Goal: Task Accomplishment & Management: Complete application form

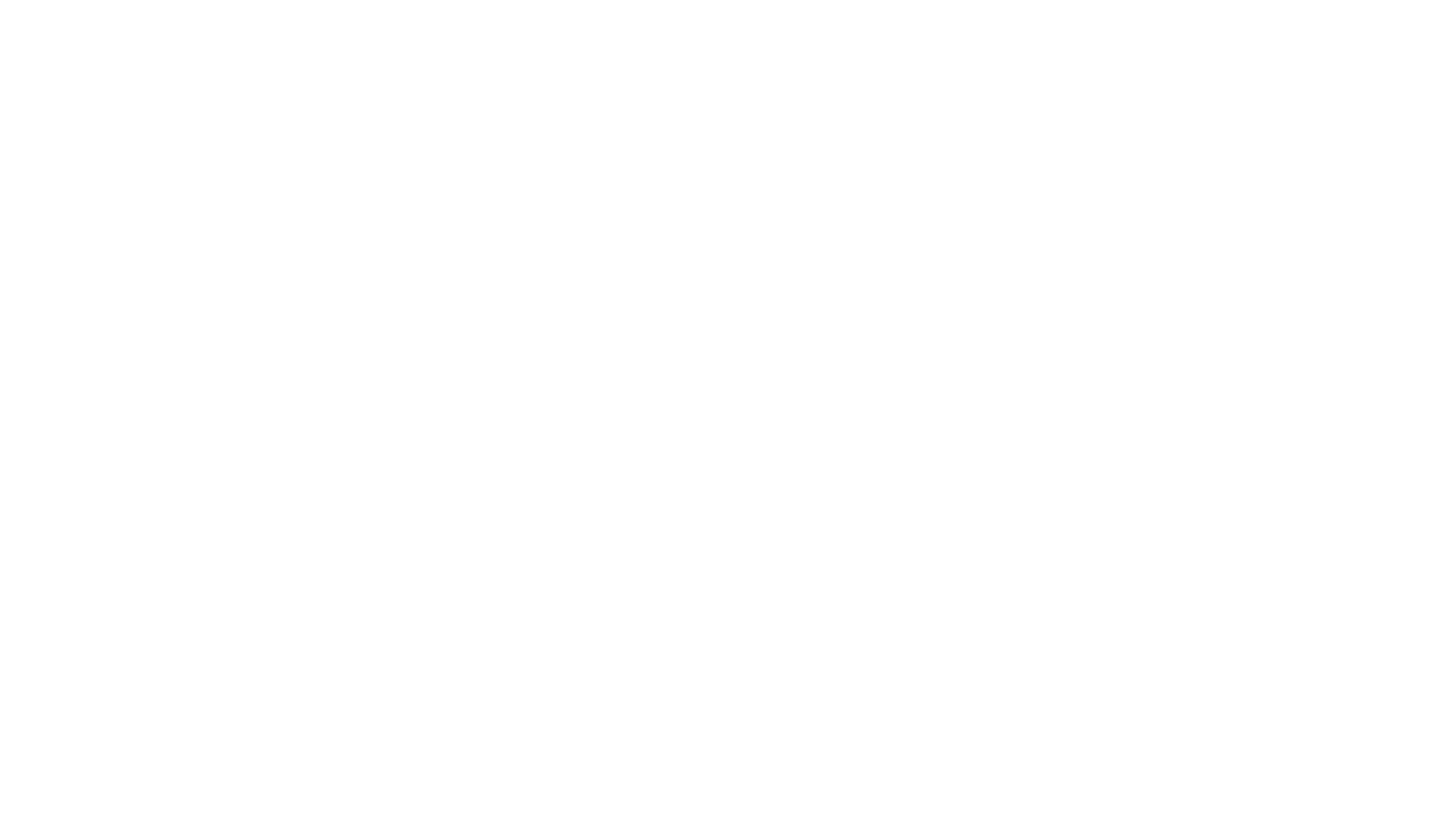
select select "Song"
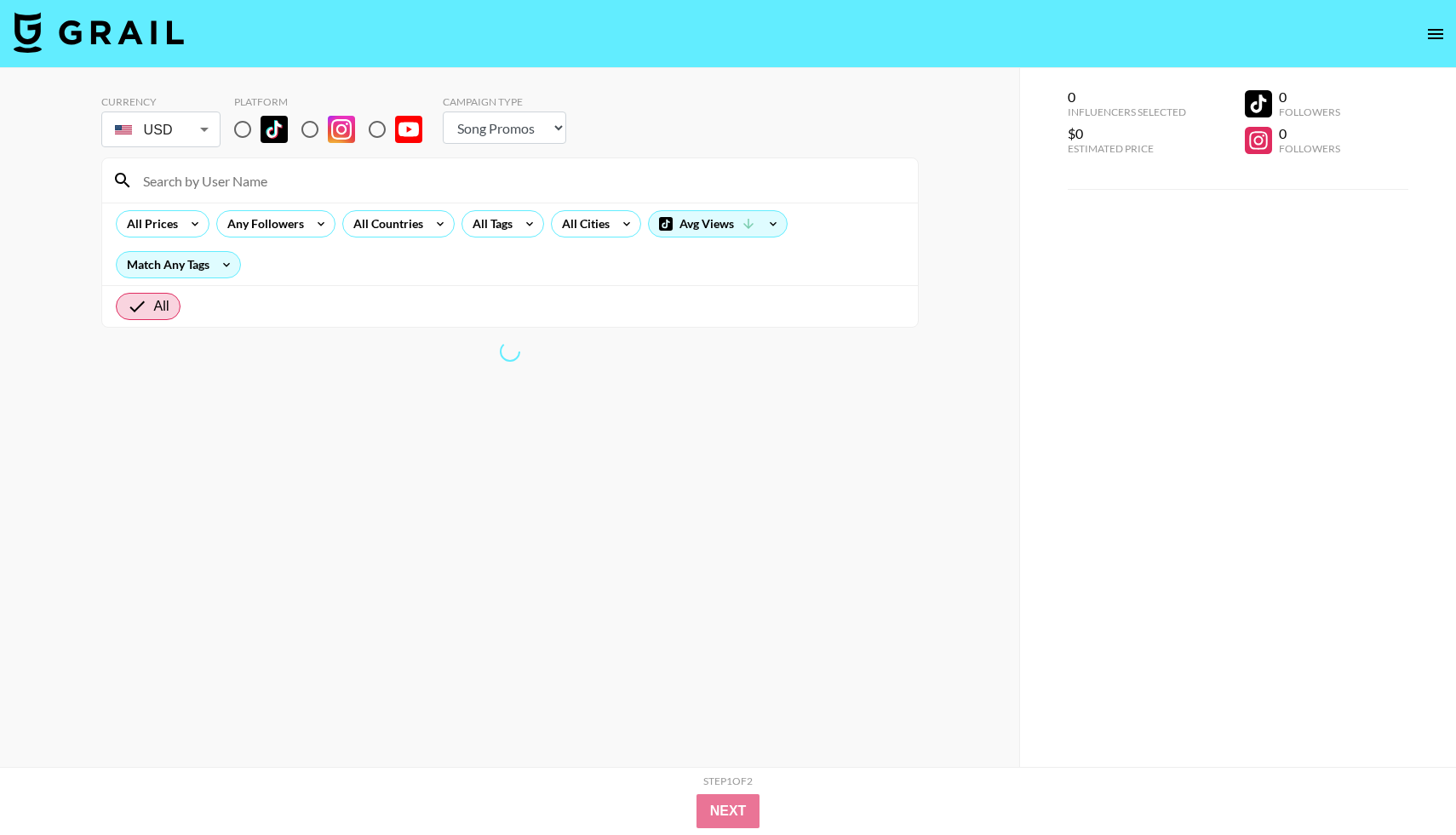
click at [246, 139] on input "radio" at bounding box center [243, 129] width 36 height 36
radio input "true"
click at [246, 131] on input "radio" at bounding box center [243, 129] width 36 height 36
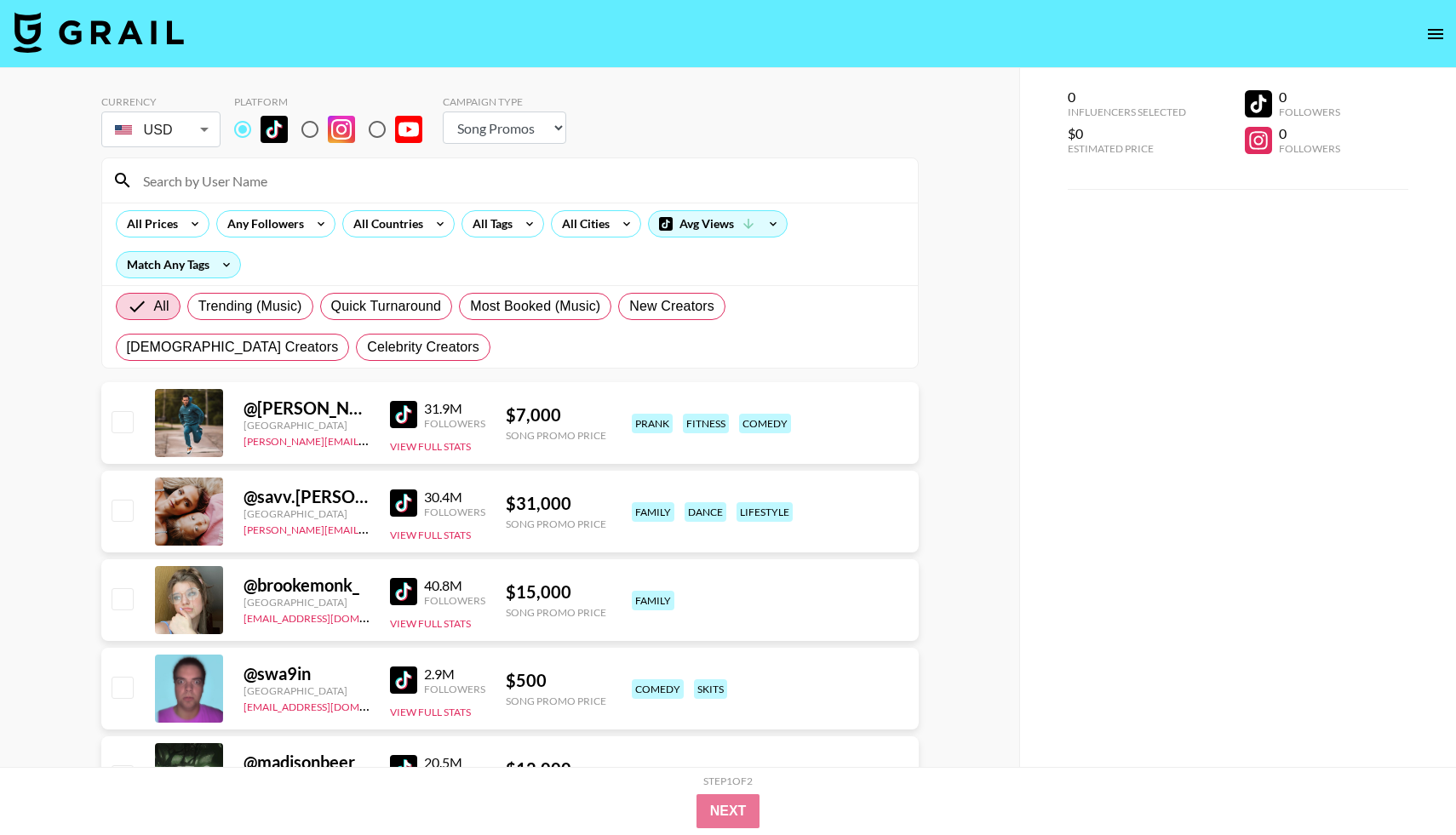
click at [297, 169] on input at bounding box center [520, 181] width 775 height 27
click at [486, 228] on div "All Tags" at bounding box center [488, 224] width 54 height 26
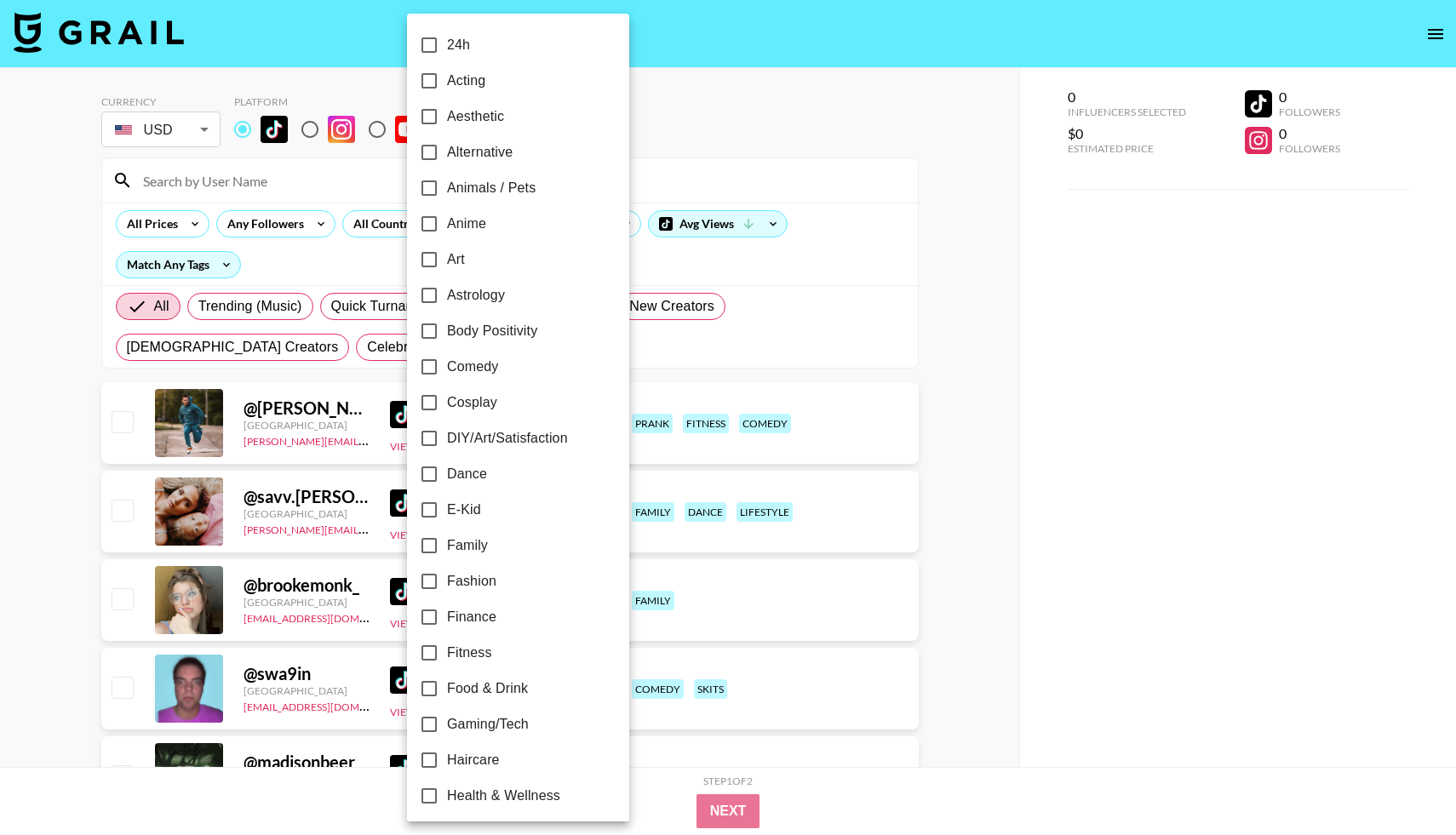
scroll to position [159, 0]
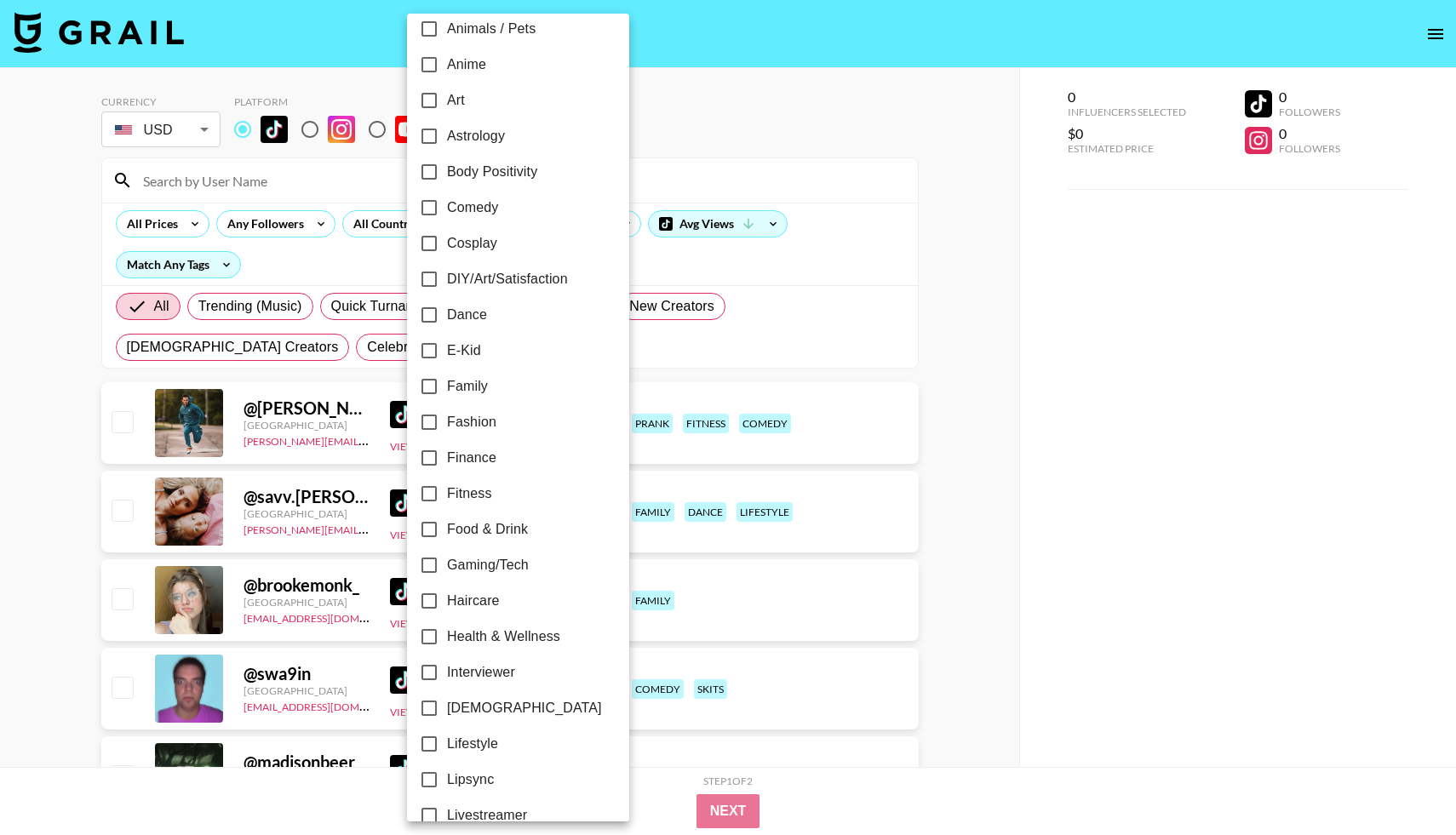
click at [433, 315] on input "Dance" at bounding box center [429, 315] width 36 height 36
checkbox input "true"
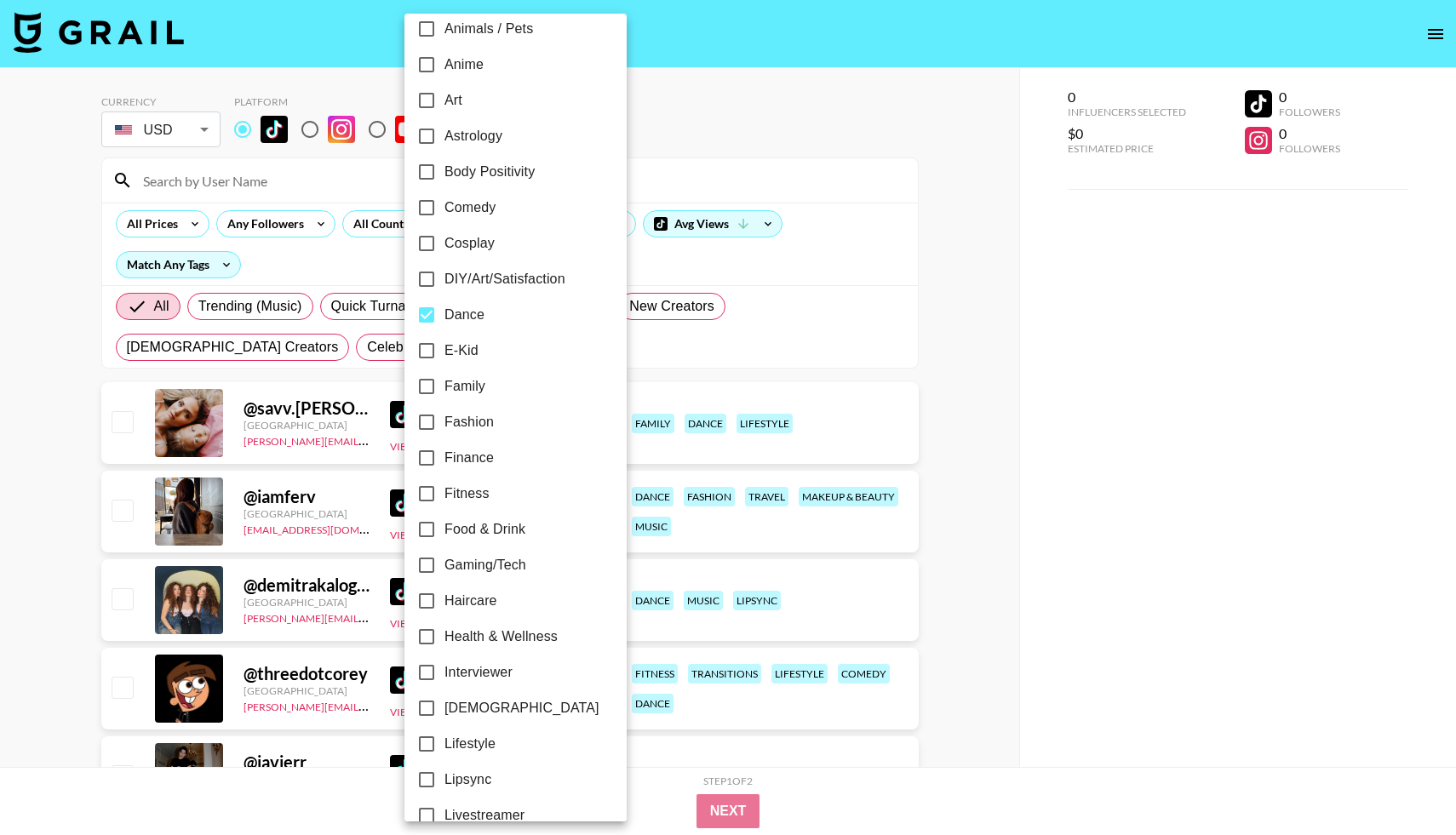
click at [760, 140] on div at bounding box center [728, 418] width 1456 height 835
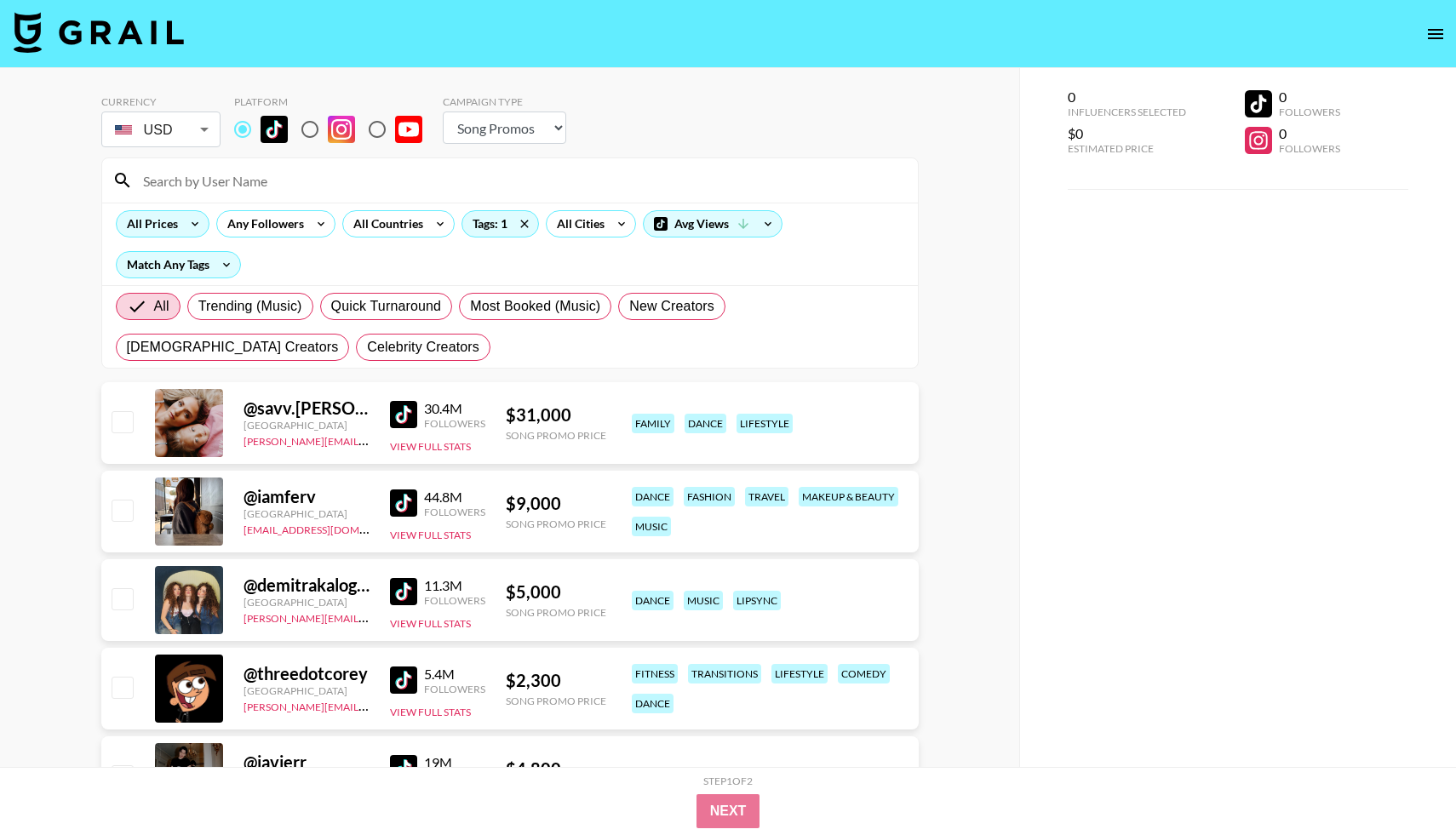
click at [151, 228] on div "All Prices" at bounding box center [149, 224] width 65 height 26
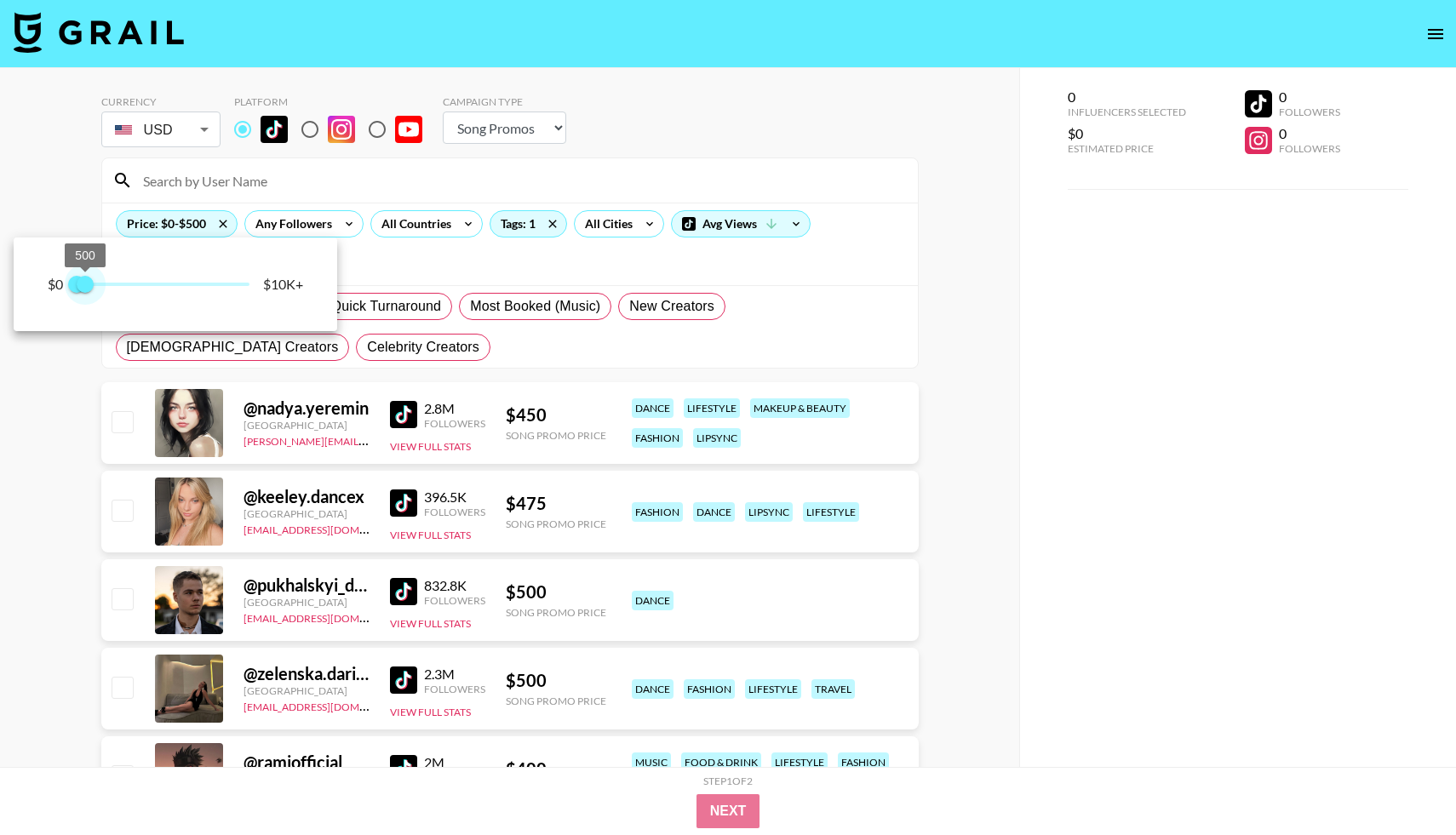
type input "250"
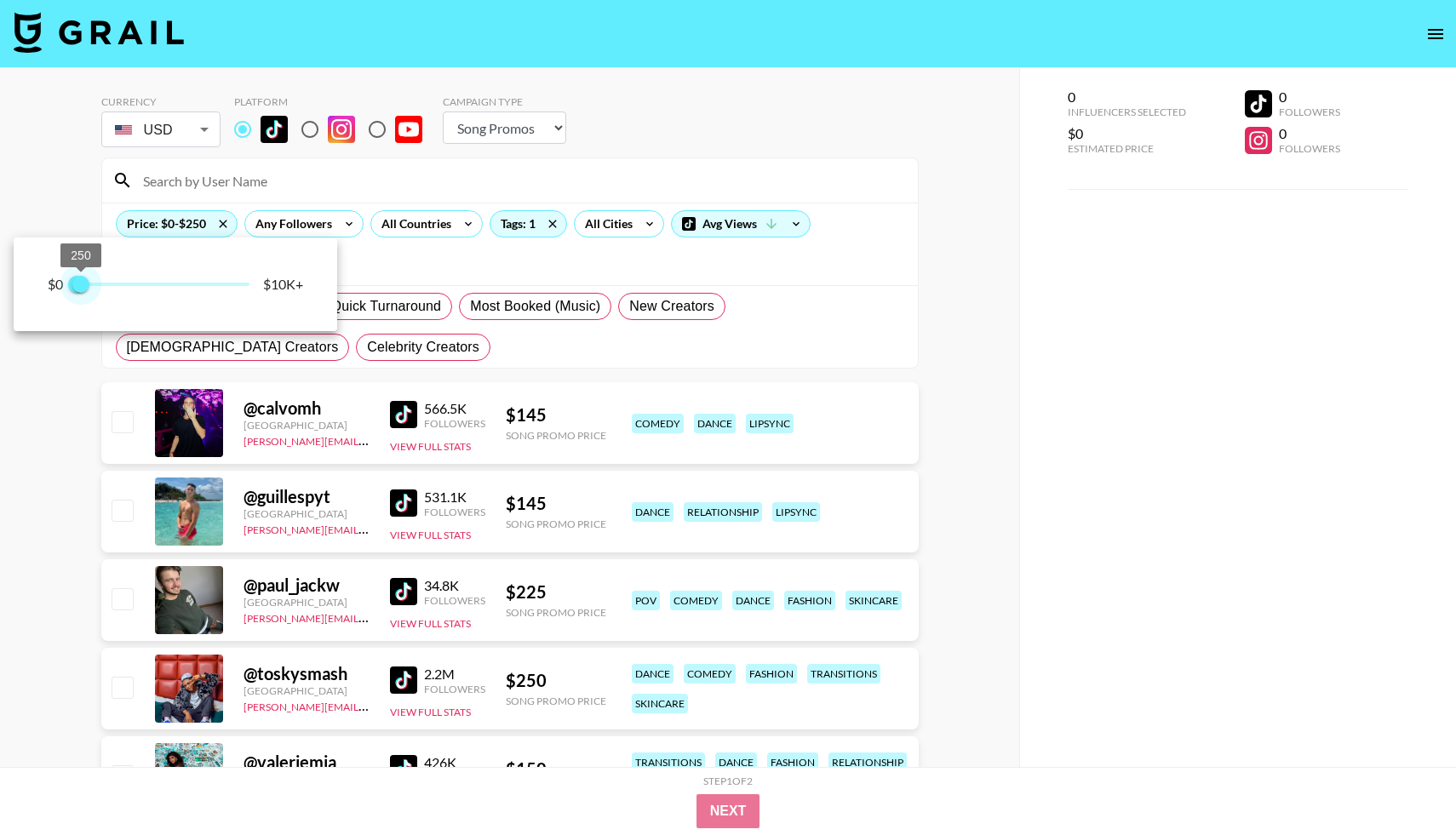
drag, startPoint x: 252, startPoint y: 289, endPoint x: 82, endPoint y: 280, distance: 170.2
click at [82, 280] on span "250" at bounding box center [81, 284] width 17 height 17
click at [667, 80] on div at bounding box center [728, 418] width 1456 height 835
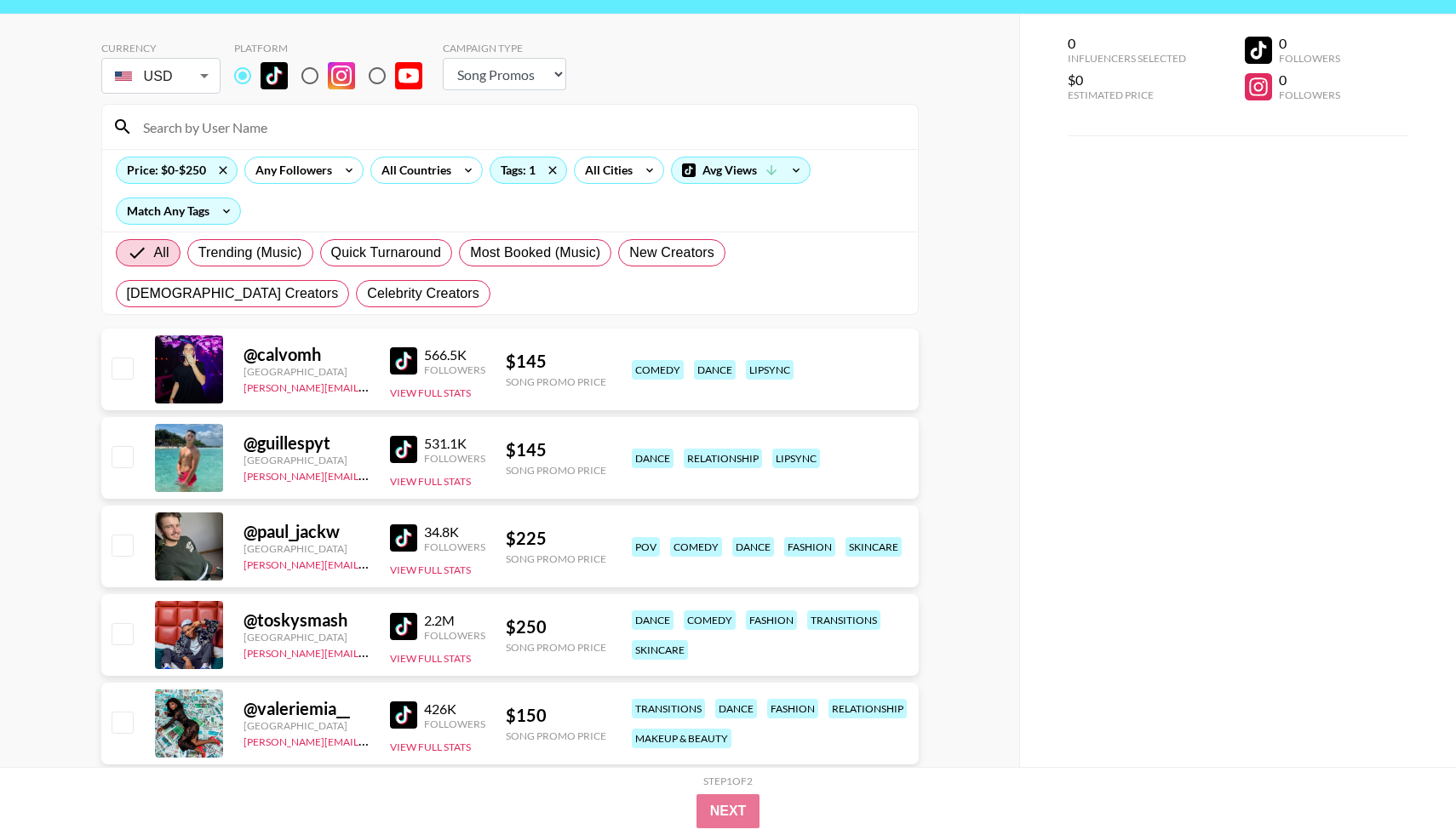
scroll to position [80, 0]
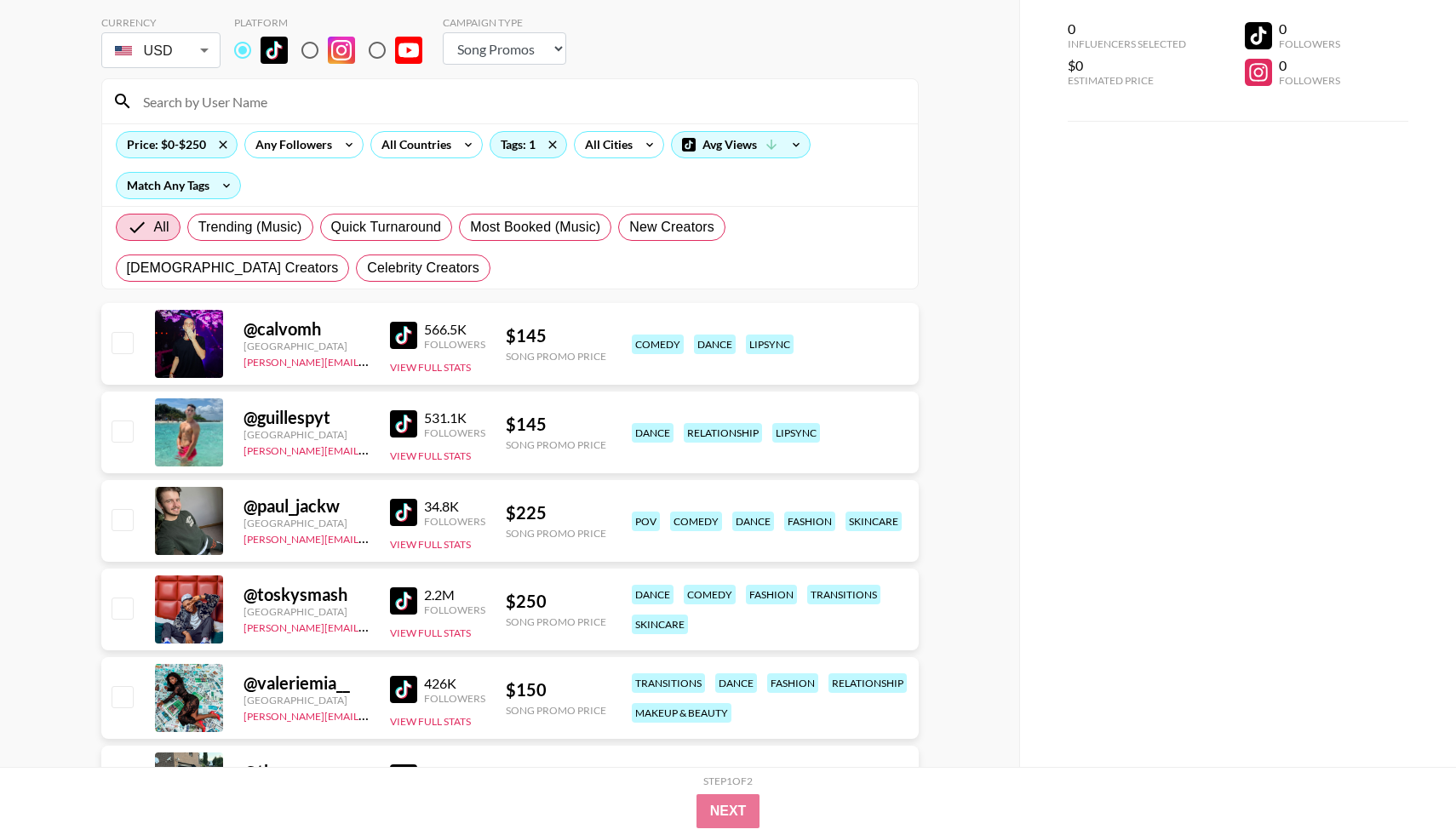
click at [400, 340] on img at bounding box center [404, 335] width 27 height 27
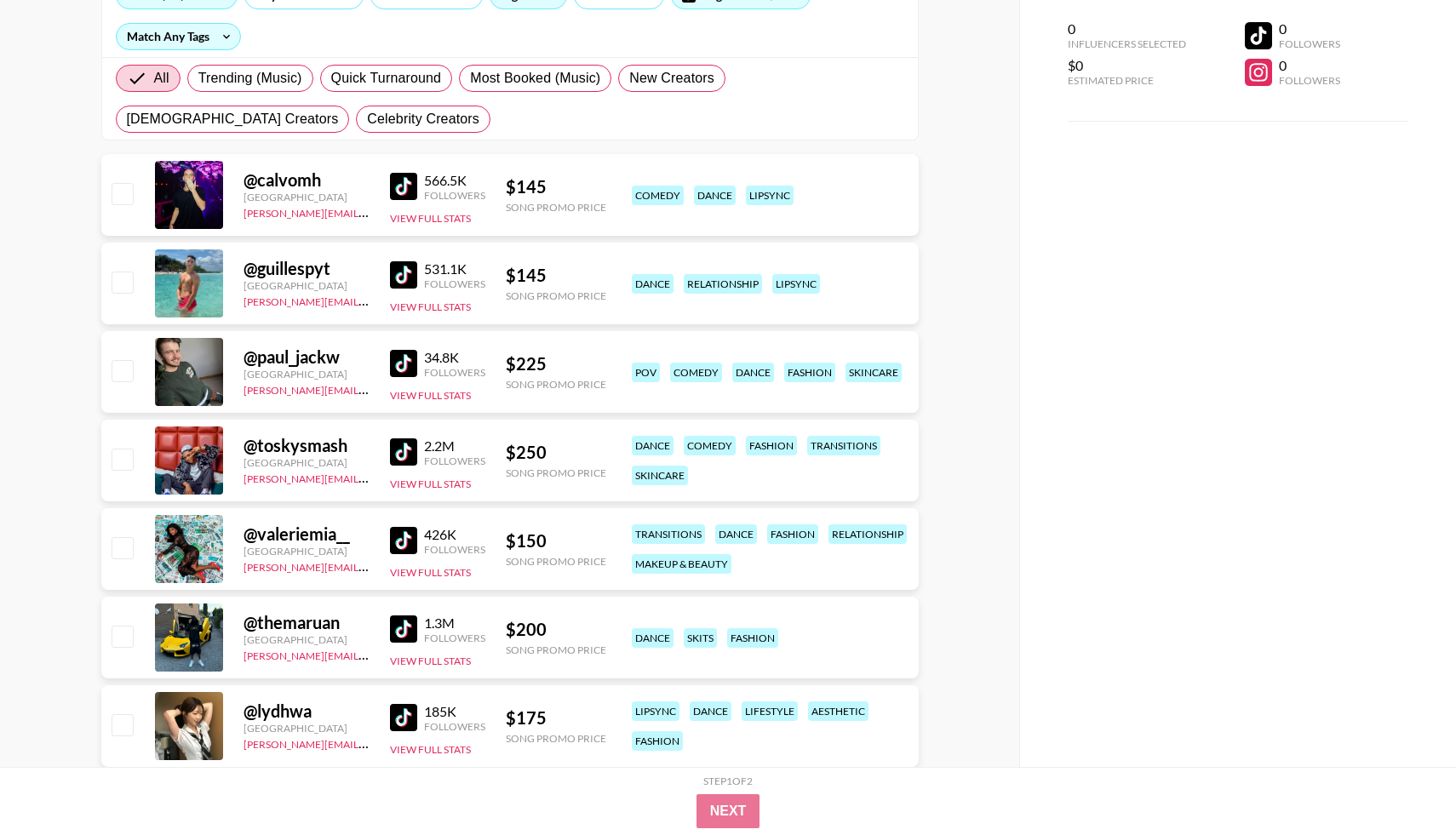
scroll to position [229, 0]
click at [416, 272] on img at bounding box center [404, 275] width 27 height 27
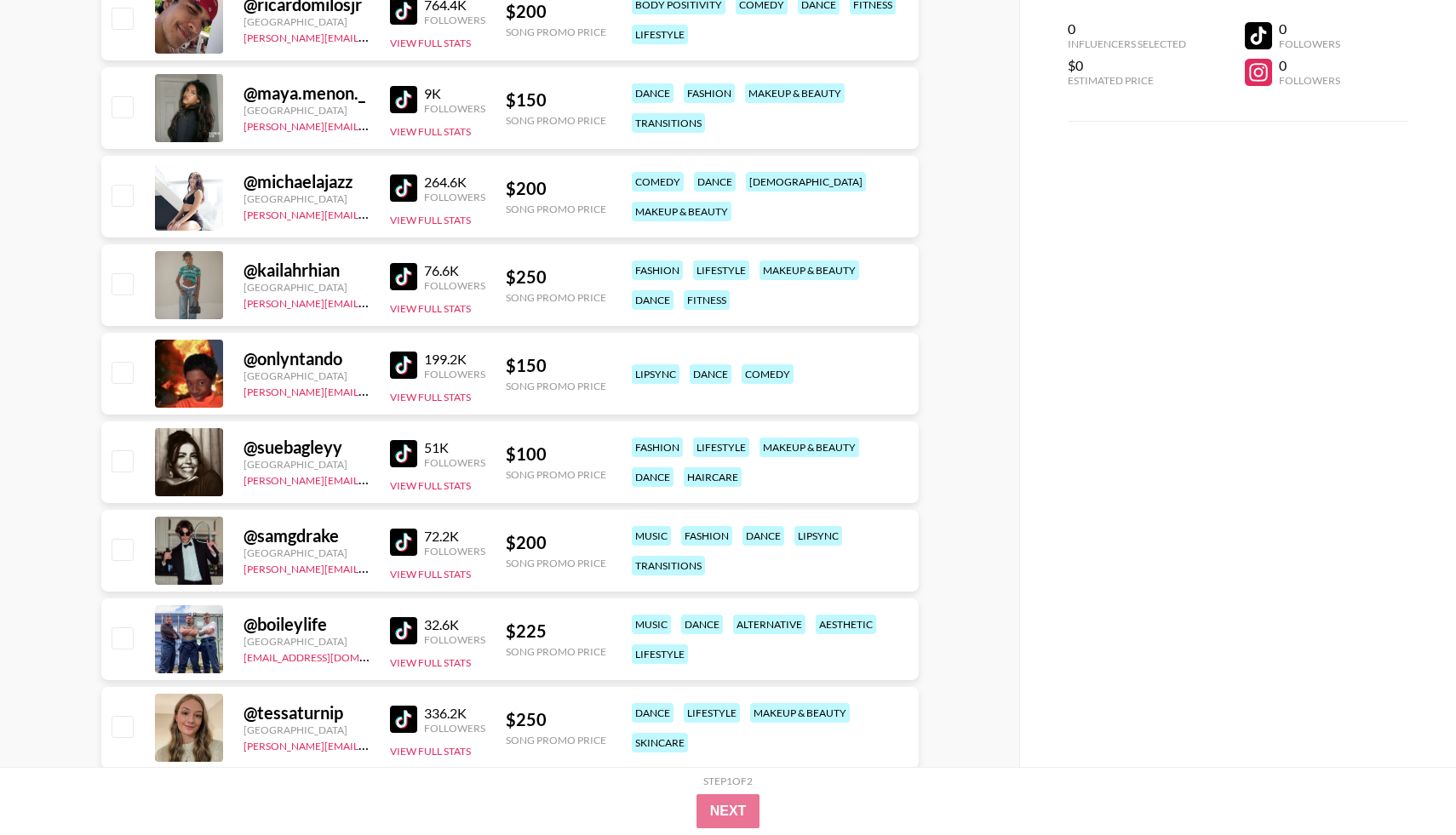
scroll to position [2709, 0]
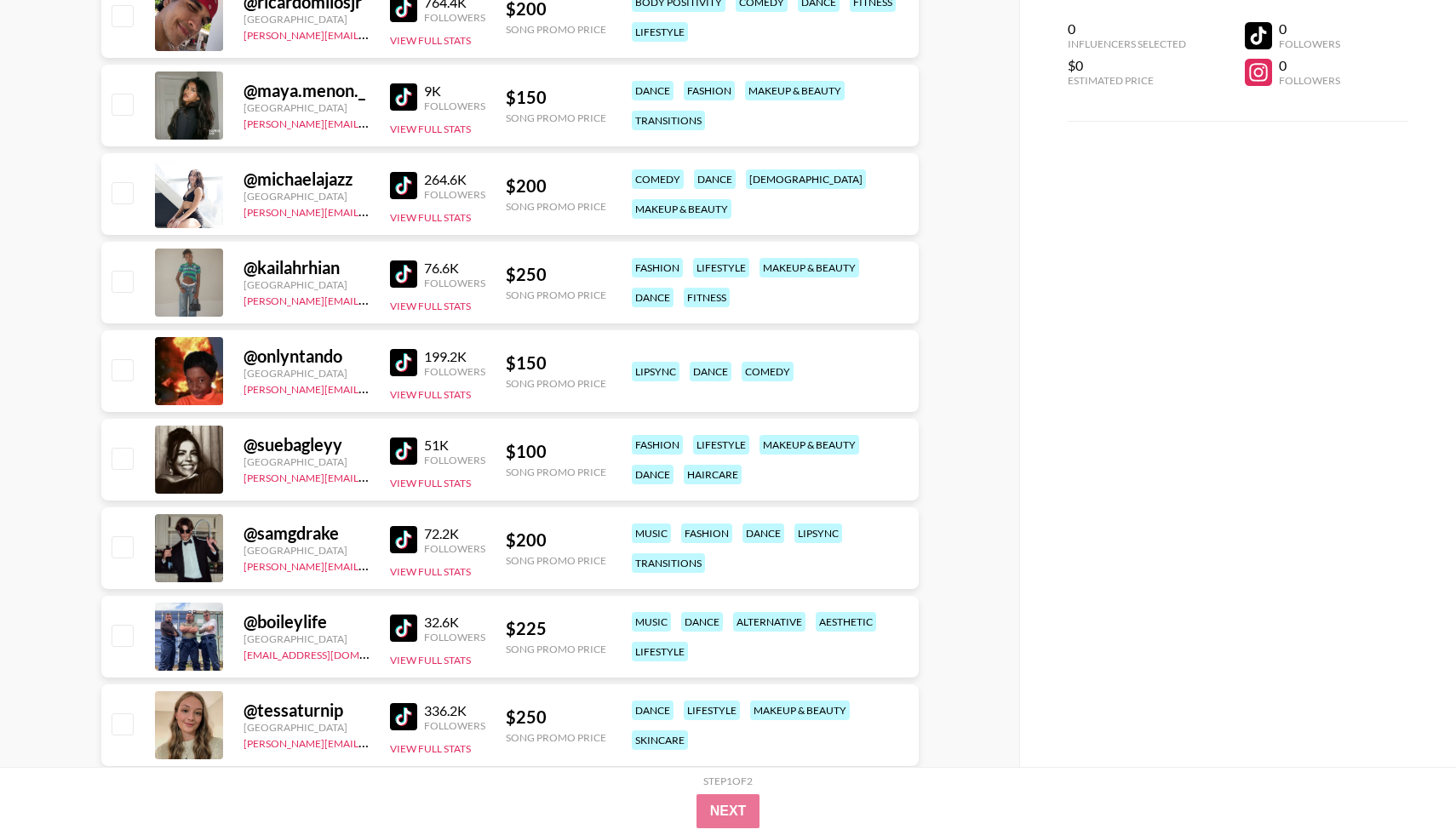
click at [406, 99] on img at bounding box center [404, 98] width 27 height 27
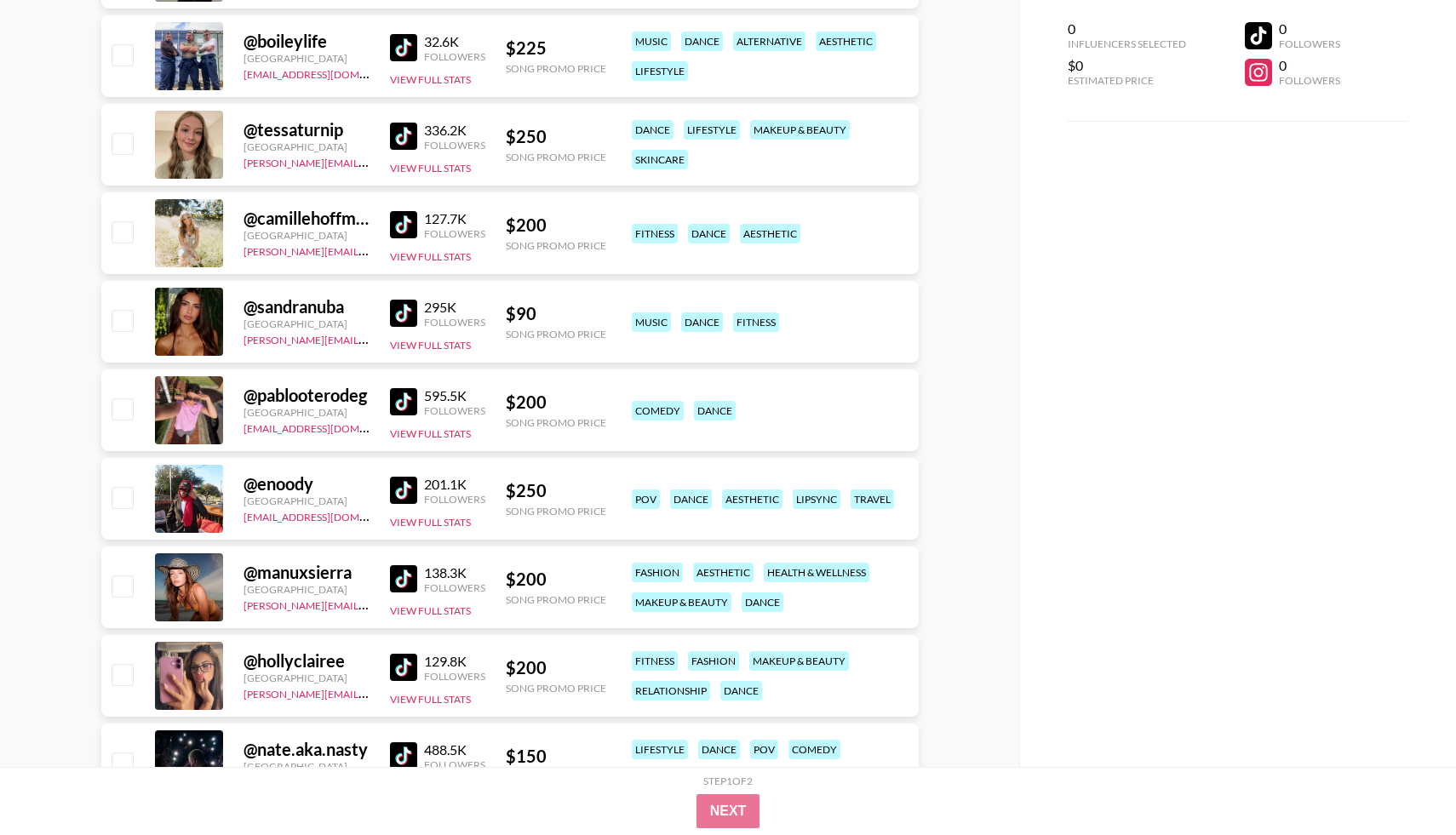
scroll to position [3296, 0]
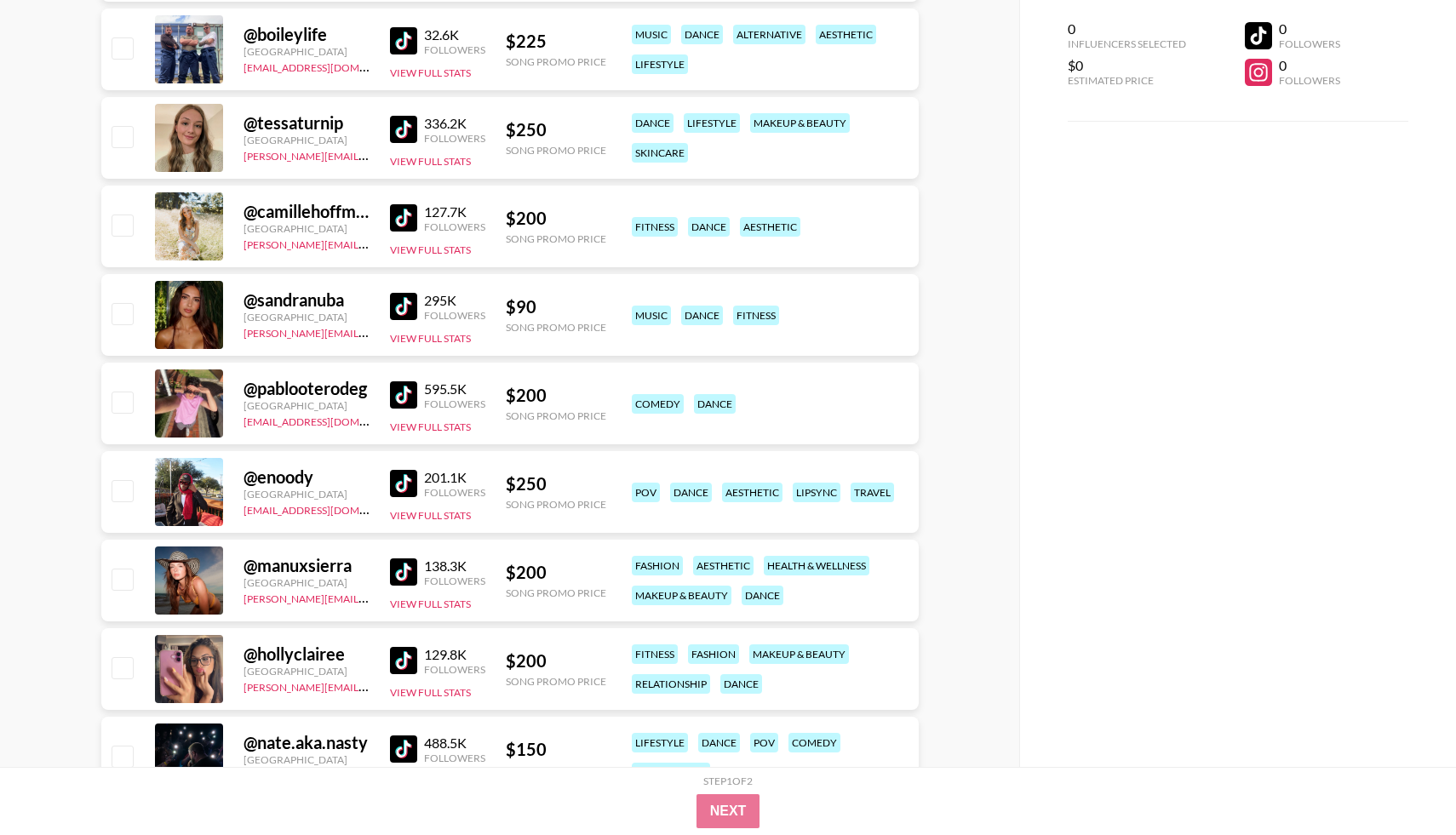
click at [396, 313] on img at bounding box center [404, 306] width 27 height 27
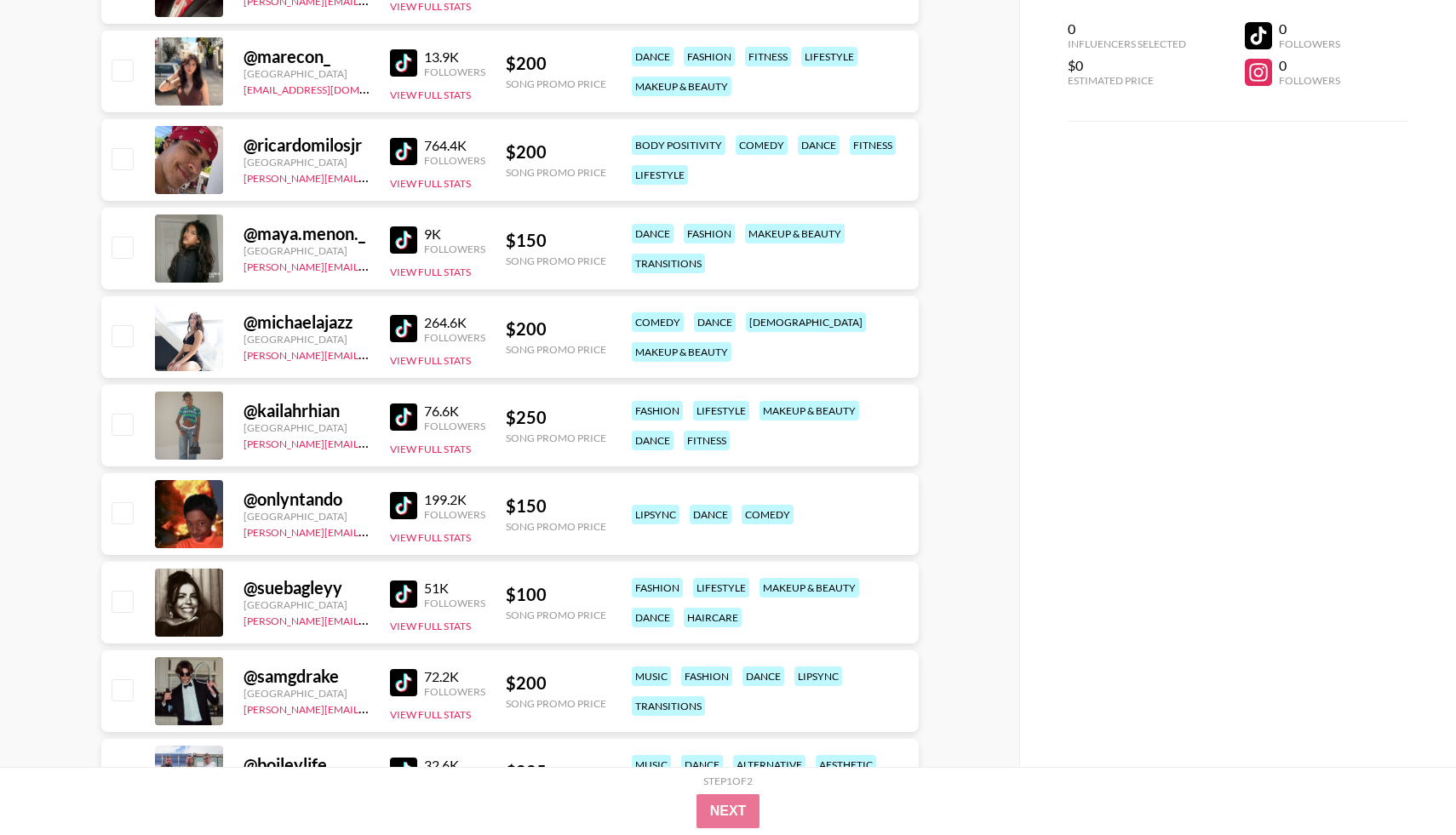
scroll to position [2548, 0]
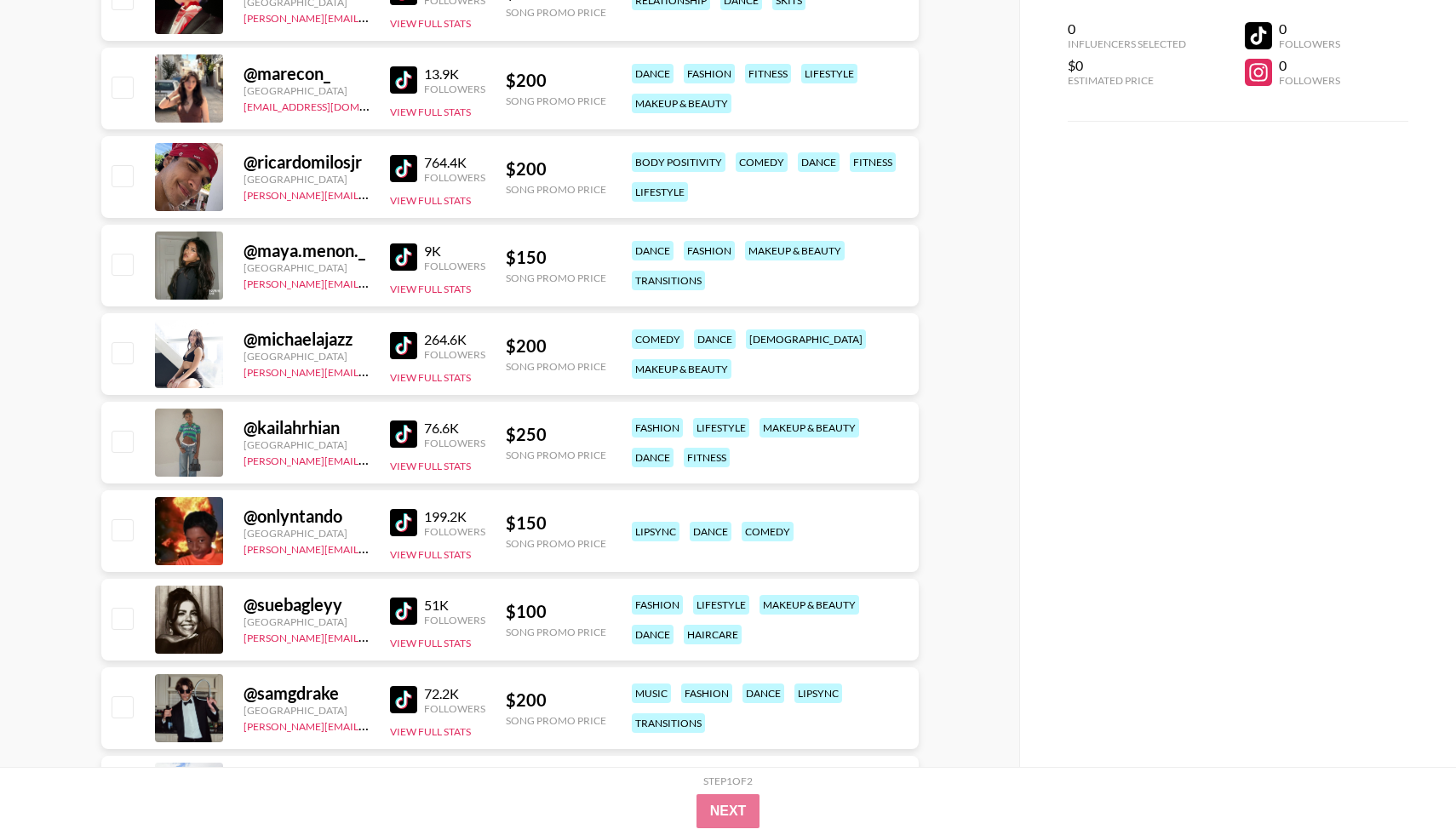
click at [396, 441] on img at bounding box center [404, 435] width 27 height 27
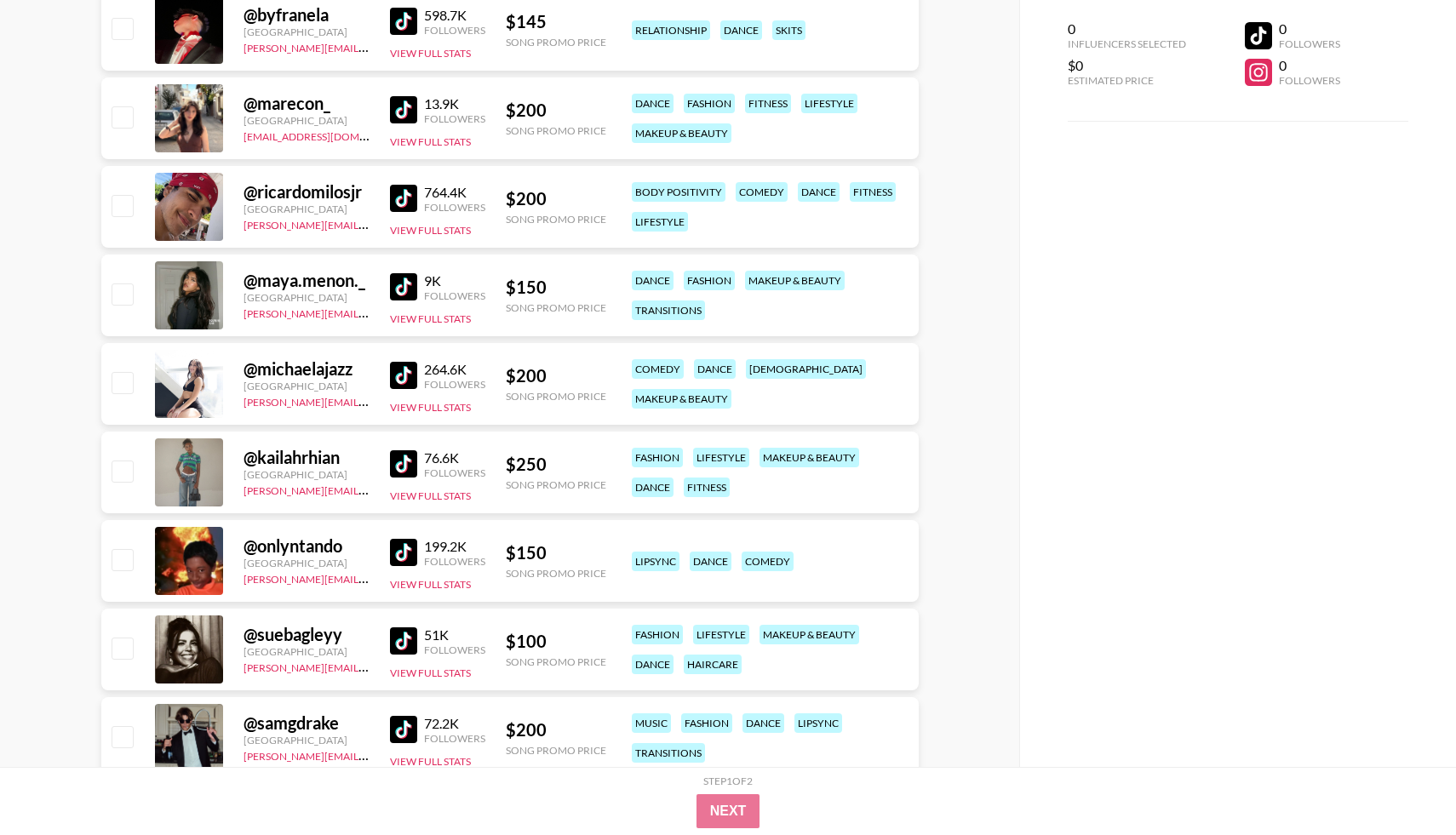
scroll to position [2514, 0]
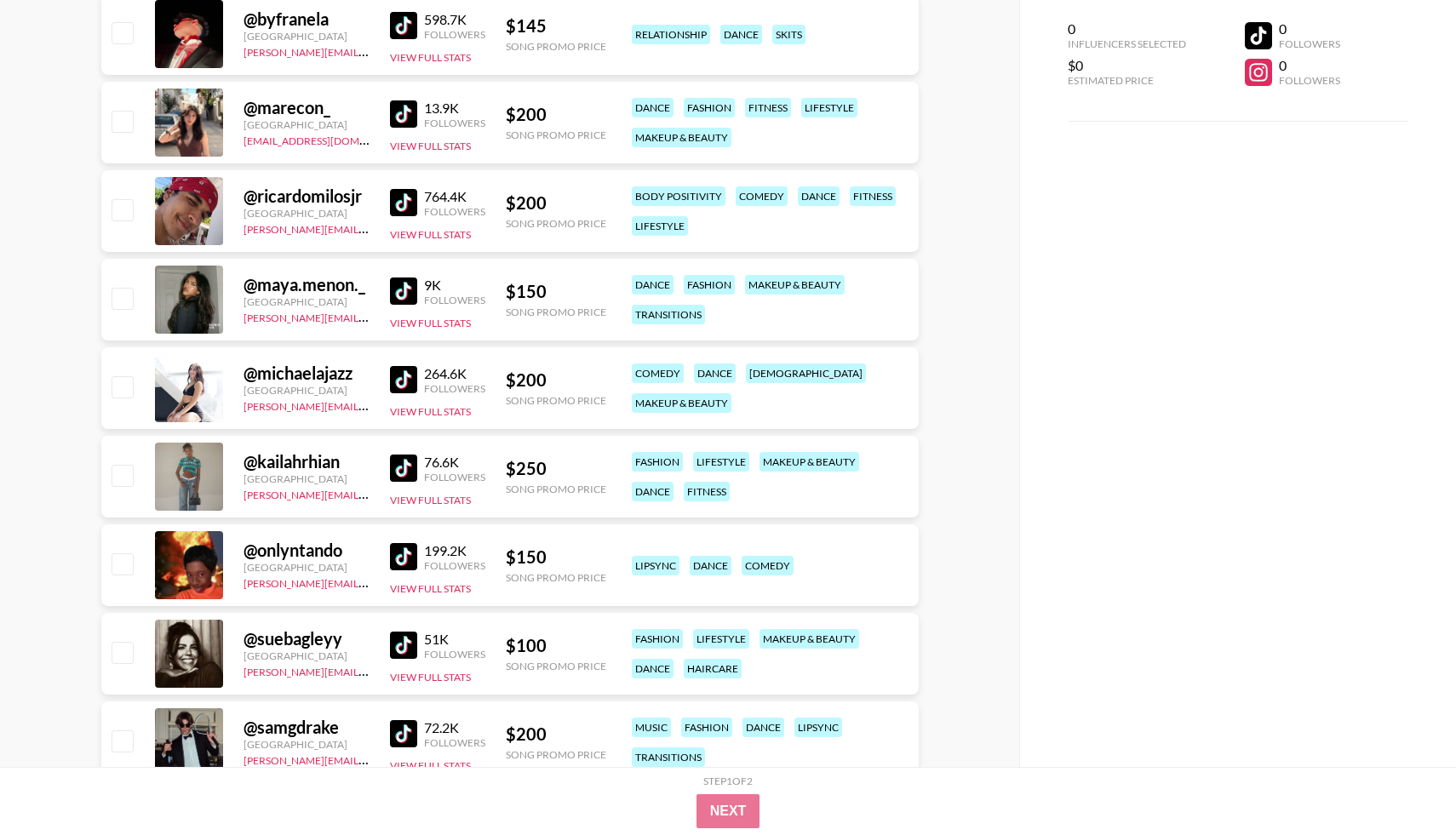
click at [402, 292] on img at bounding box center [404, 291] width 27 height 27
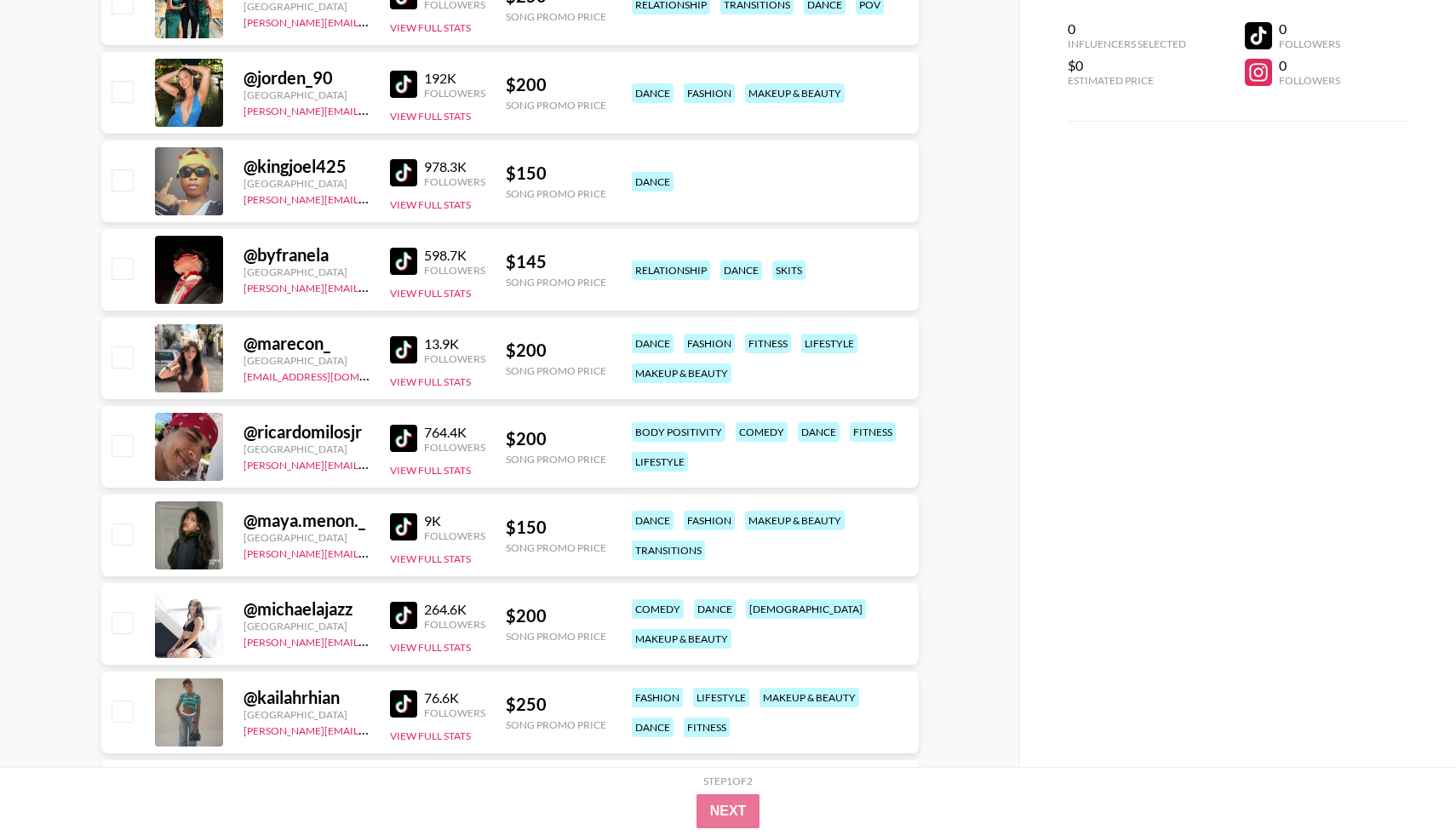
scroll to position [2272, 0]
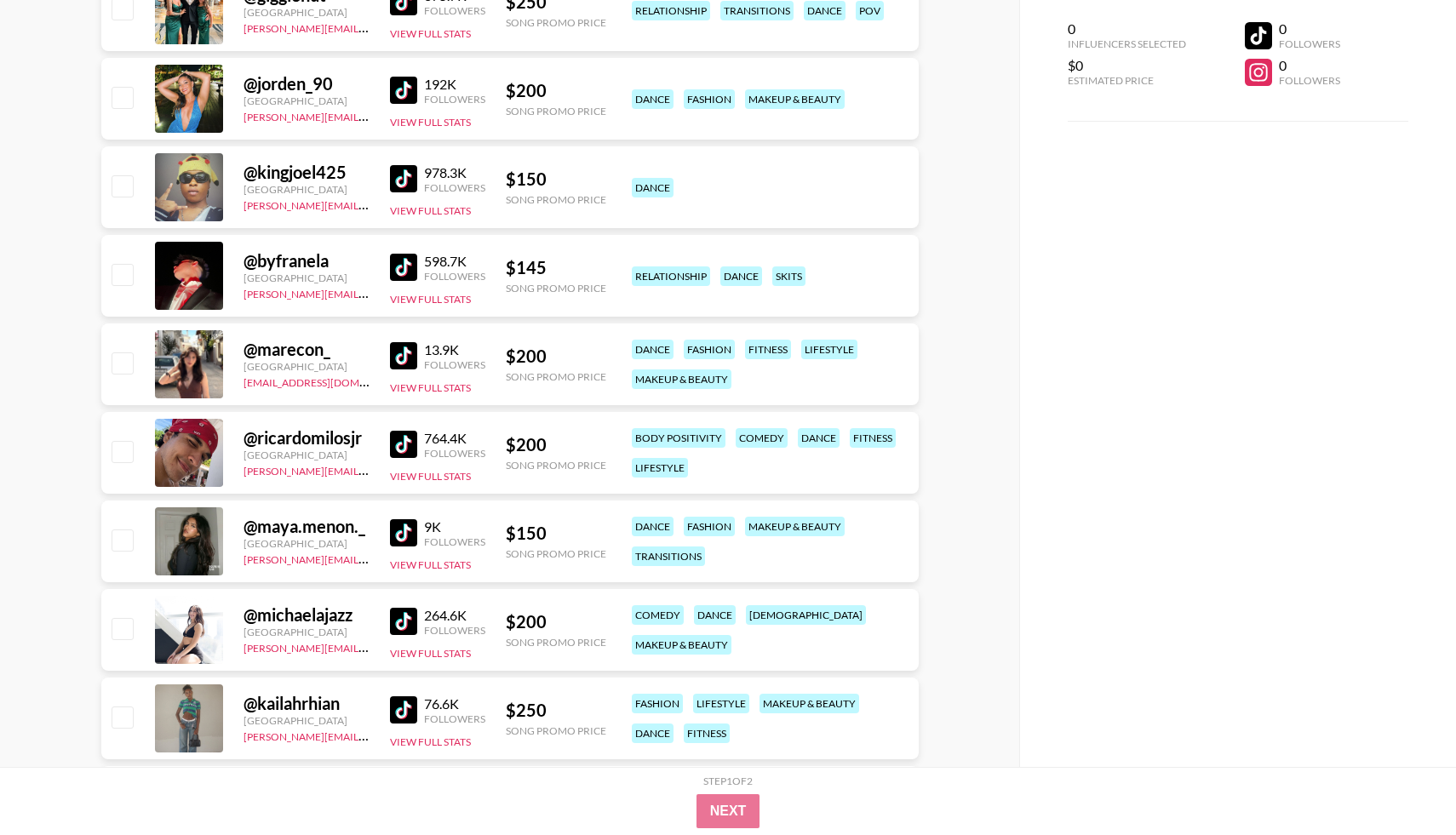
click at [416, 357] on img at bounding box center [404, 356] width 27 height 27
click at [411, 98] on img at bounding box center [404, 91] width 27 height 27
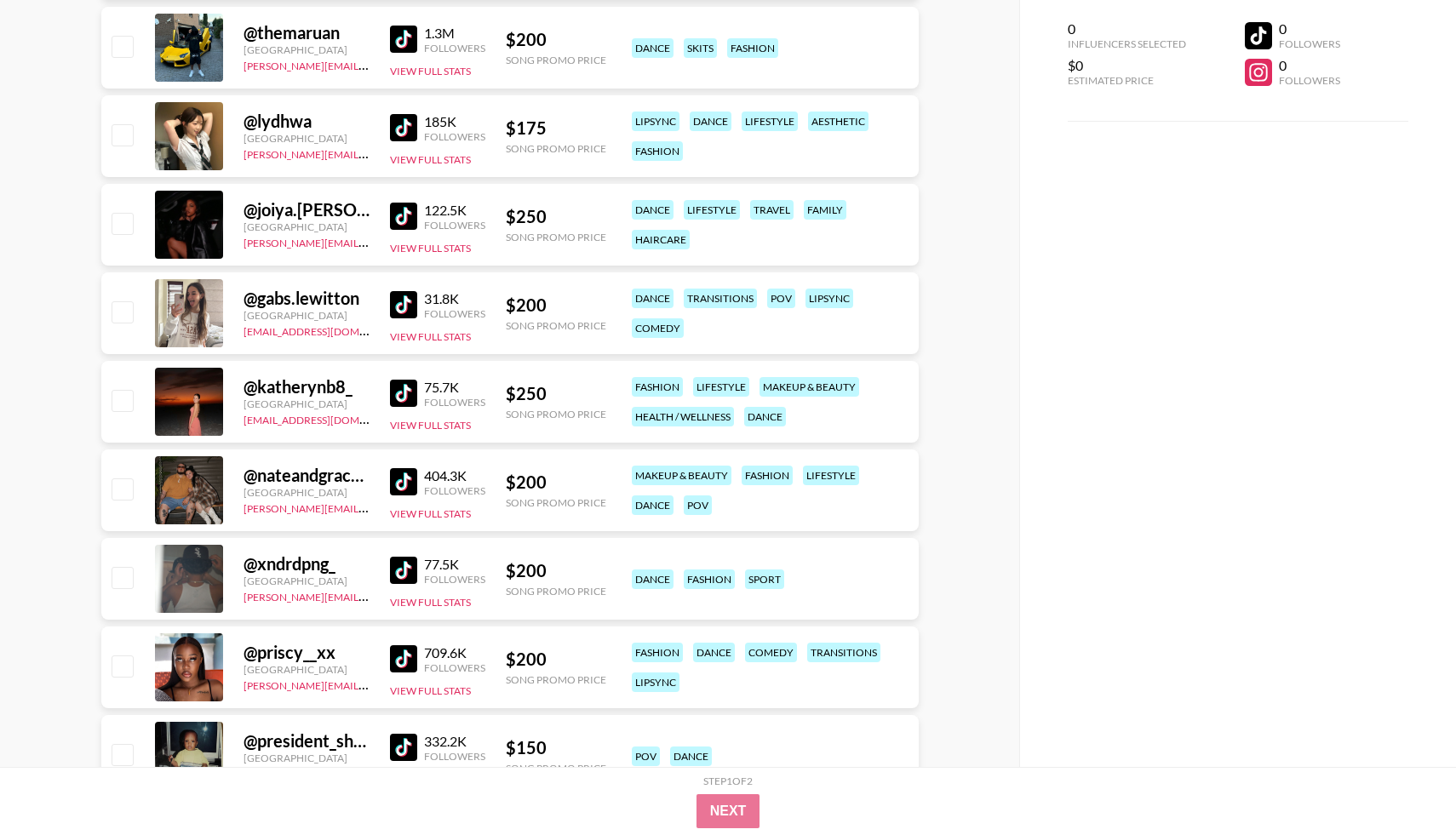
scroll to position [814, 0]
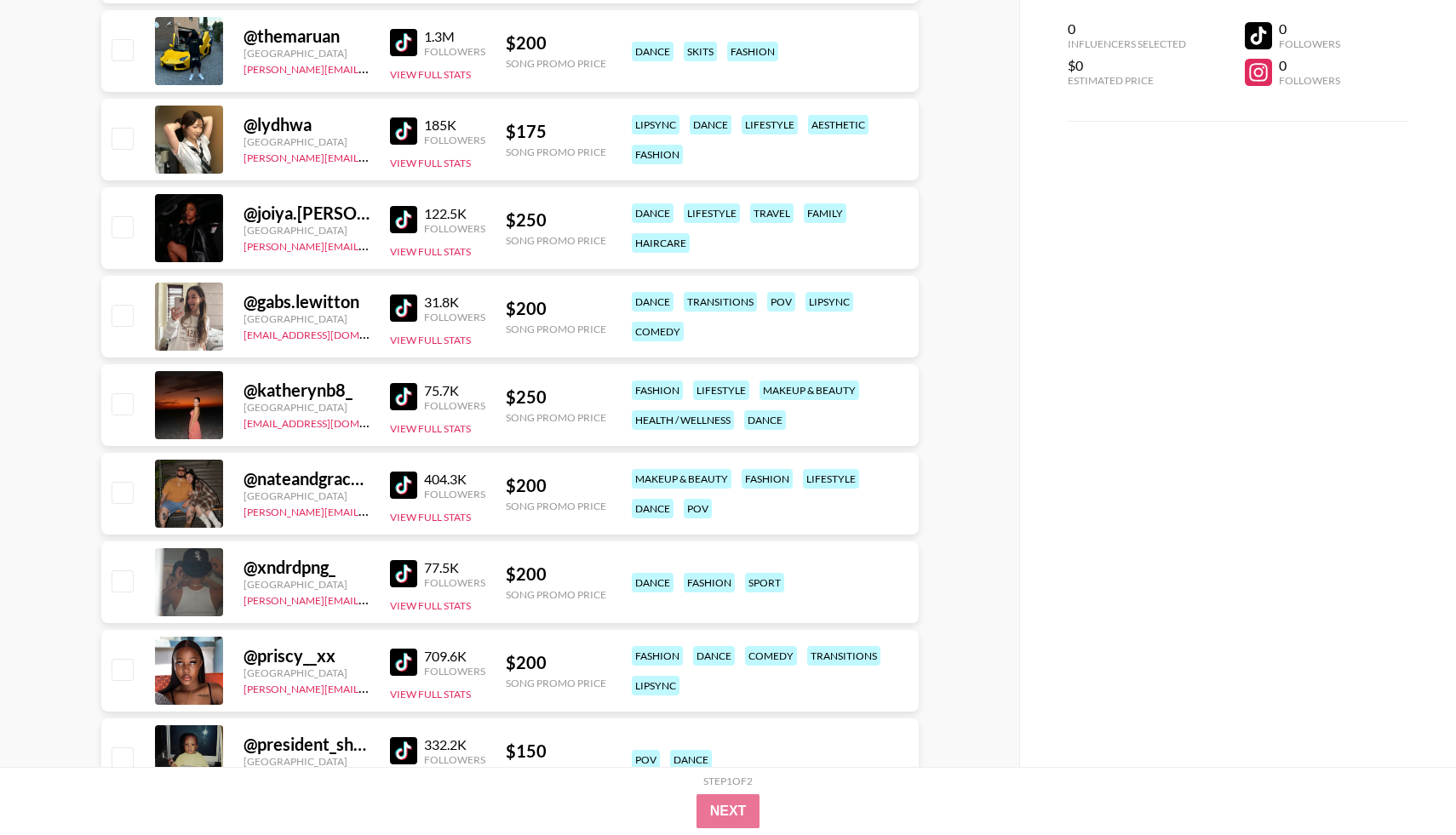
click at [401, 221] on img at bounding box center [404, 220] width 27 height 27
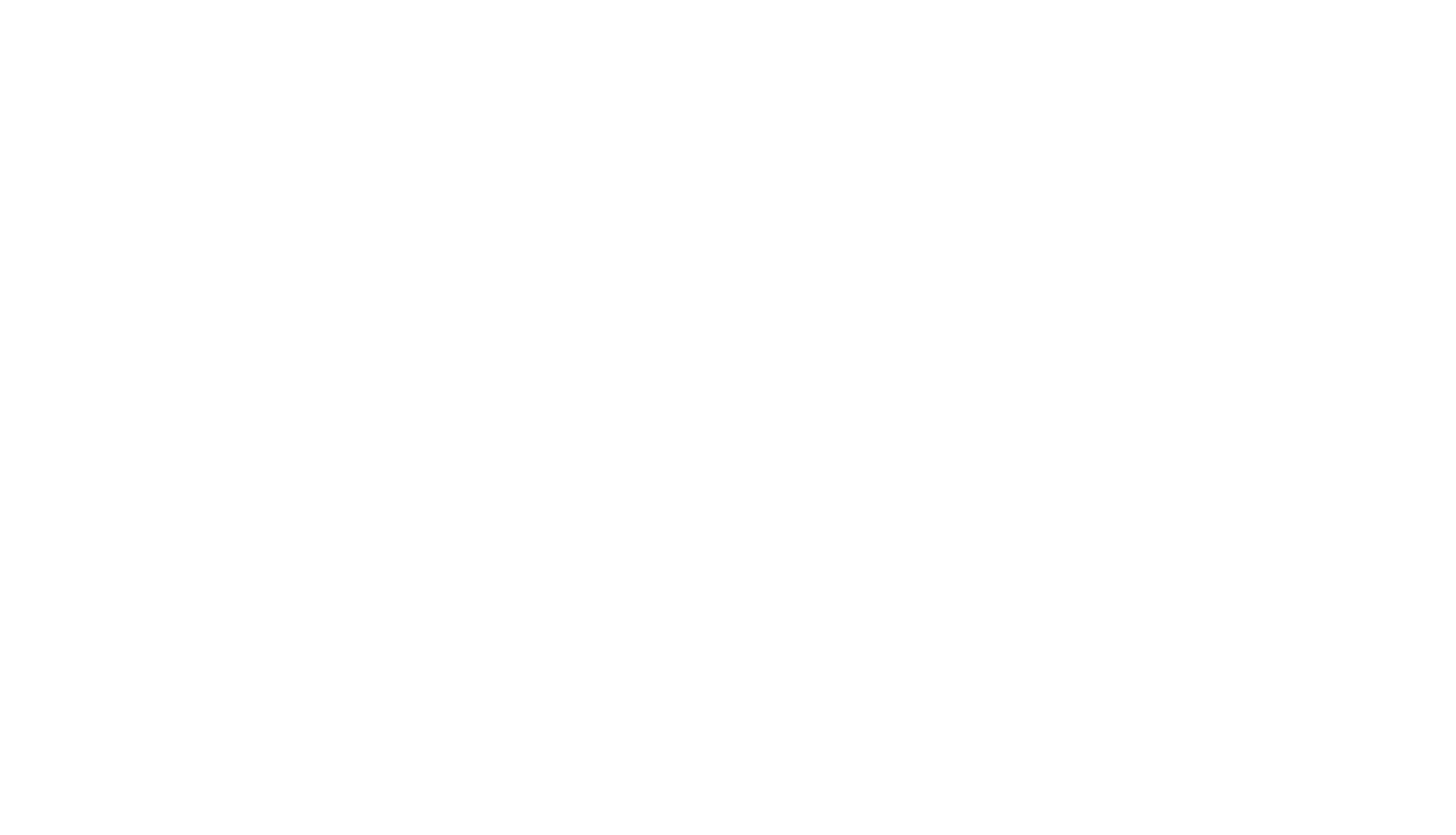
select select "Song"
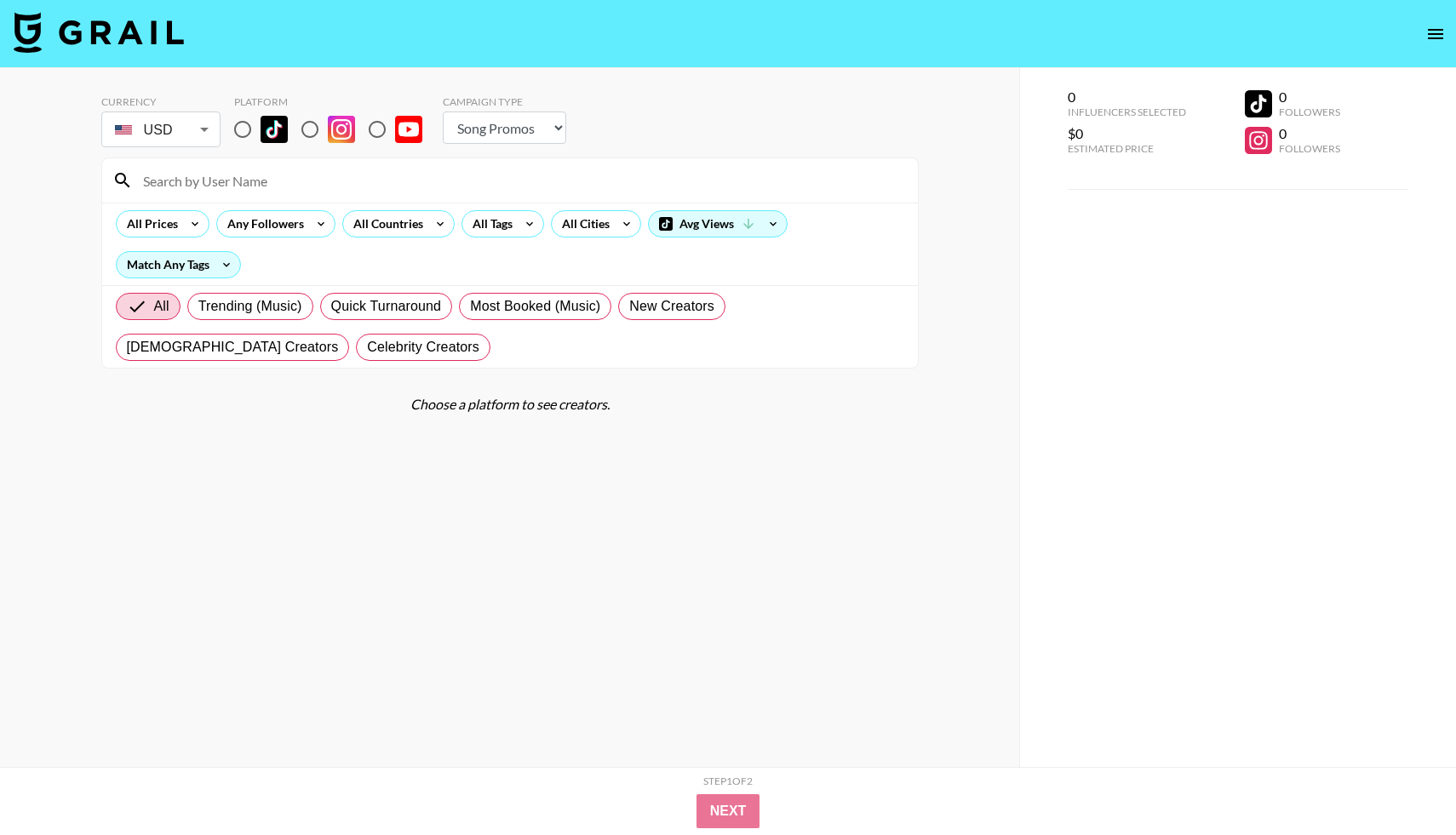
click at [246, 125] on input "radio" at bounding box center [243, 129] width 36 height 36
radio input "true"
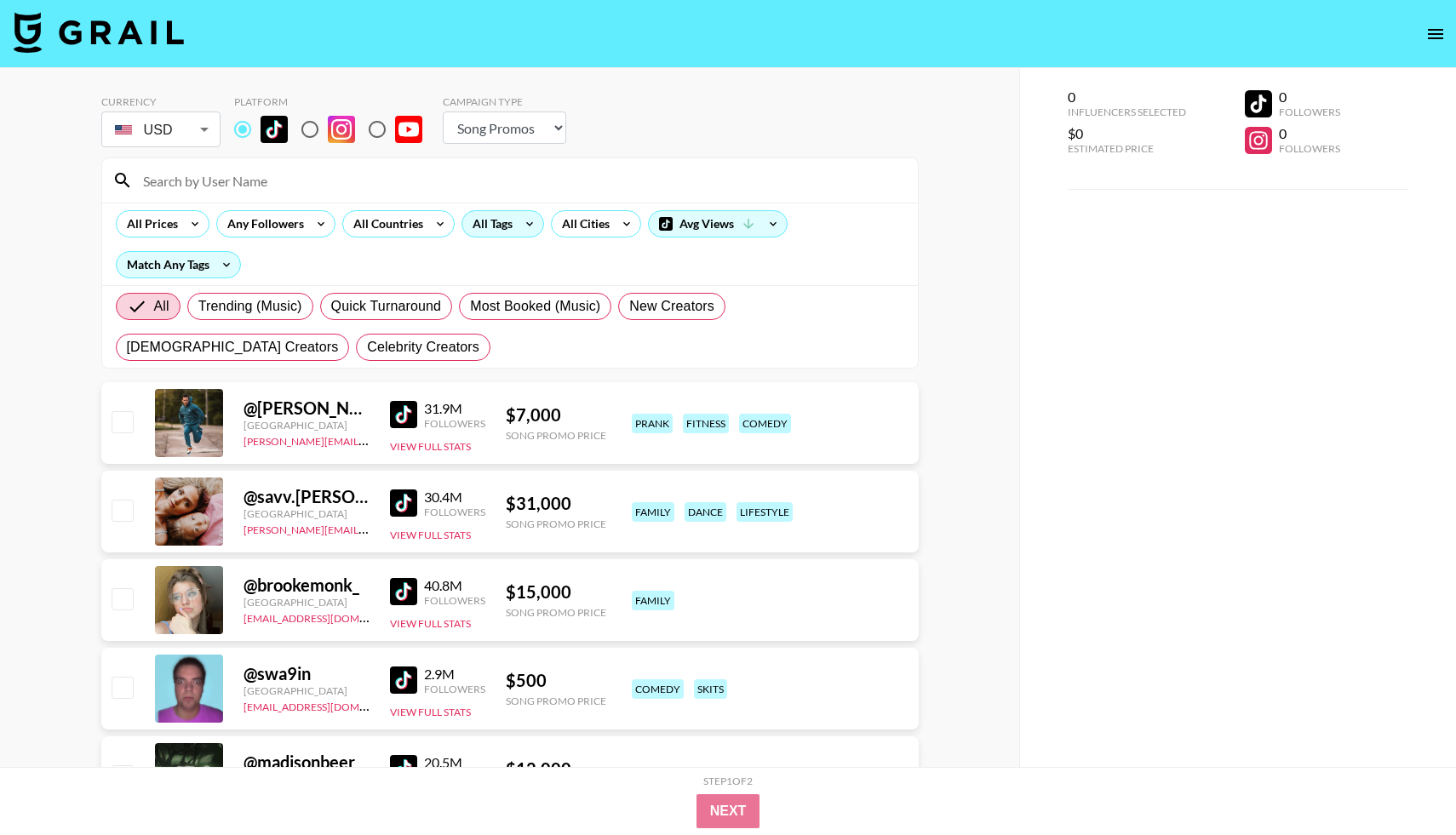
click at [520, 219] on icon at bounding box center [530, 224] width 27 height 26
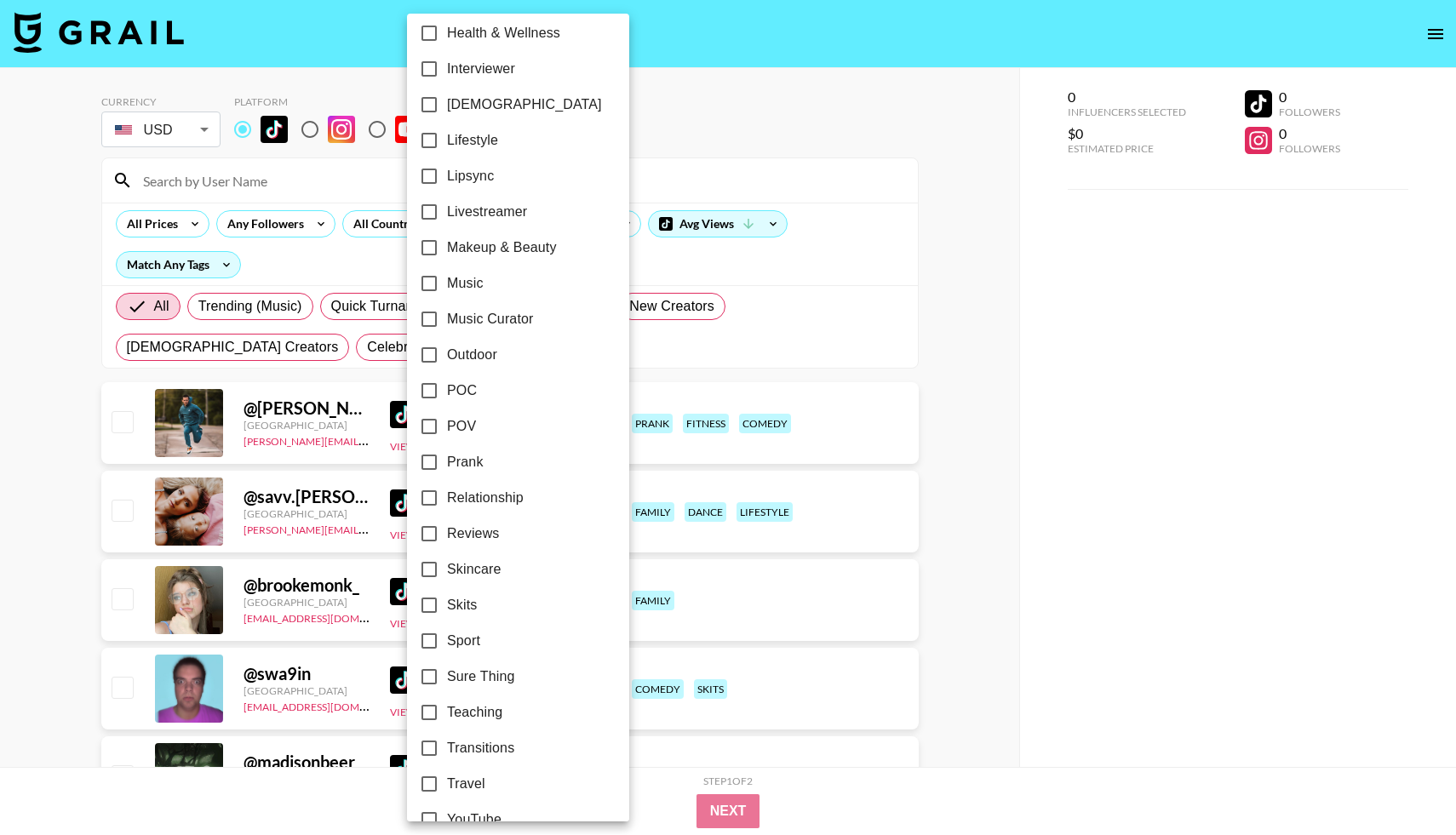
scroll to position [767, 0]
click at [433, 491] on input "Relationship" at bounding box center [429, 494] width 36 height 36
checkbox input "true"
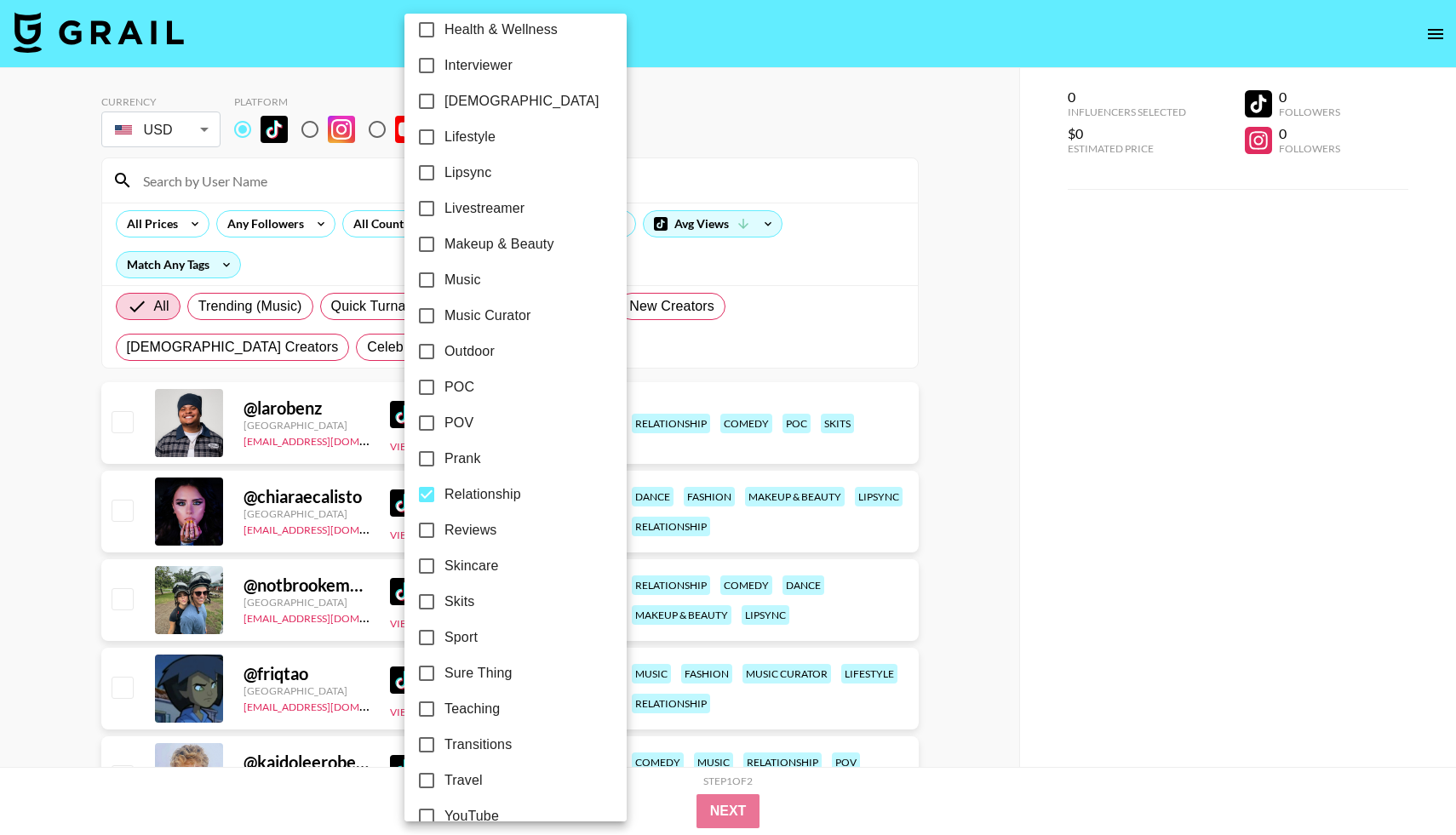
click at [758, 140] on div at bounding box center [728, 418] width 1456 height 835
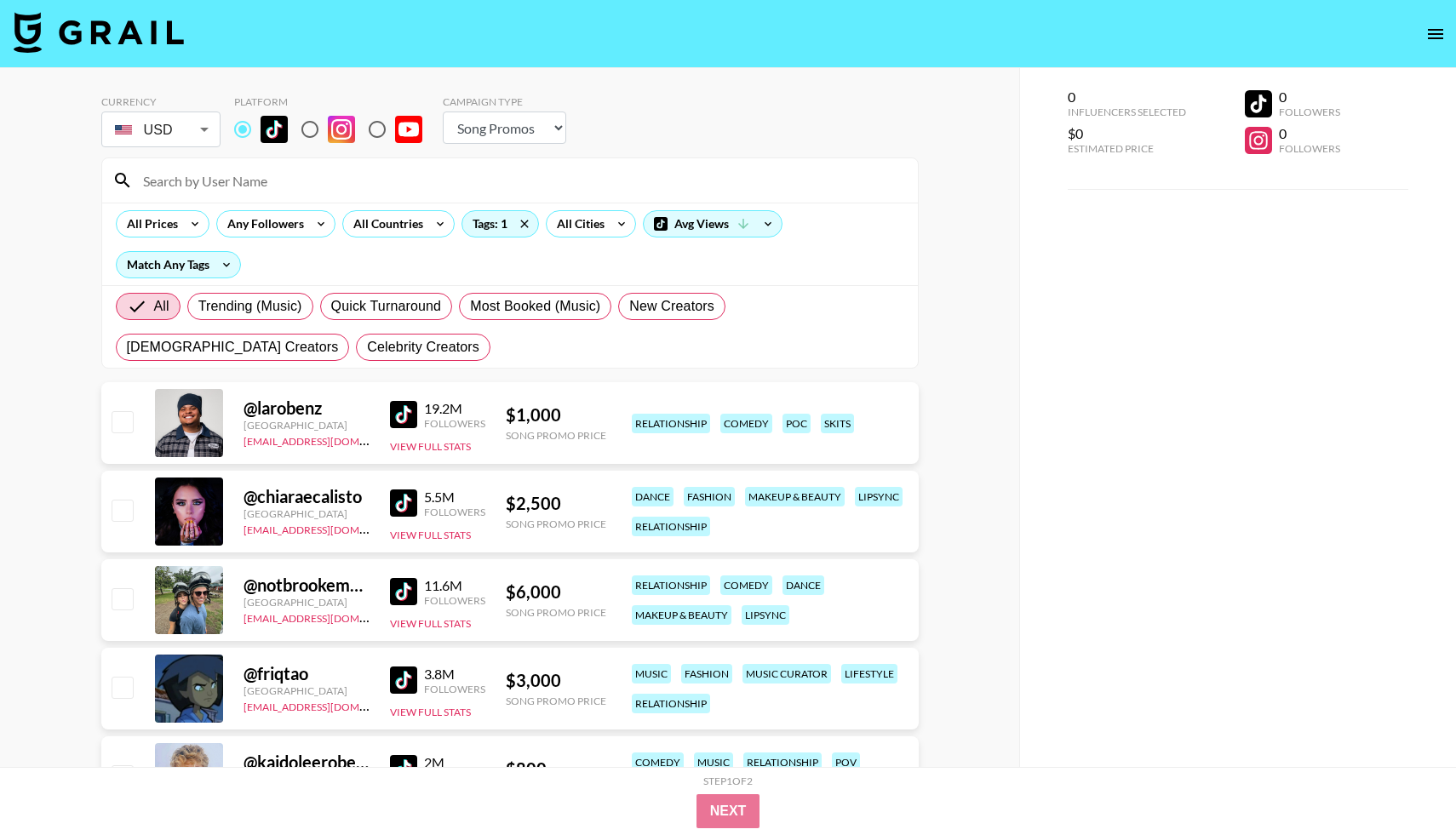
click at [174, 207] on div "All Prices Any Followers All Countries Tags: 1 All Cities Avg Views Match Any T…" at bounding box center [509, 244] width 815 height 83
click at [174, 222] on div "All Prices" at bounding box center [149, 224] width 65 height 26
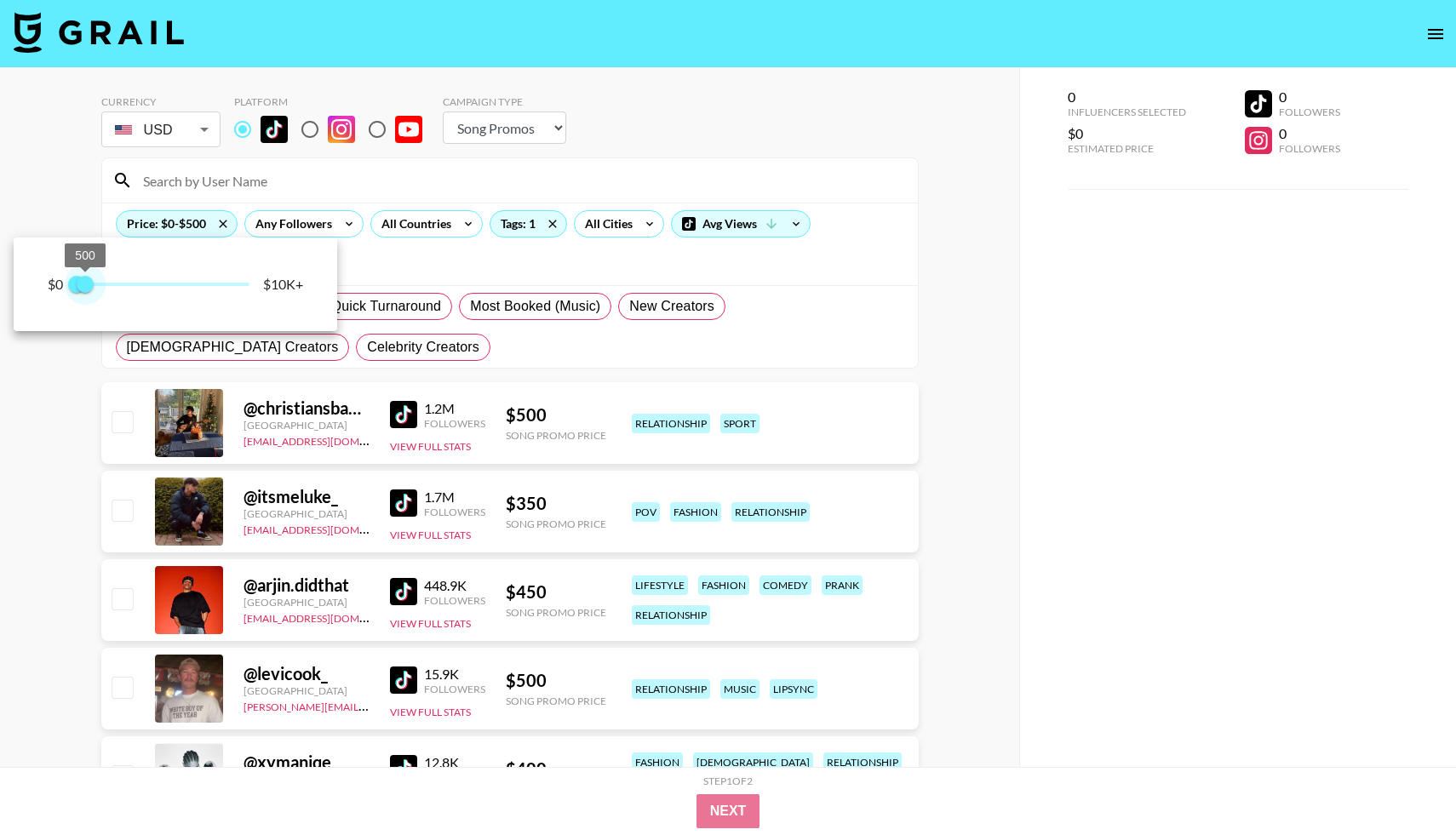
drag, startPoint x: 248, startPoint y: 287, endPoint x: 86, endPoint y: 284, distance: 162.0
click at [86, 284] on span "500" at bounding box center [86, 284] width 17 height 17
type input "250"
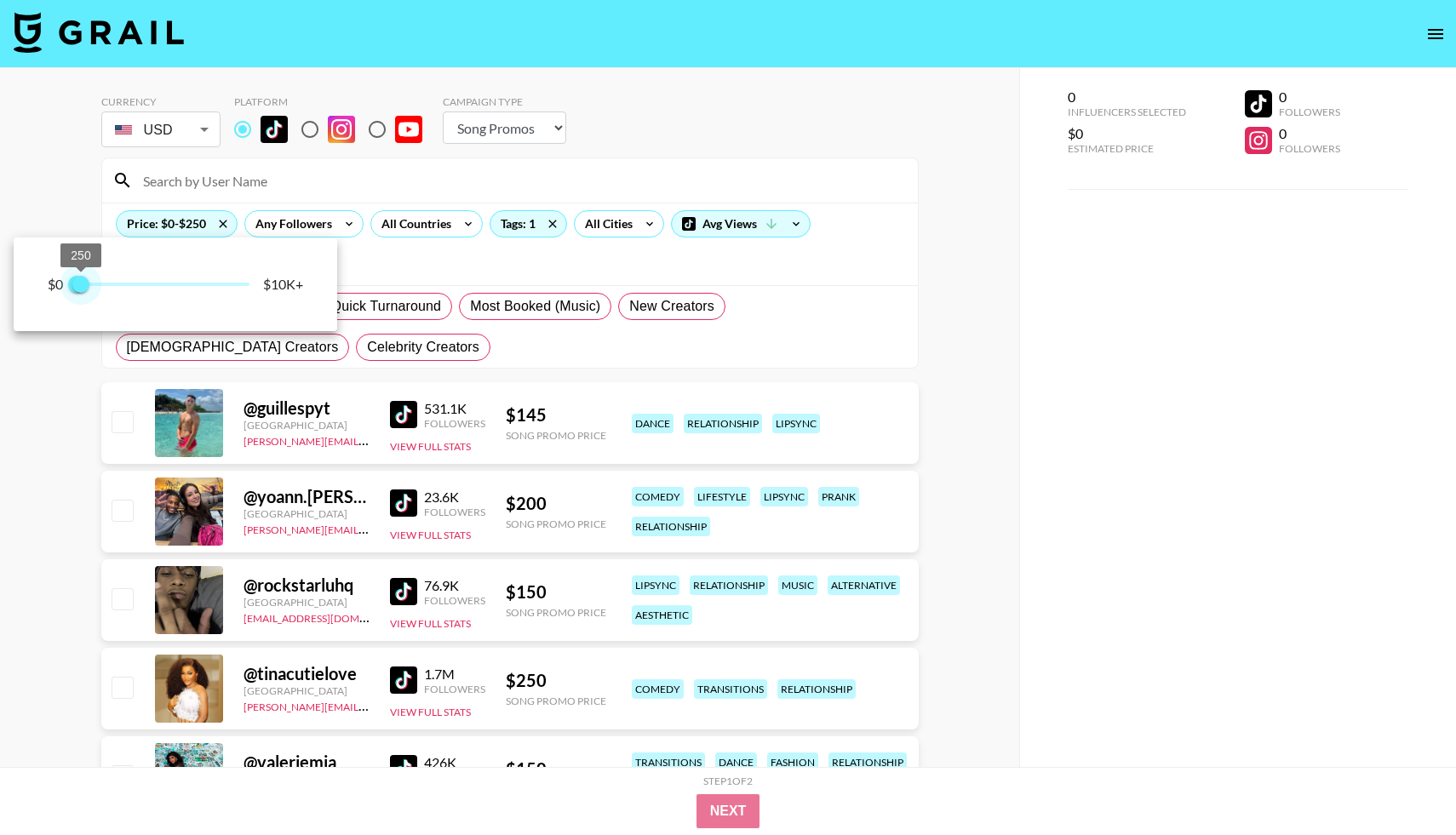
click at [83, 283] on span "250" at bounding box center [81, 284] width 17 height 17
click at [698, 135] on div at bounding box center [728, 418] width 1456 height 835
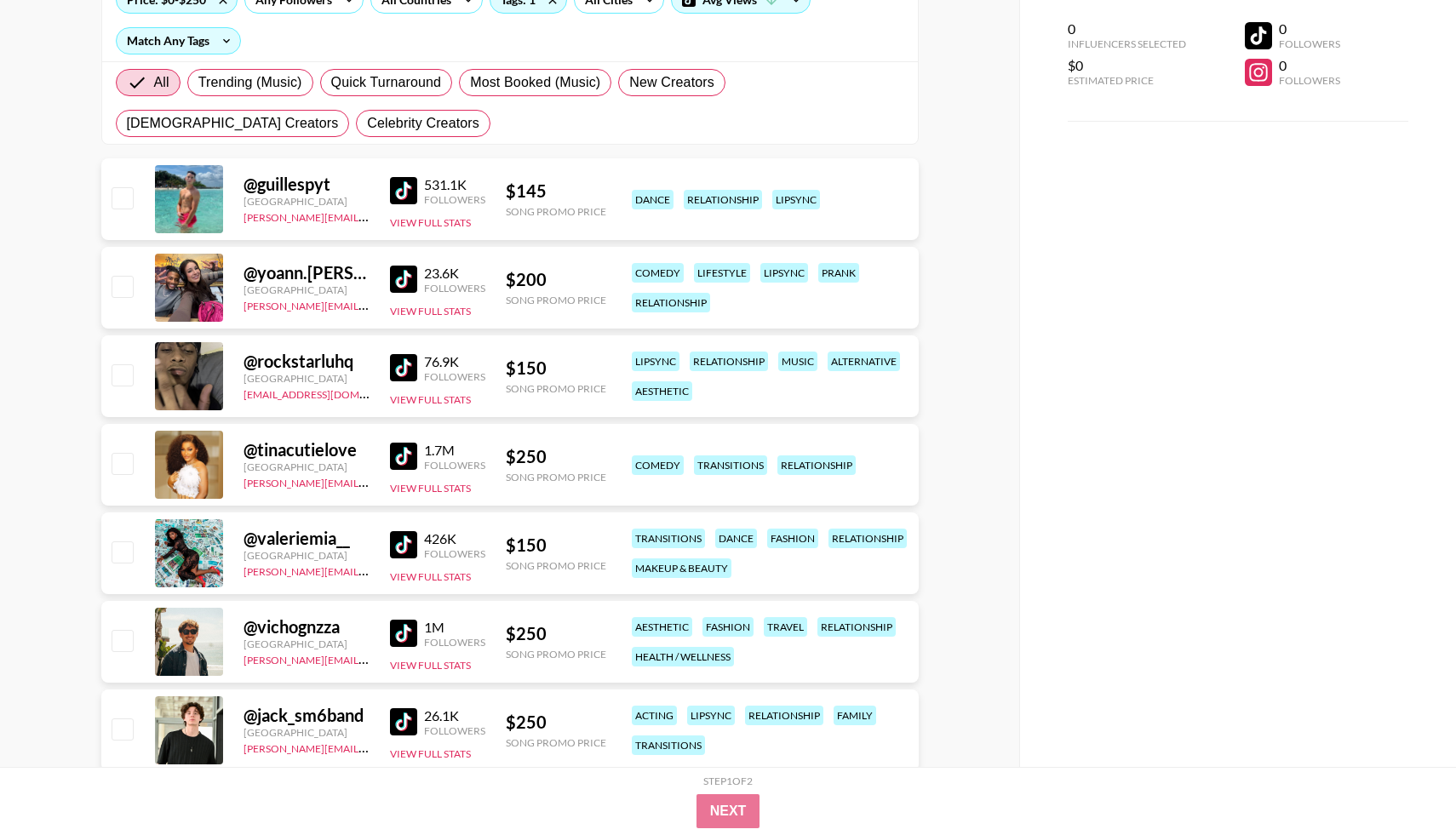
scroll to position [230, 0]
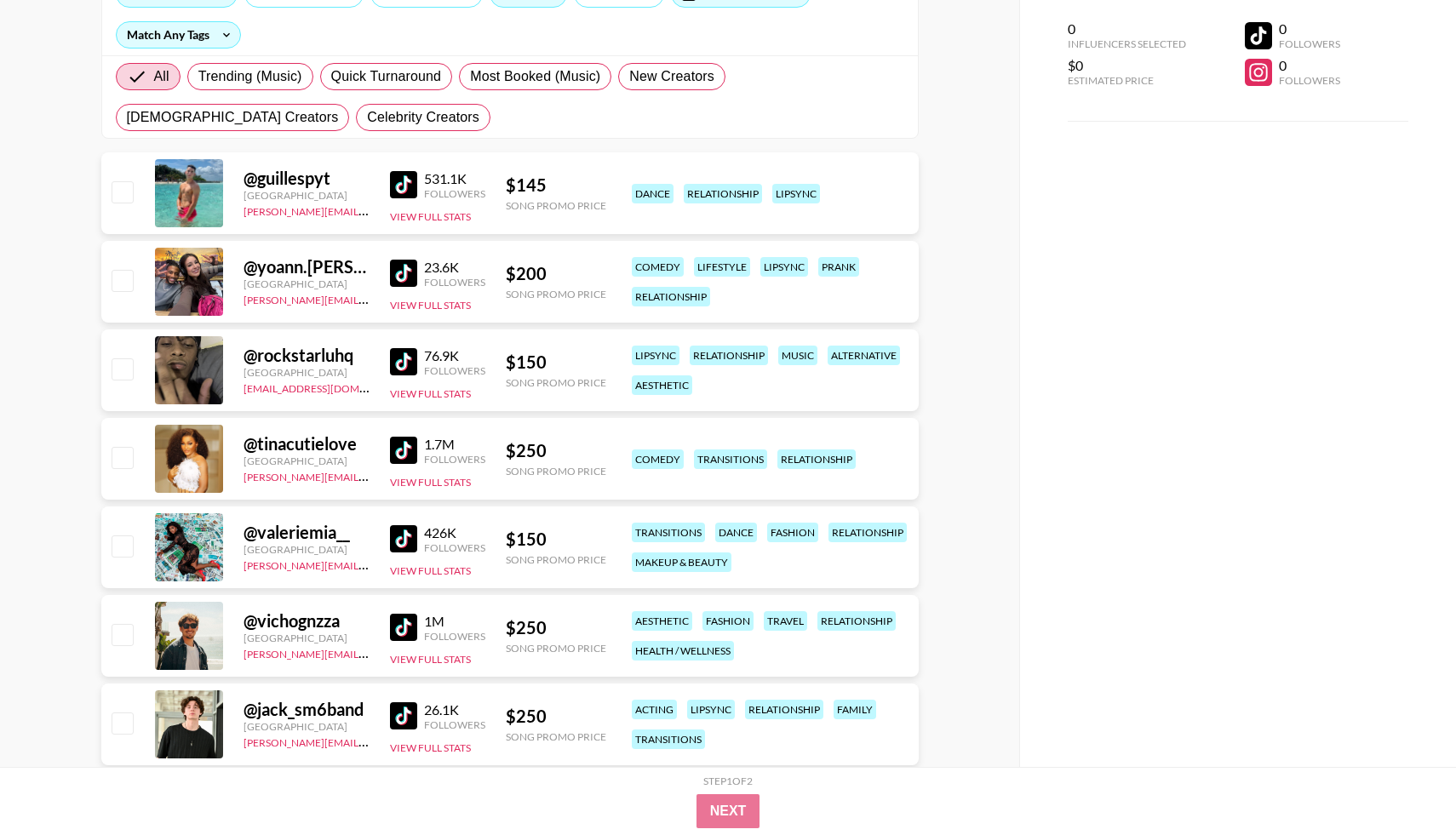
click at [707, 767] on div "Step 1 of 2 View Summary Next" at bounding box center [728, 802] width 1456 height 68
click at [396, 271] on img at bounding box center [404, 274] width 27 height 27
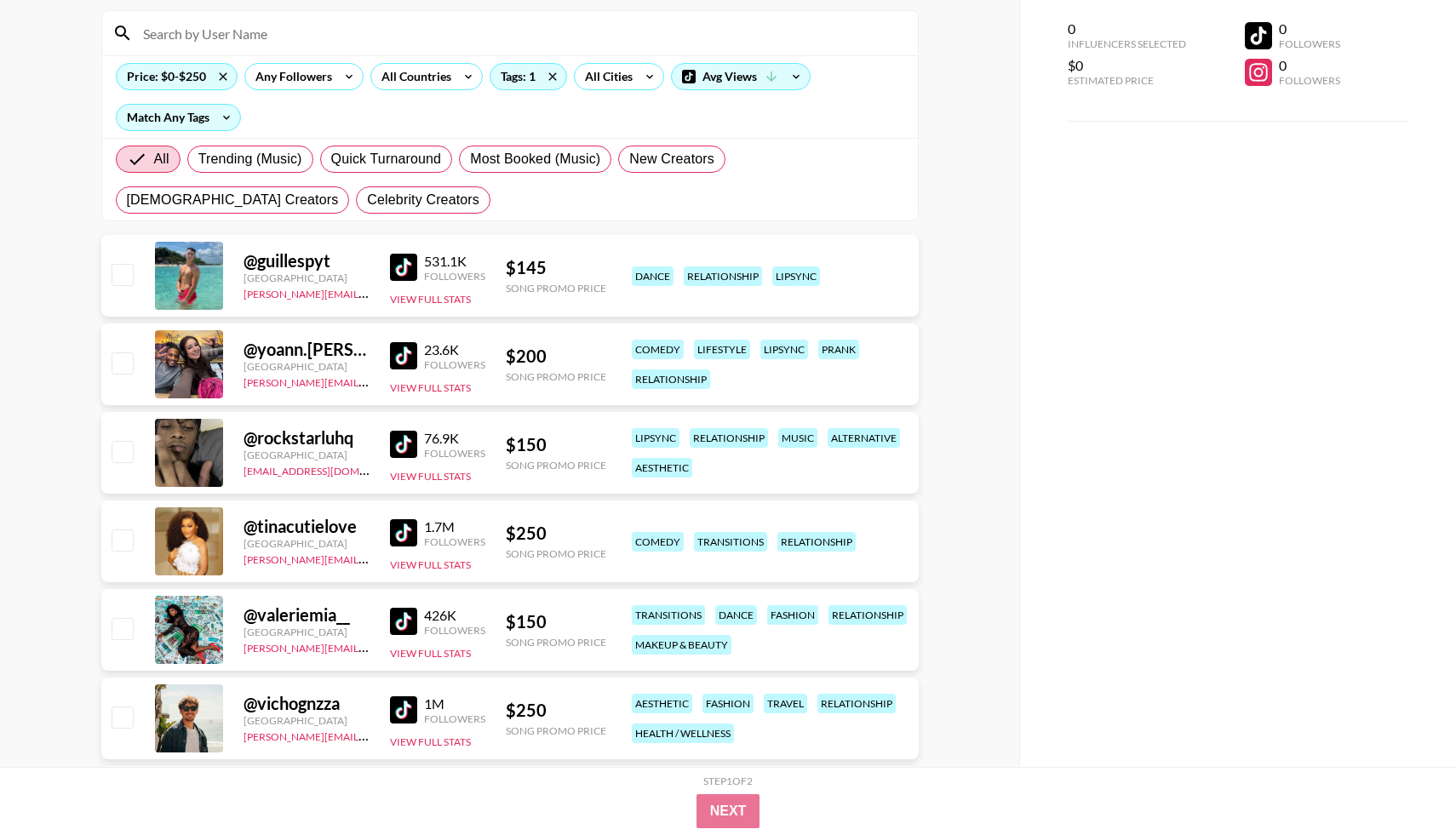
scroll to position [142, 0]
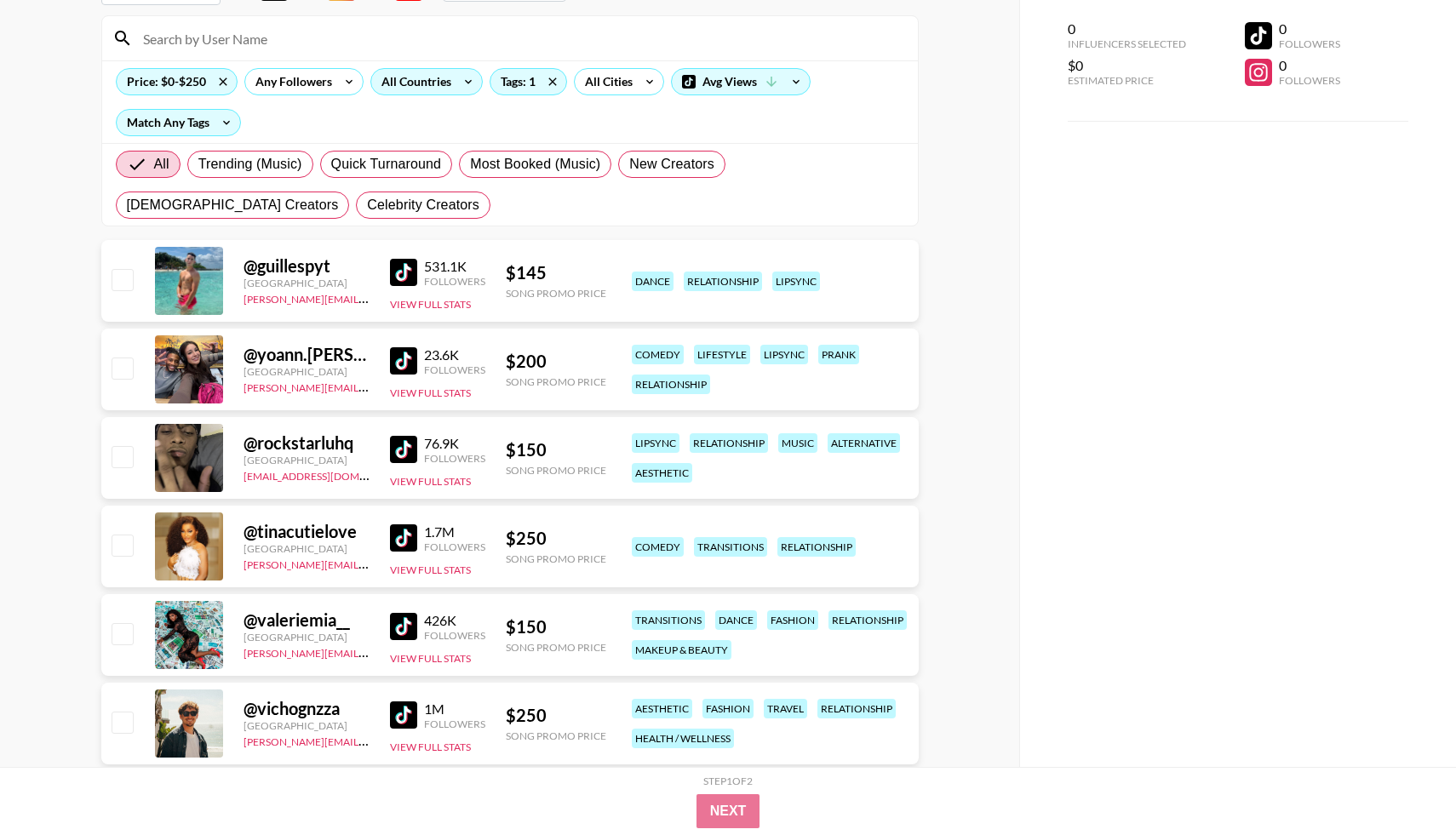
click at [435, 80] on div "All Countries" at bounding box center [413, 82] width 84 height 26
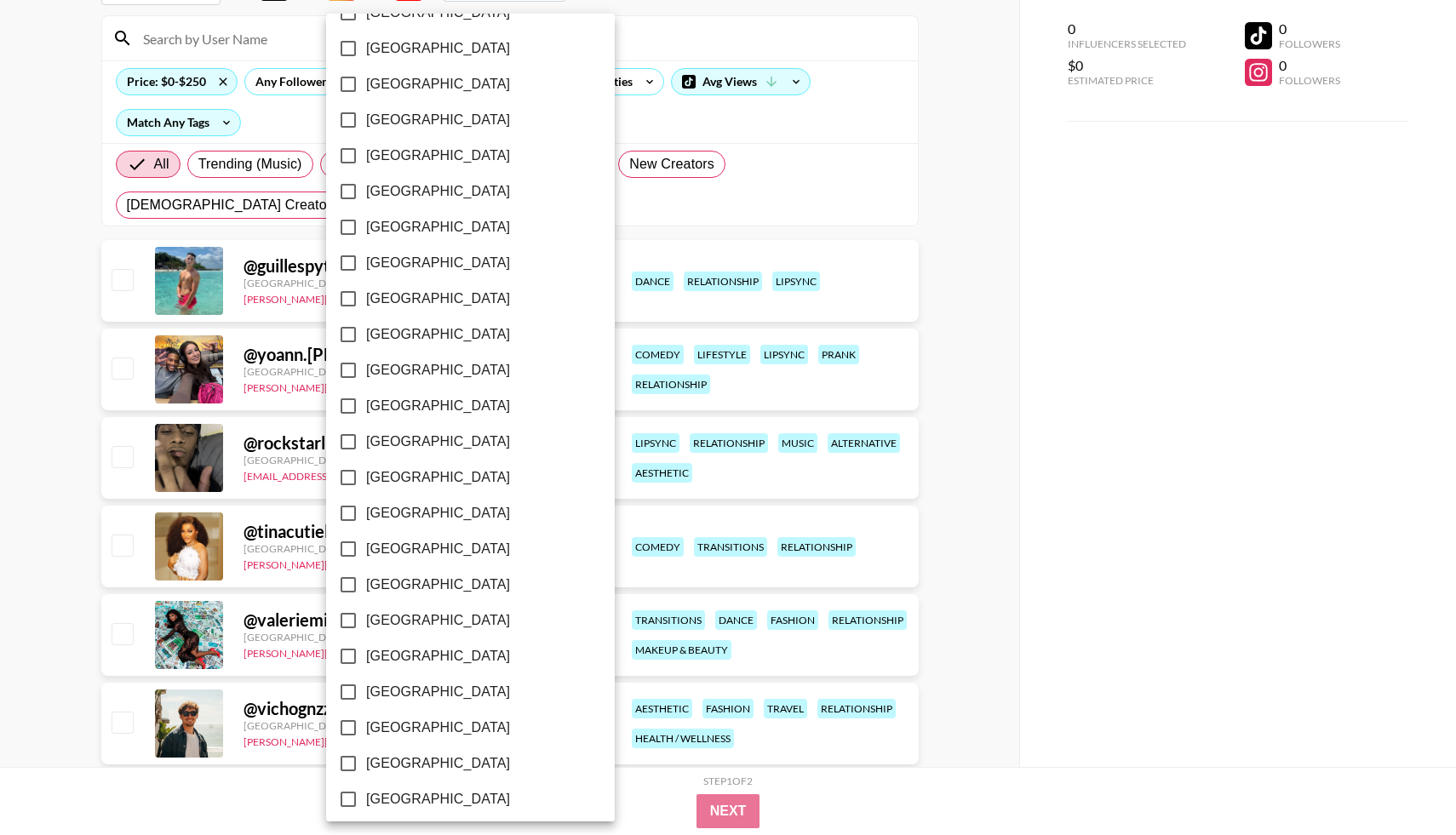
scroll to position [1150, 0]
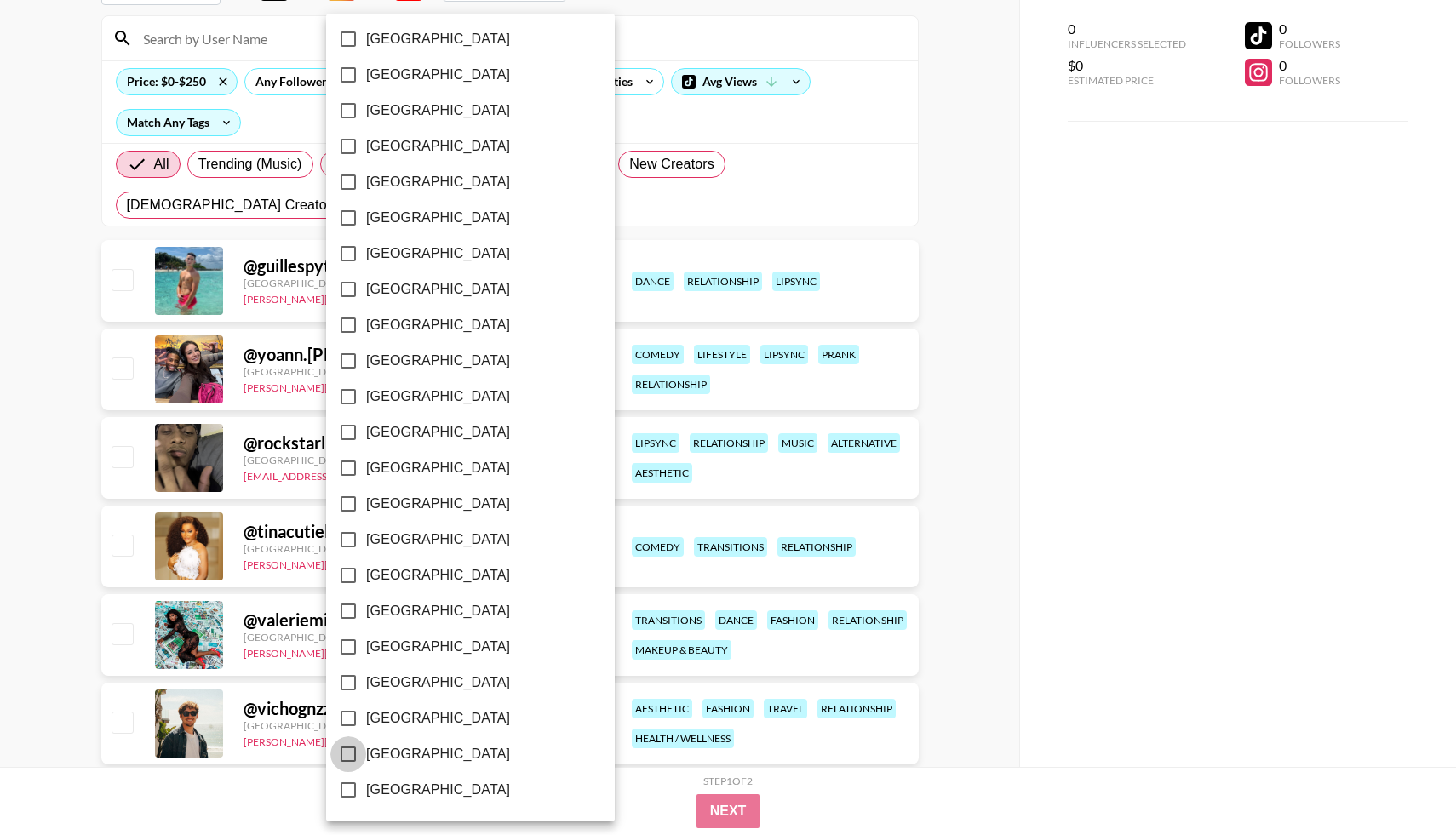
click at [347, 750] on input "[GEOGRAPHIC_DATA]" at bounding box center [348, 755] width 36 height 36
checkbox input "true"
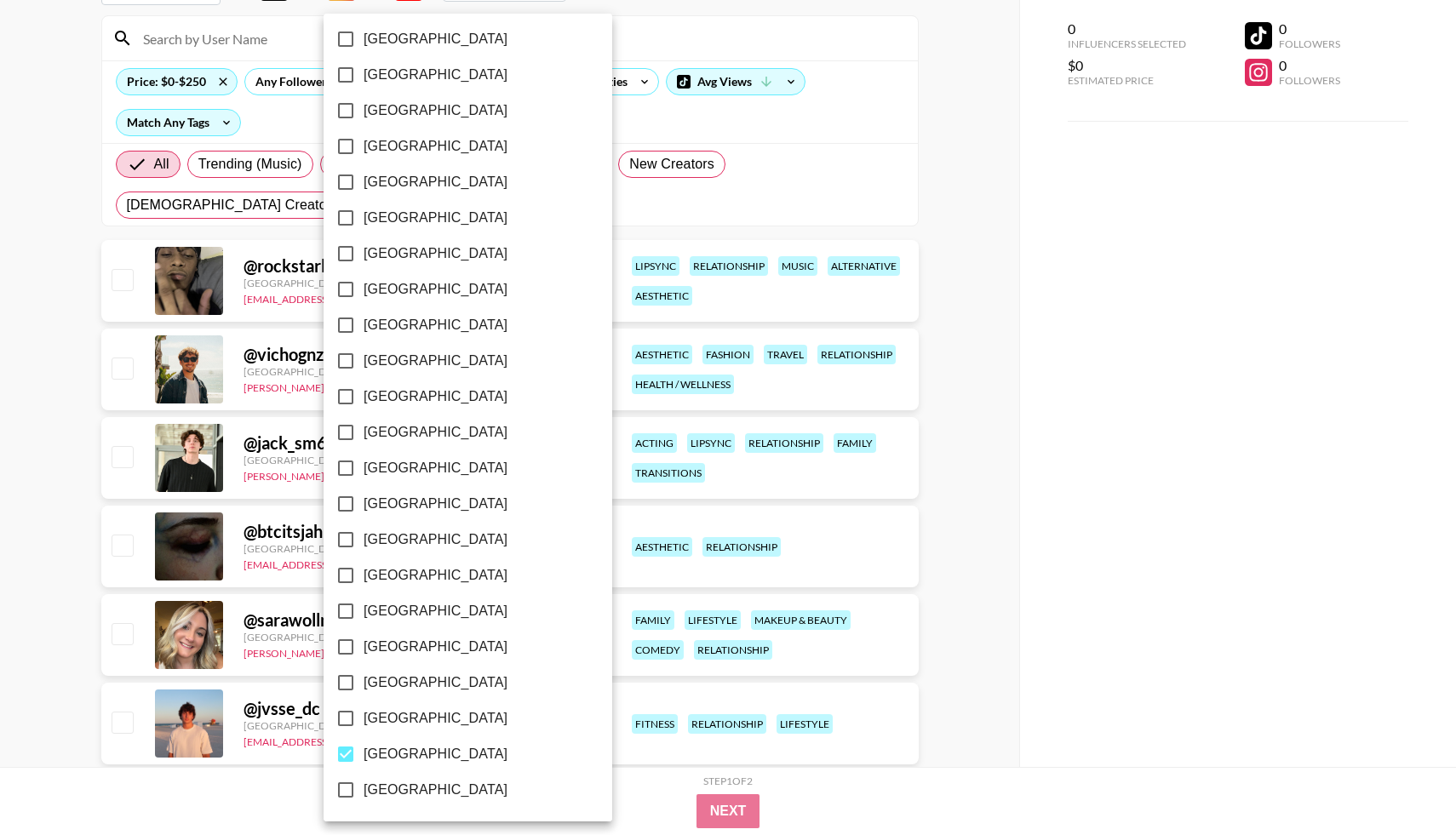
click at [886, 98] on div at bounding box center [728, 418] width 1456 height 835
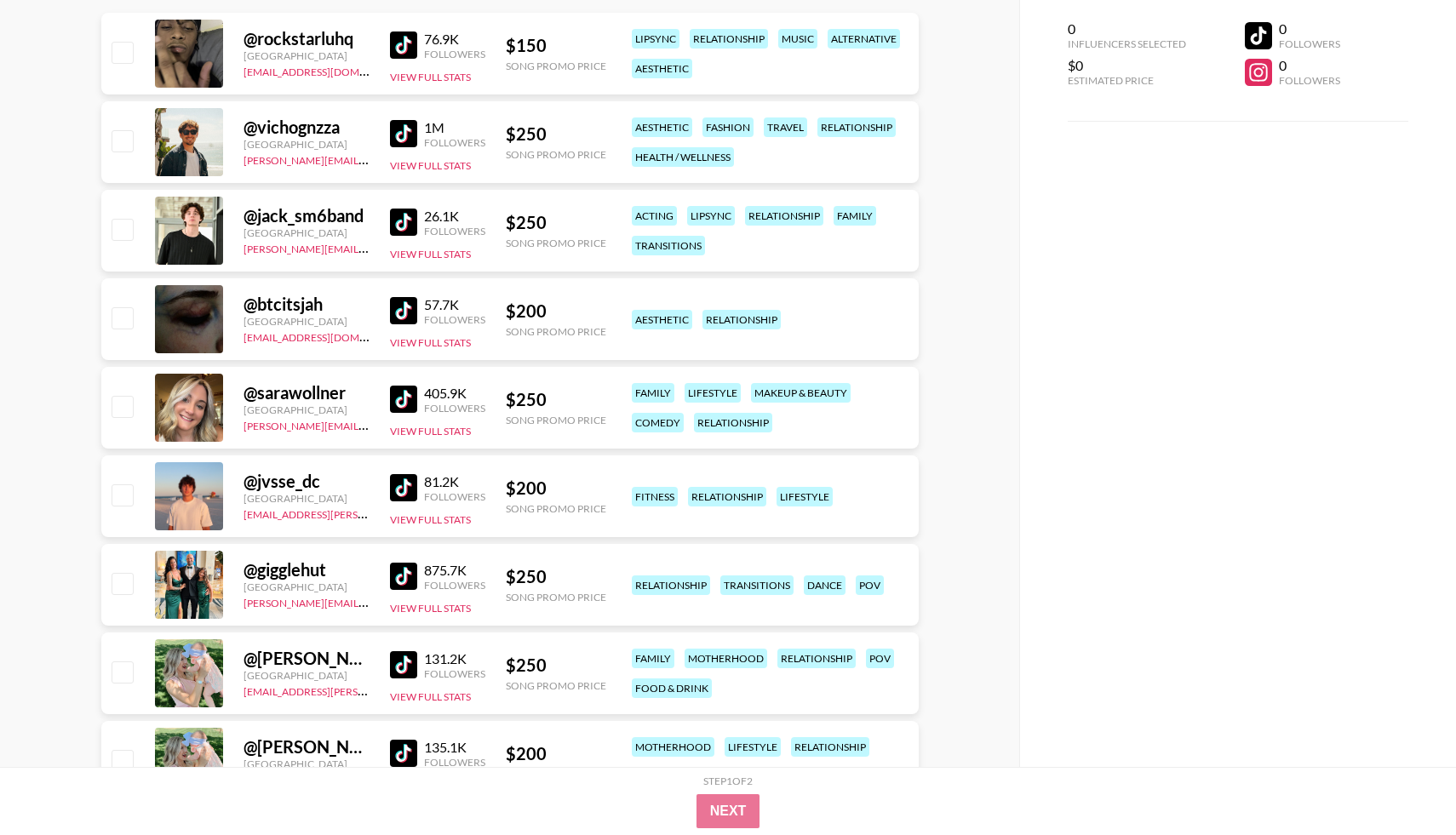
scroll to position [376, 0]
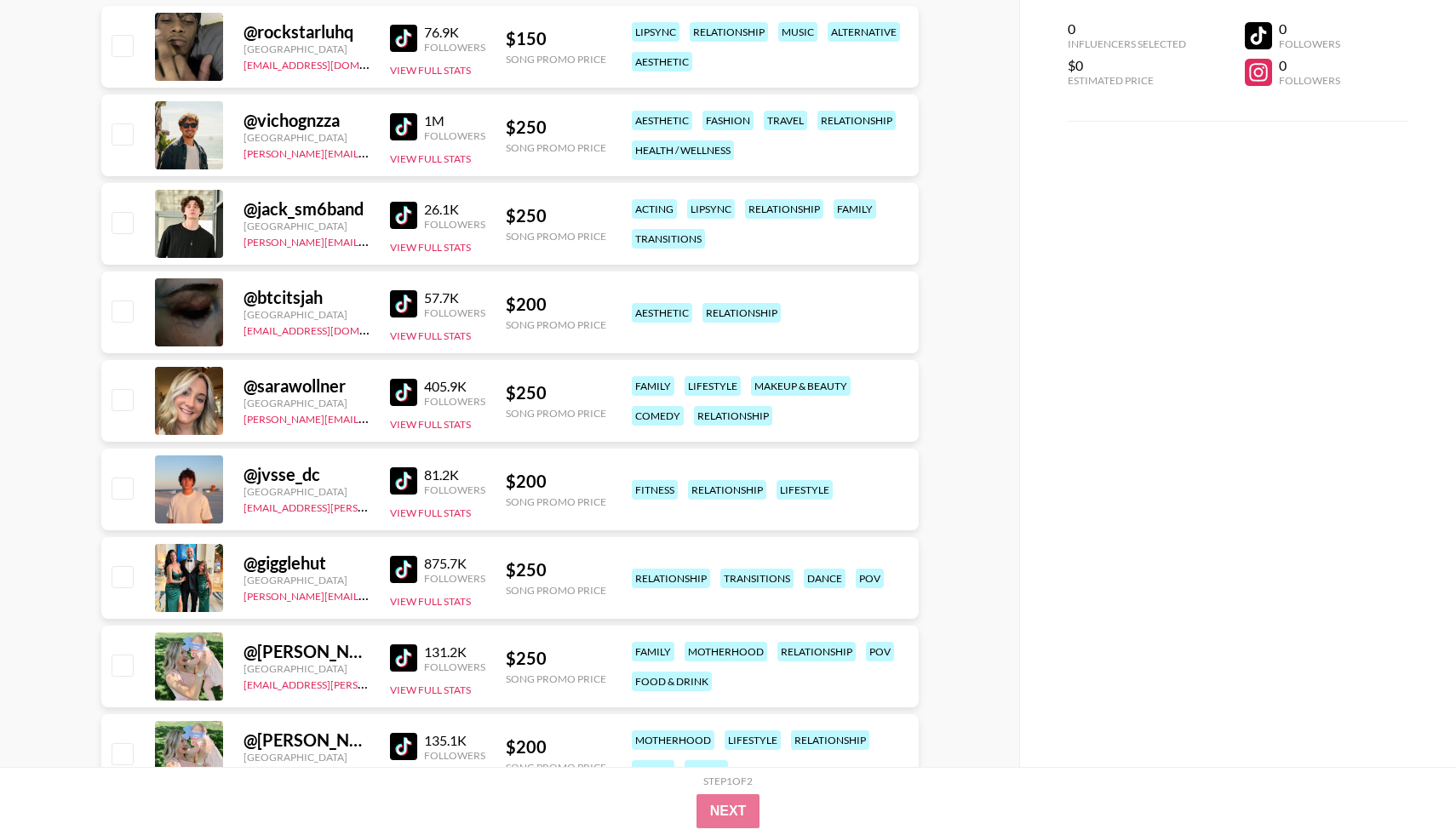
click at [196, 400] on div at bounding box center [189, 401] width 68 height 68
click at [409, 400] on img at bounding box center [404, 393] width 27 height 27
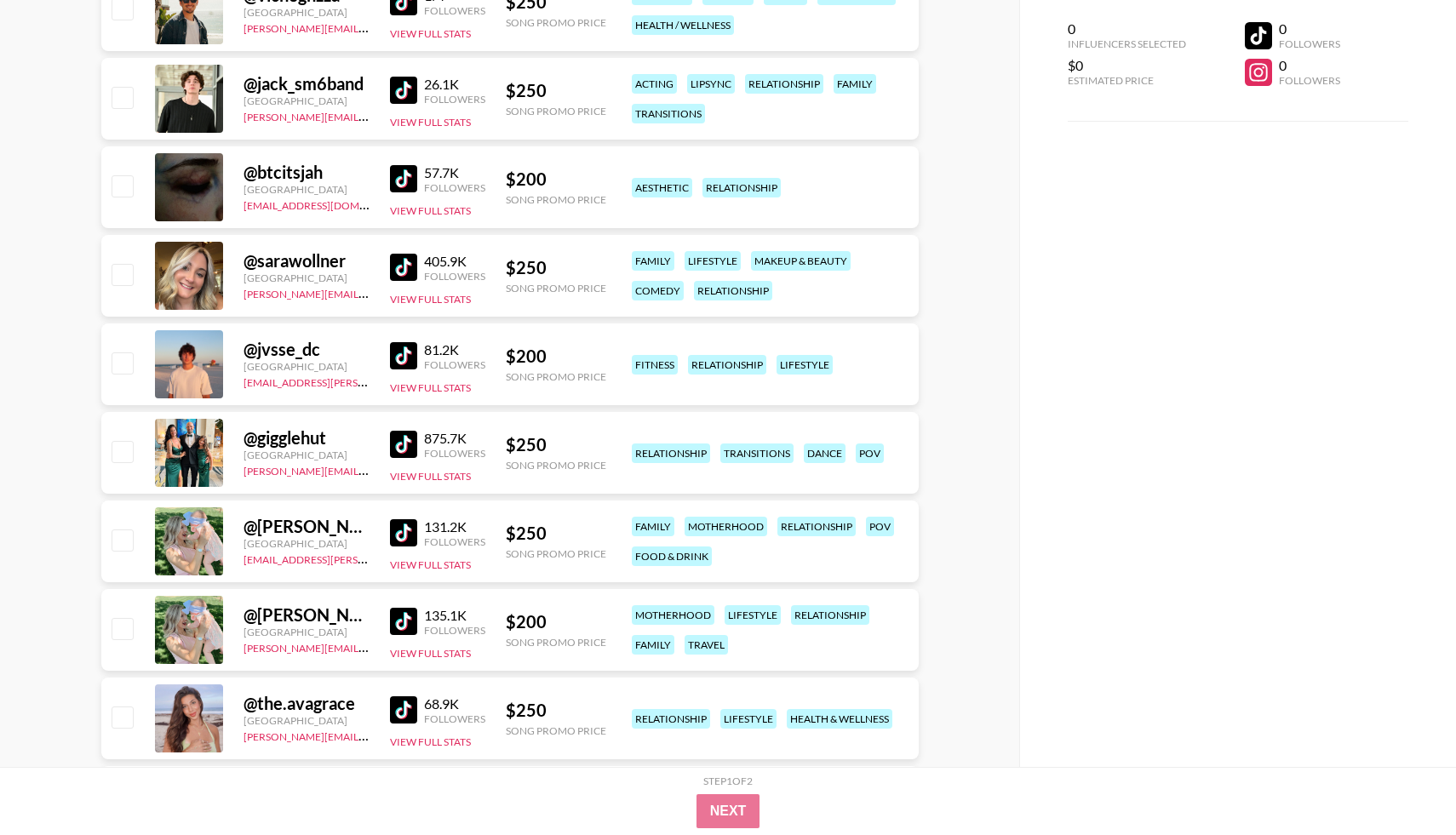
scroll to position [529, 0]
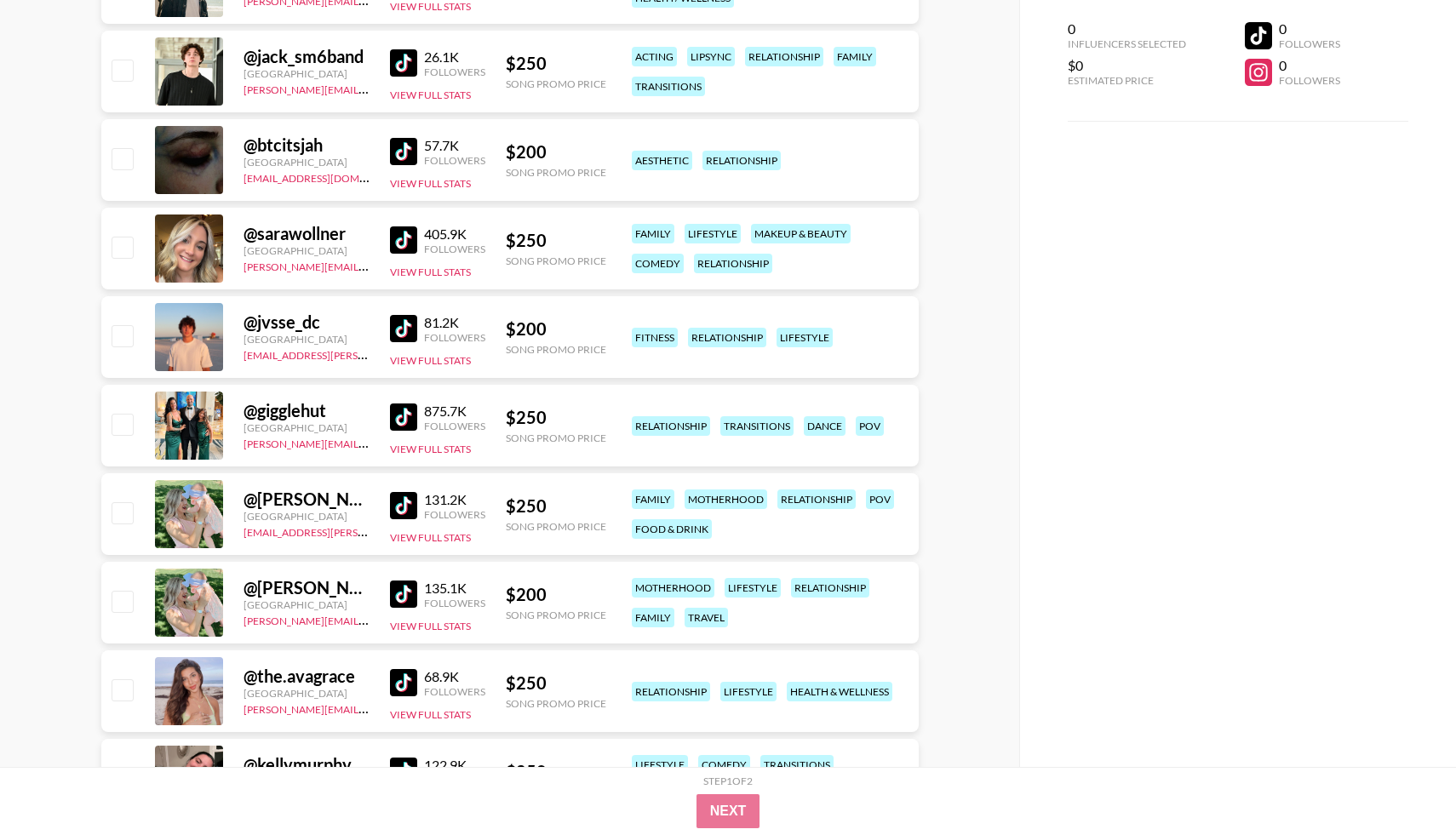
click at [404, 323] on img at bounding box center [404, 329] width 27 height 27
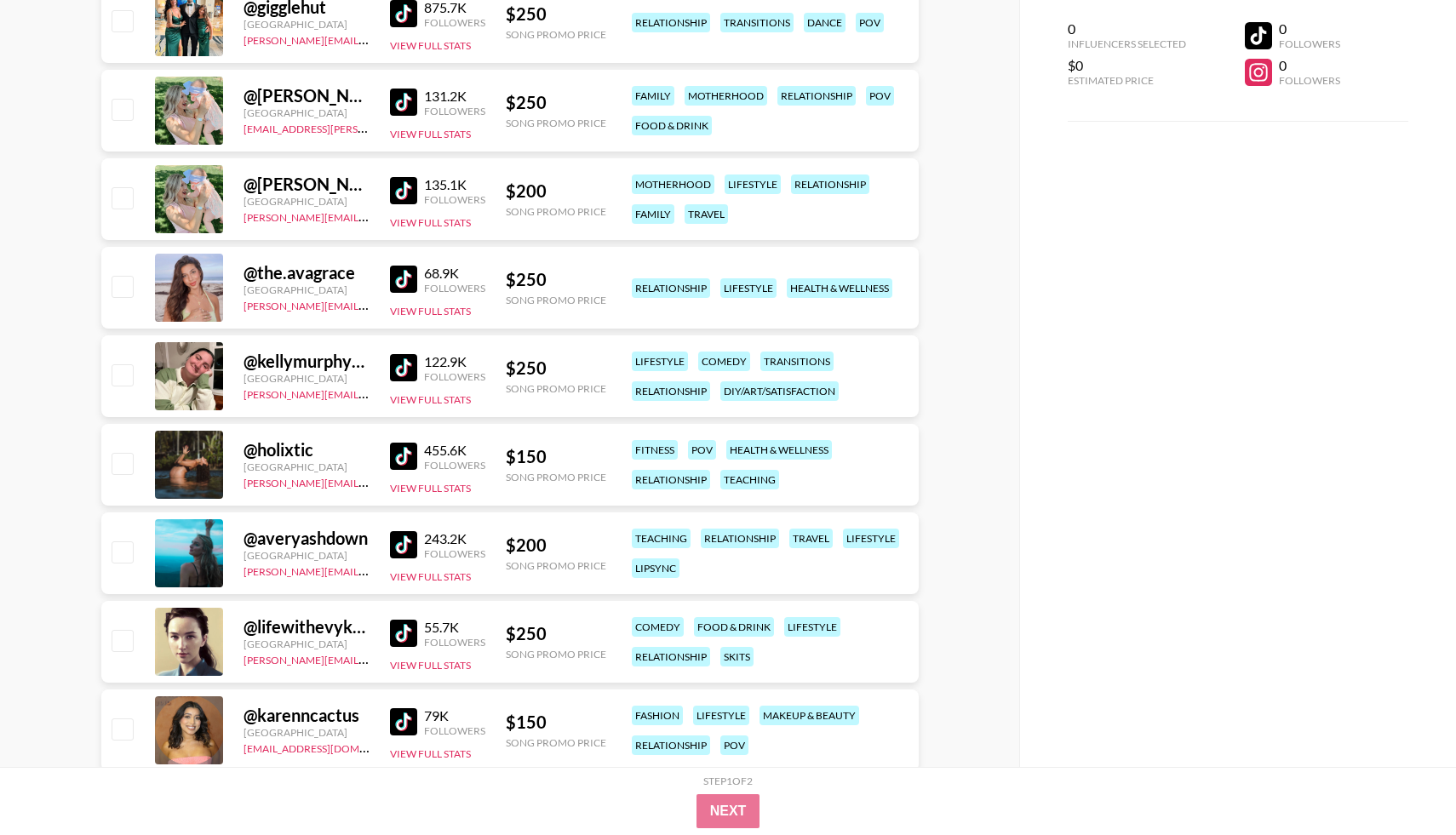
scroll to position [937, 0]
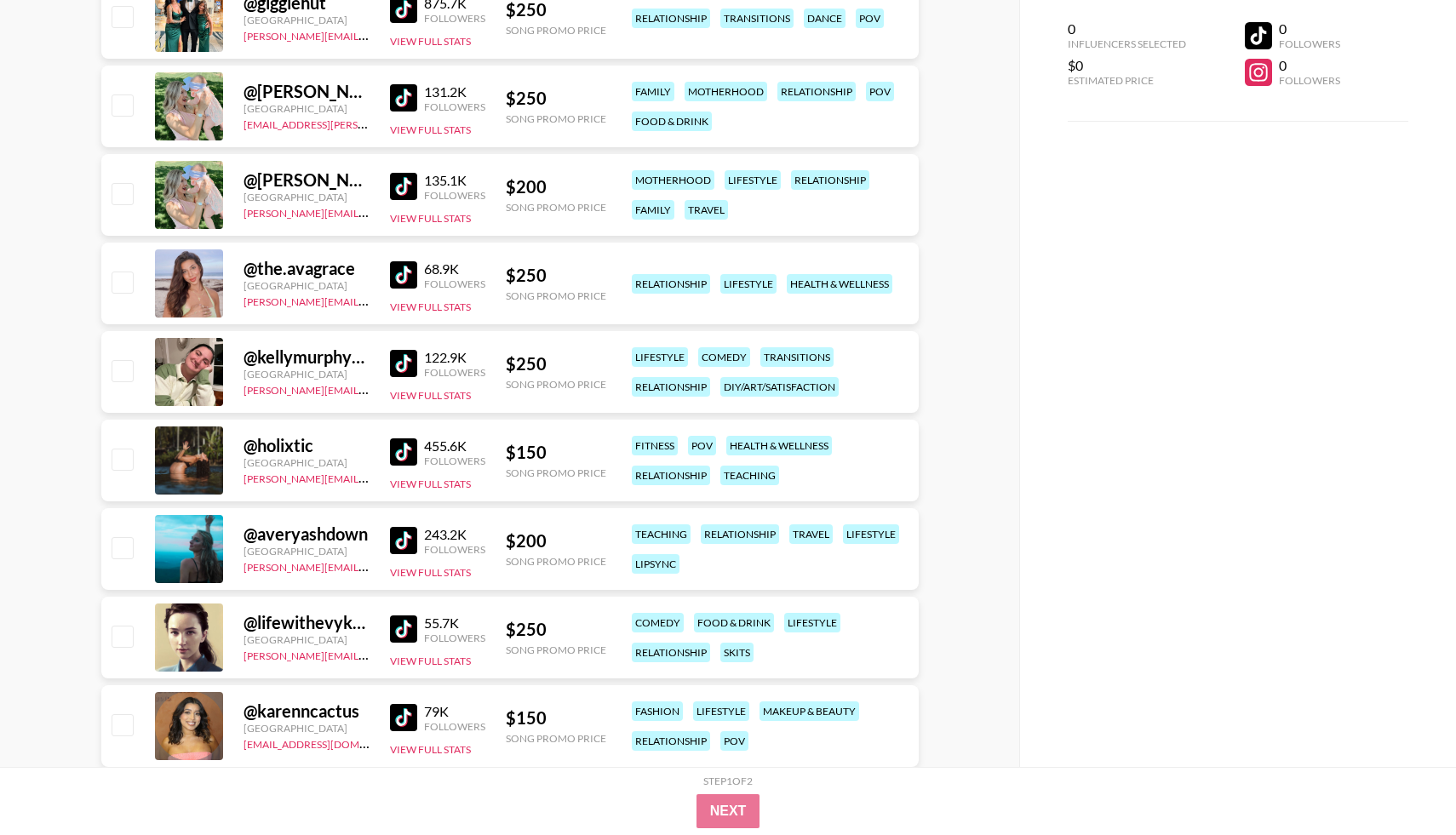
click at [411, 269] on img at bounding box center [404, 275] width 27 height 27
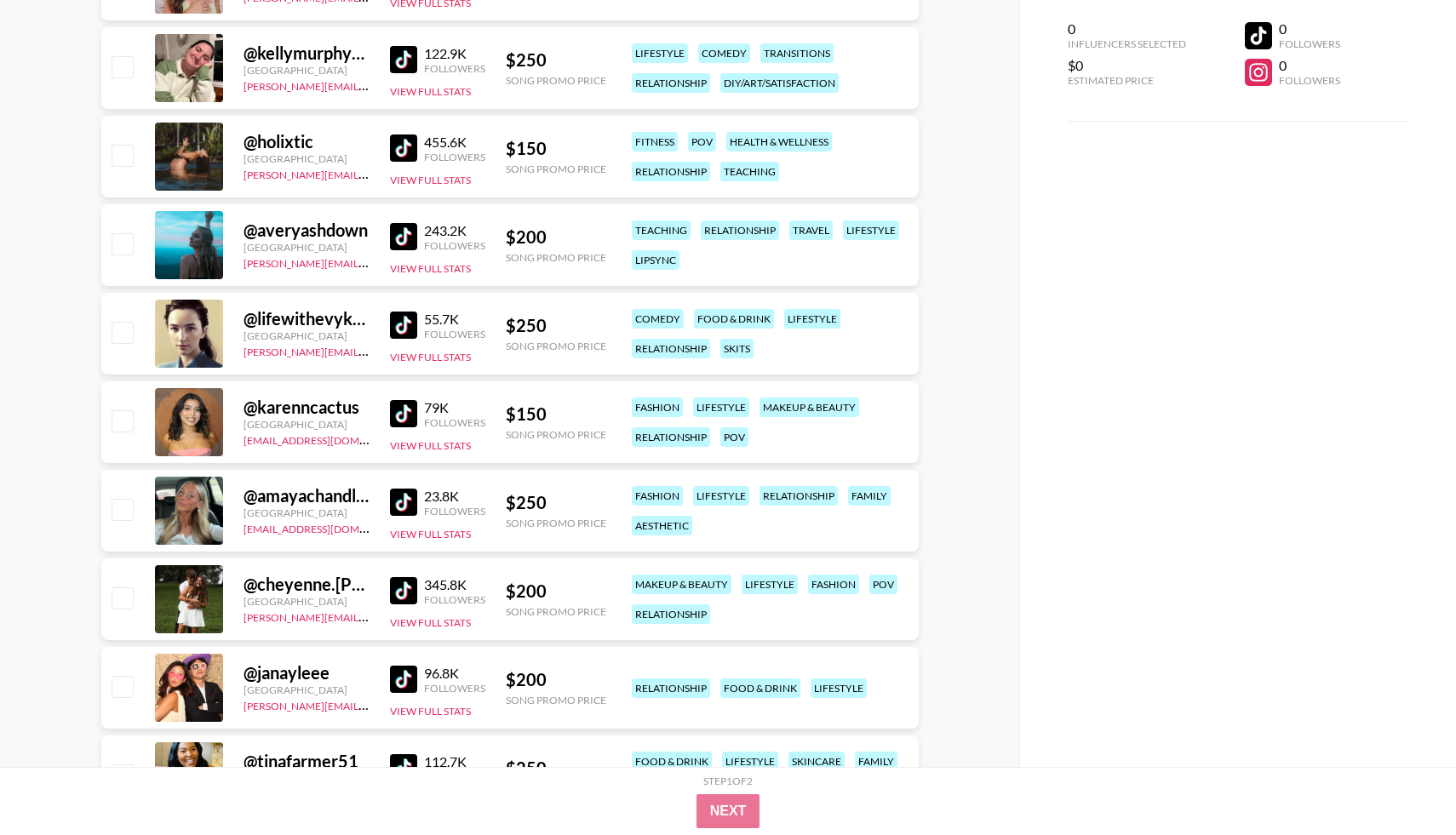
scroll to position [1308, 0]
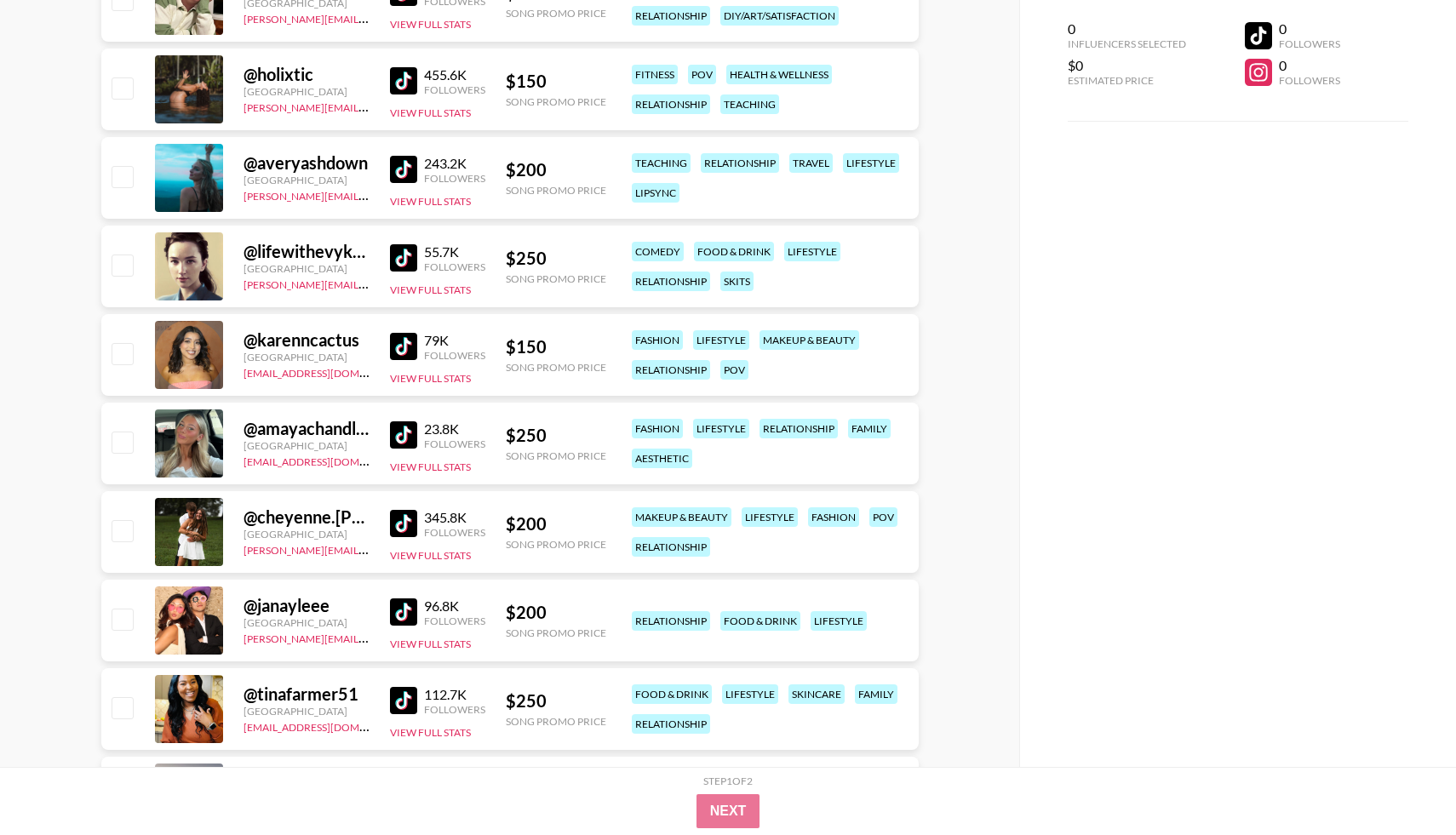
click at [409, 439] on img at bounding box center [404, 435] width 27 height 27
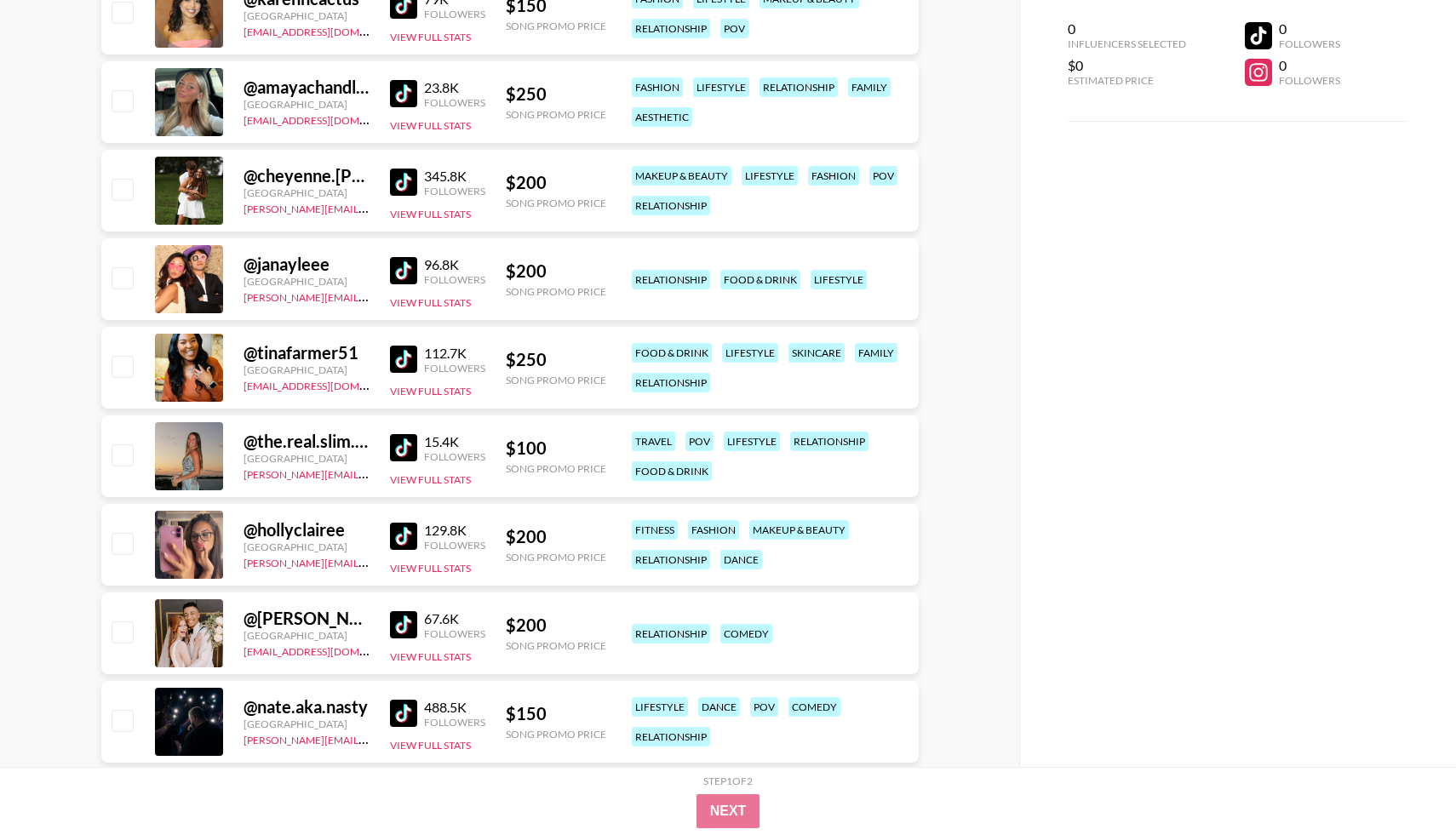
scroll to position [1650, 0]
click at [400, 273] on img at bounding box center [404, 270] width 27 height 27
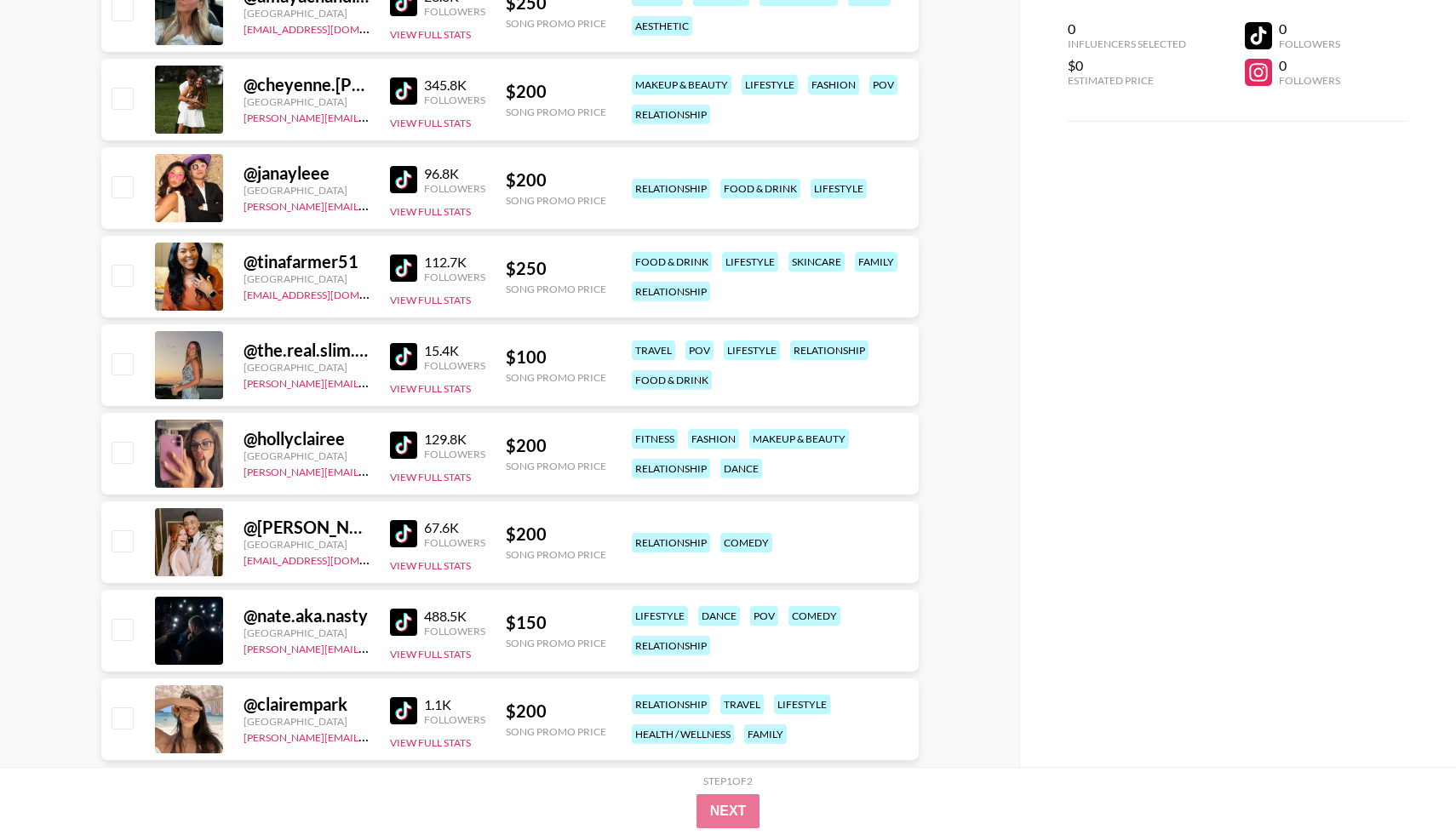
scroll to position [1745, 0]
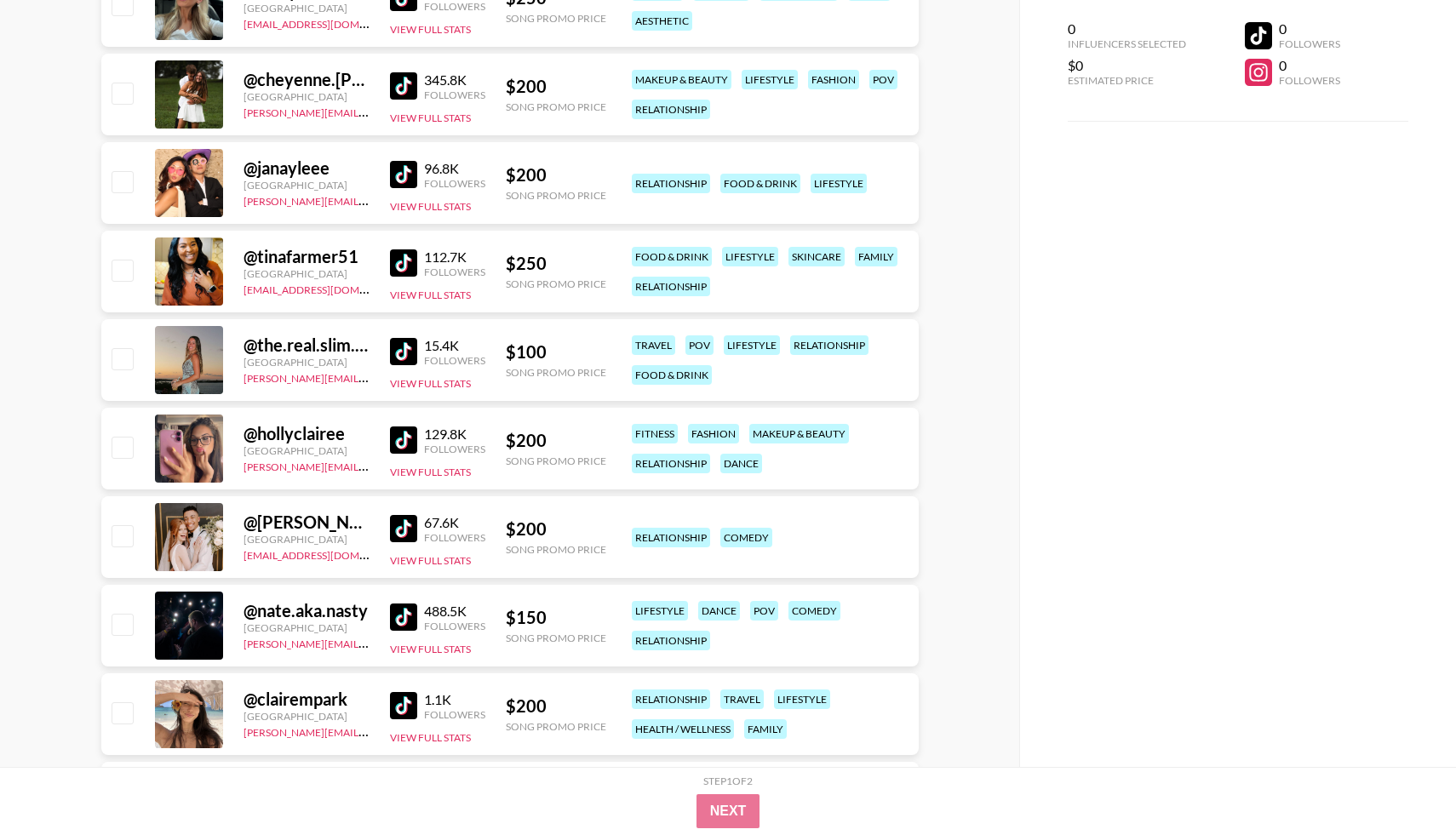
click at [400, 354] on img at bounding box center [404, 352] width 27 height 27
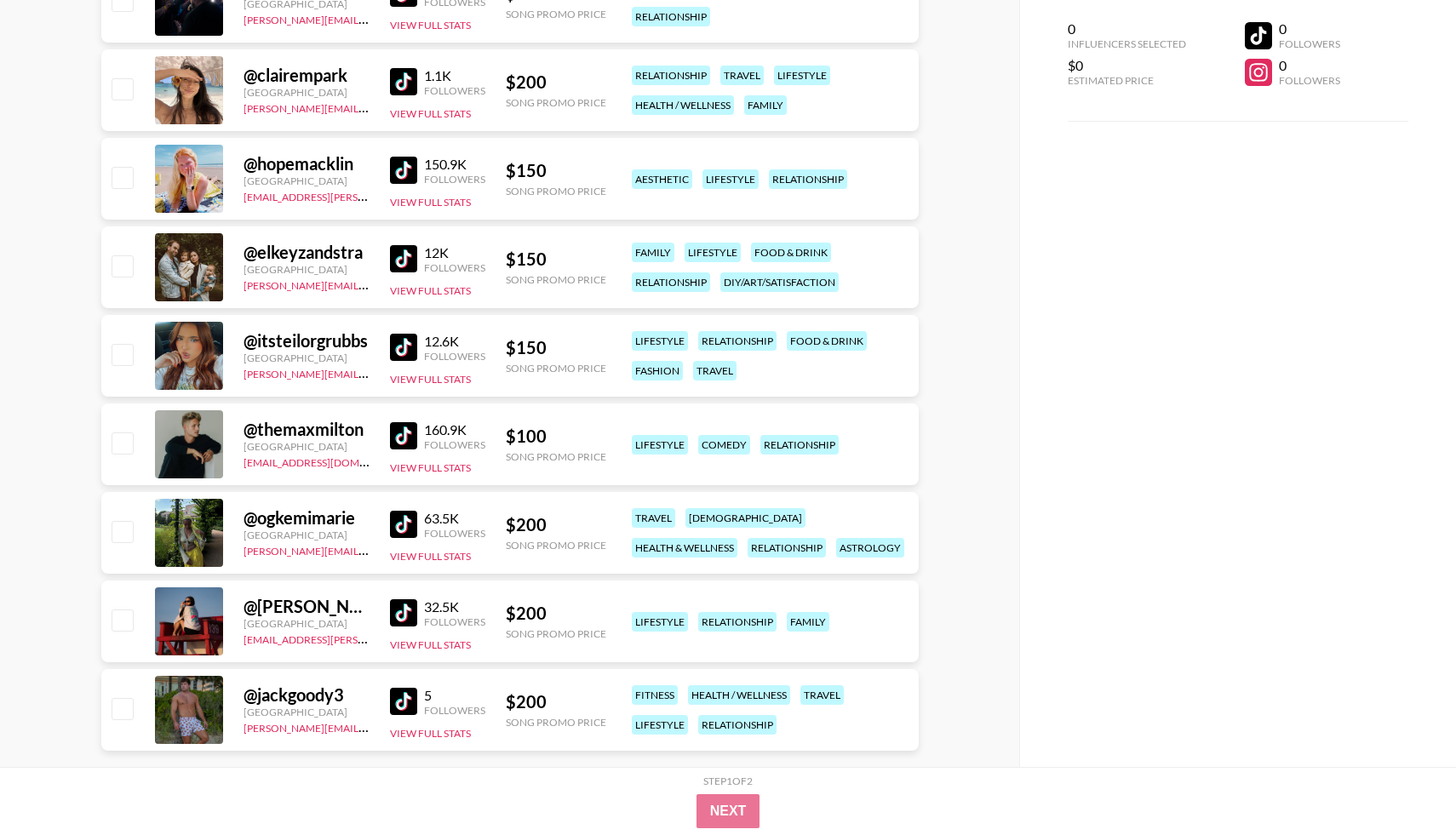
scroll to position [2368, 0]
click at [412, 266] on img at bounding box center [404, 260] width 27 height 27
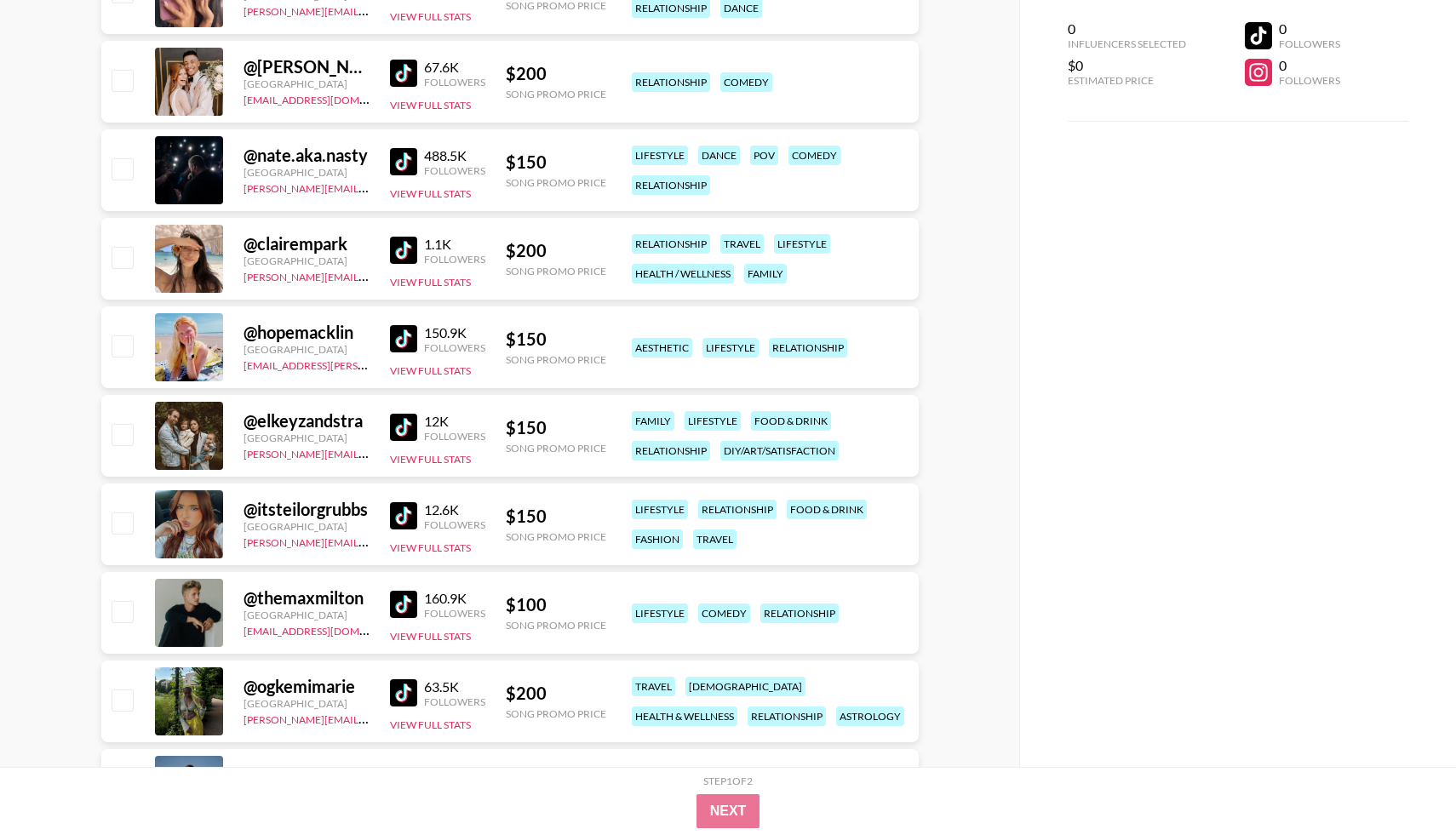
scroll to position [2195, 0]
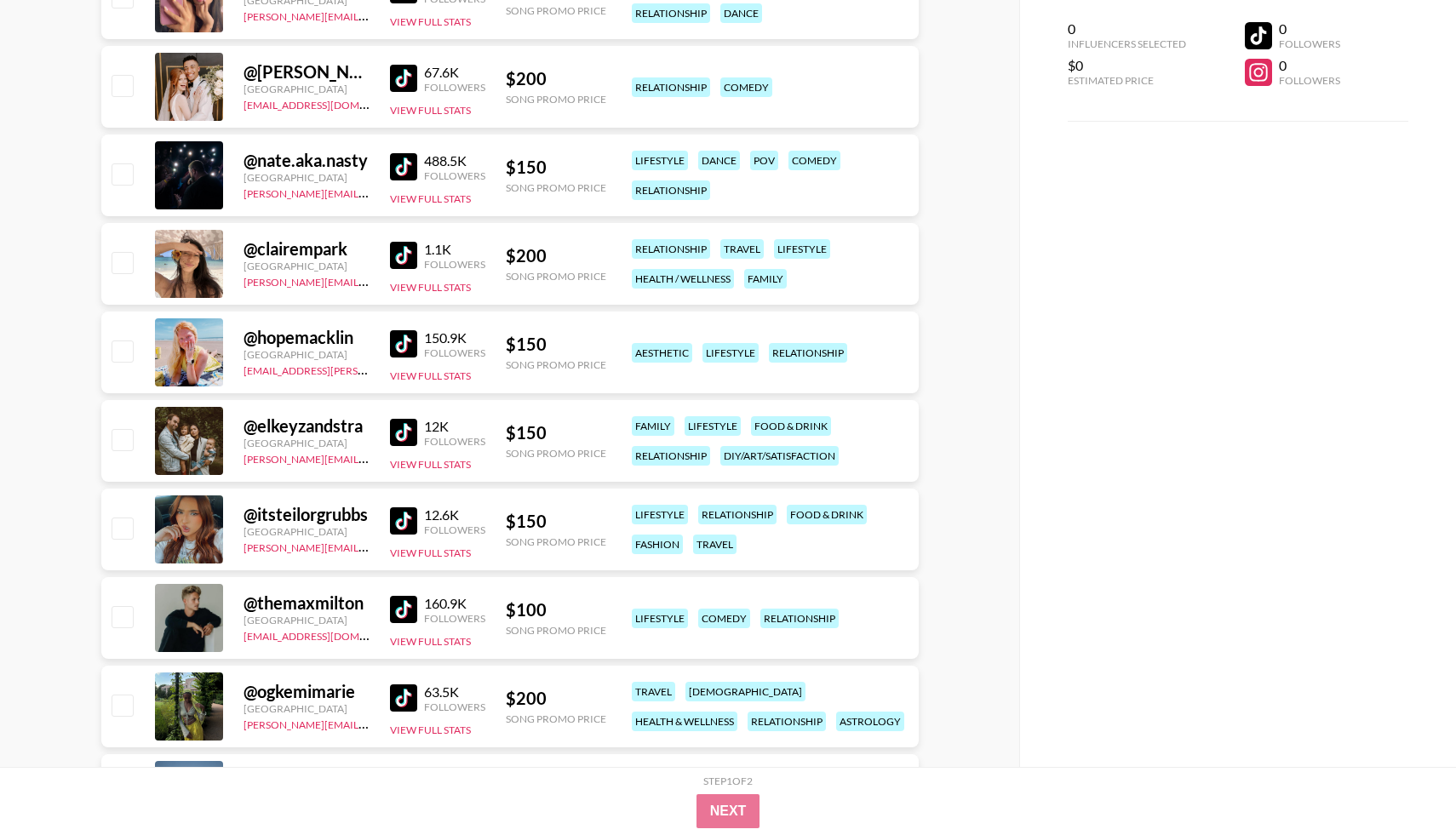
click at [408, 176] on img at bounding box center [404, 167] width 27 height 27
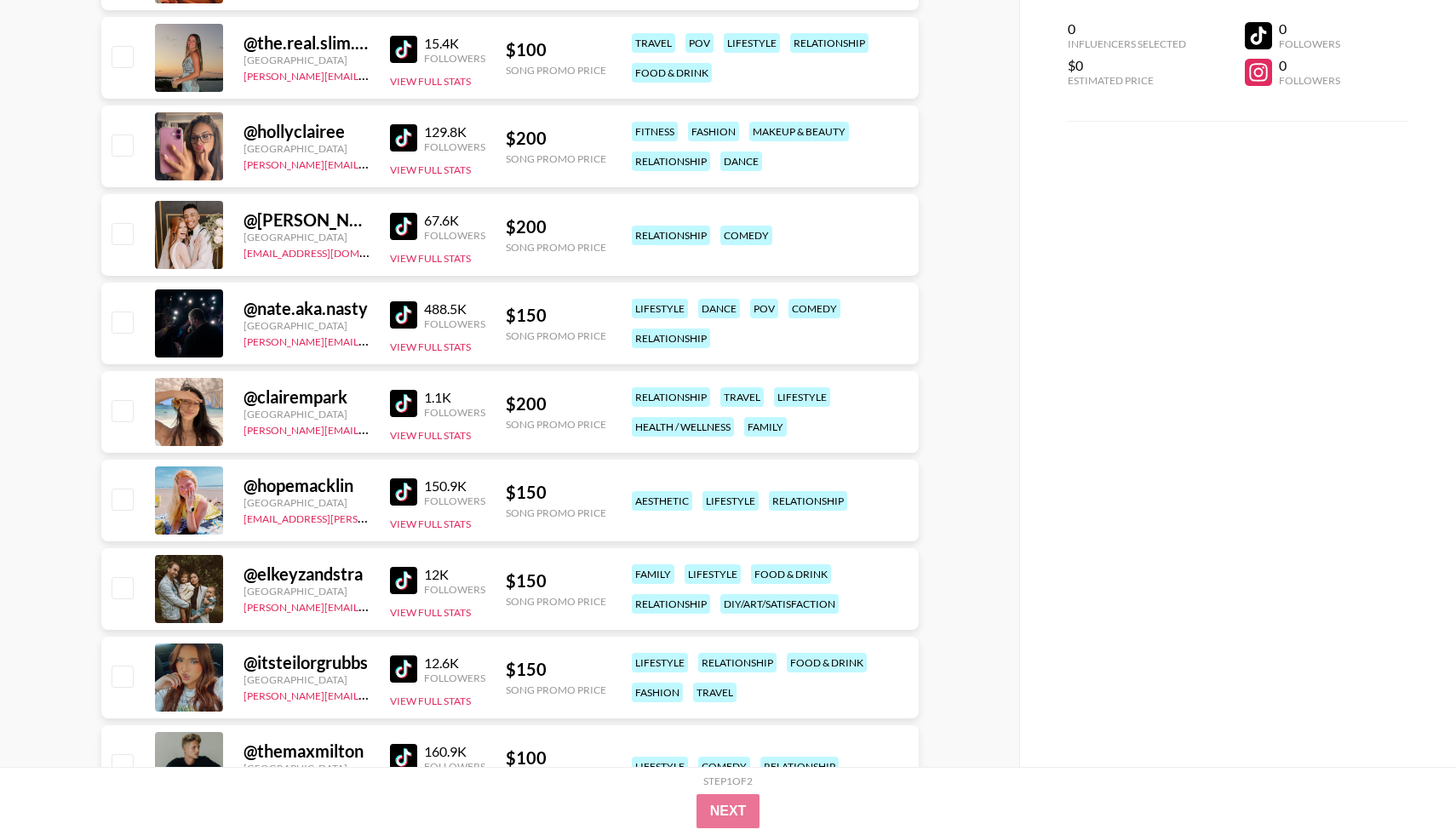
scroll to position [1992, 0]
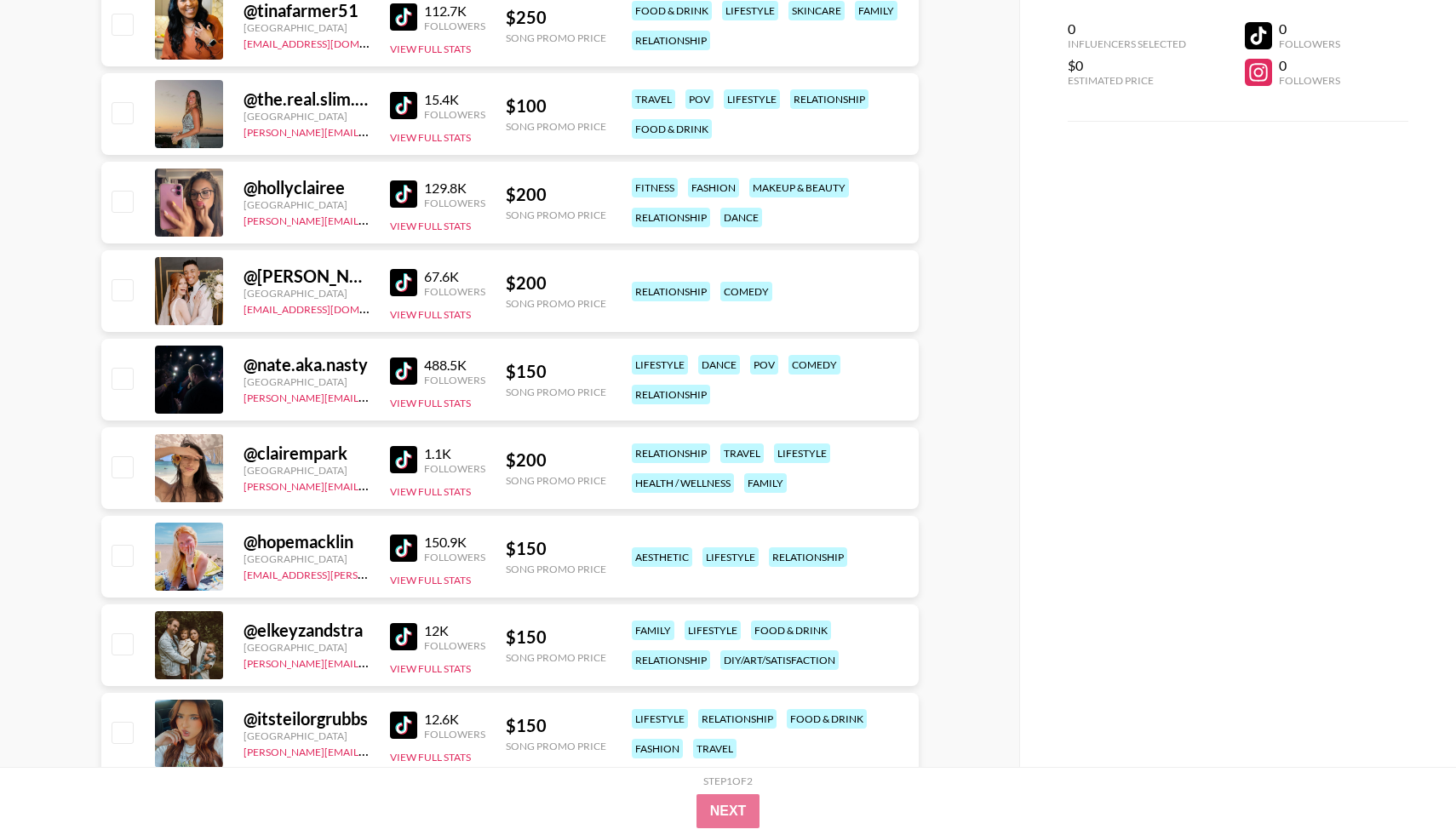
click at [405, 110] on img at bounding box center [404, 105] width 27 height 27
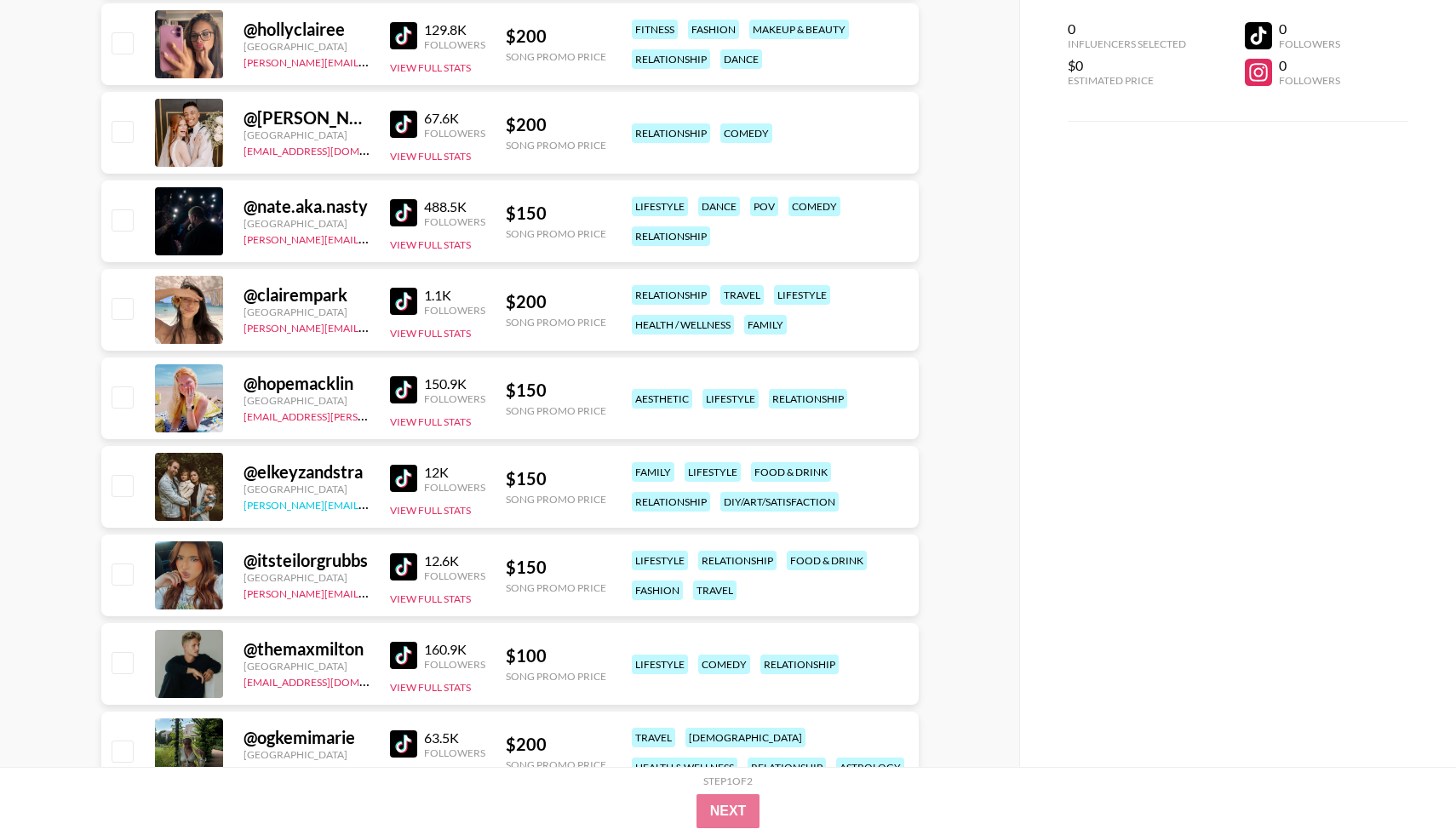
scroll to position [2167, 0]
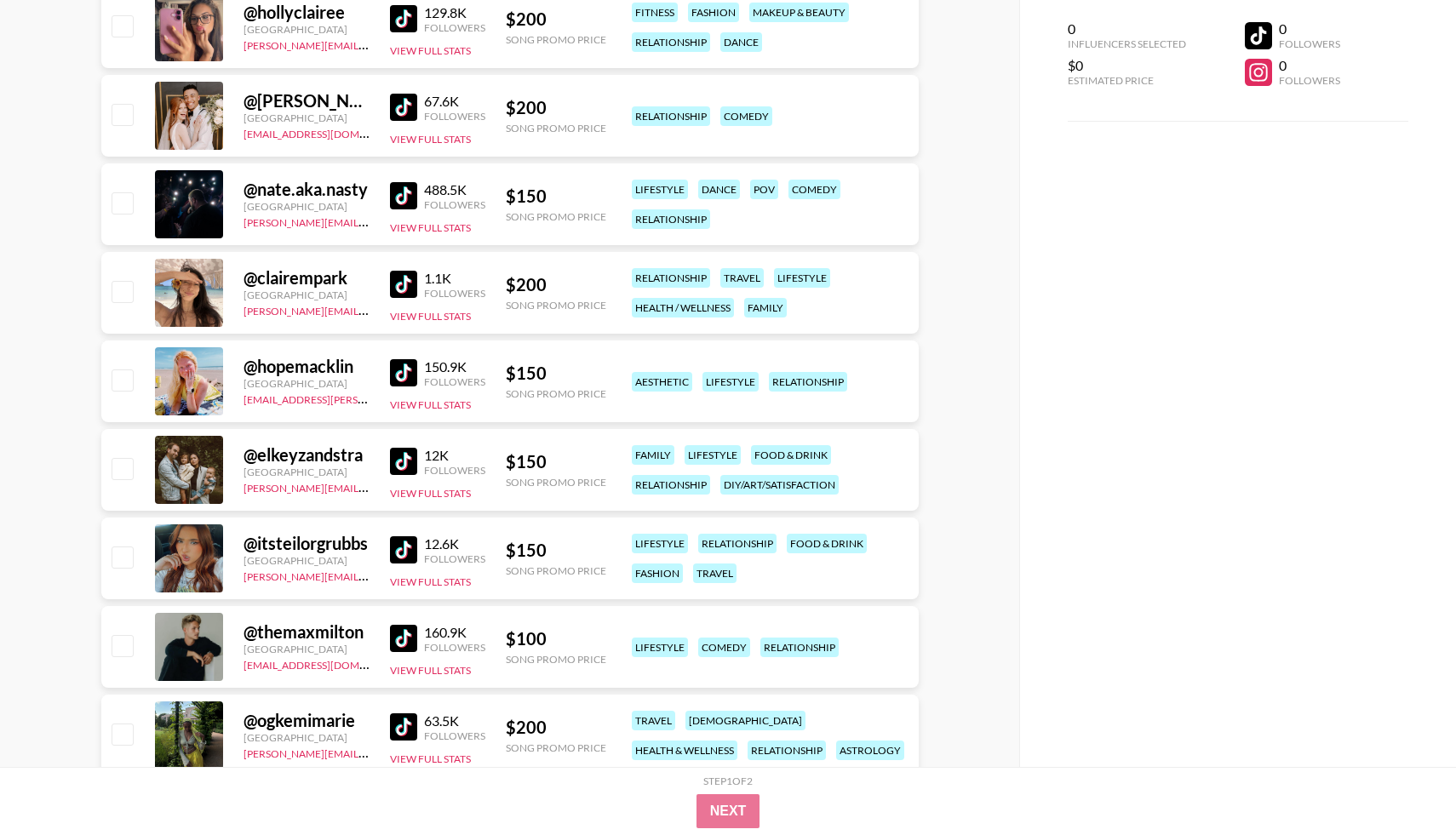
click at [409, 104] on img at bounding box center [404, 107] width 27 height 27
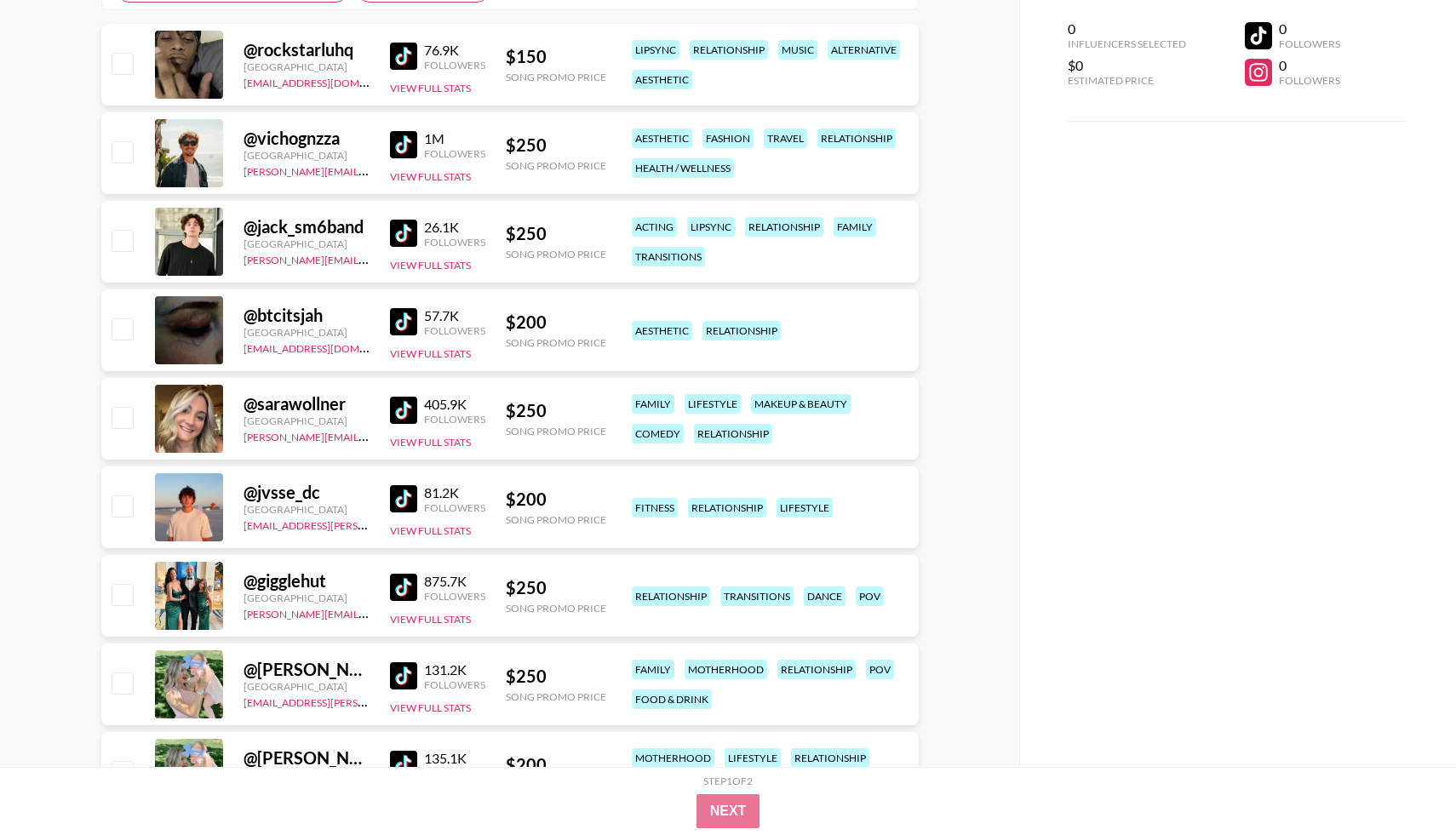
scroll to position [0, 0]
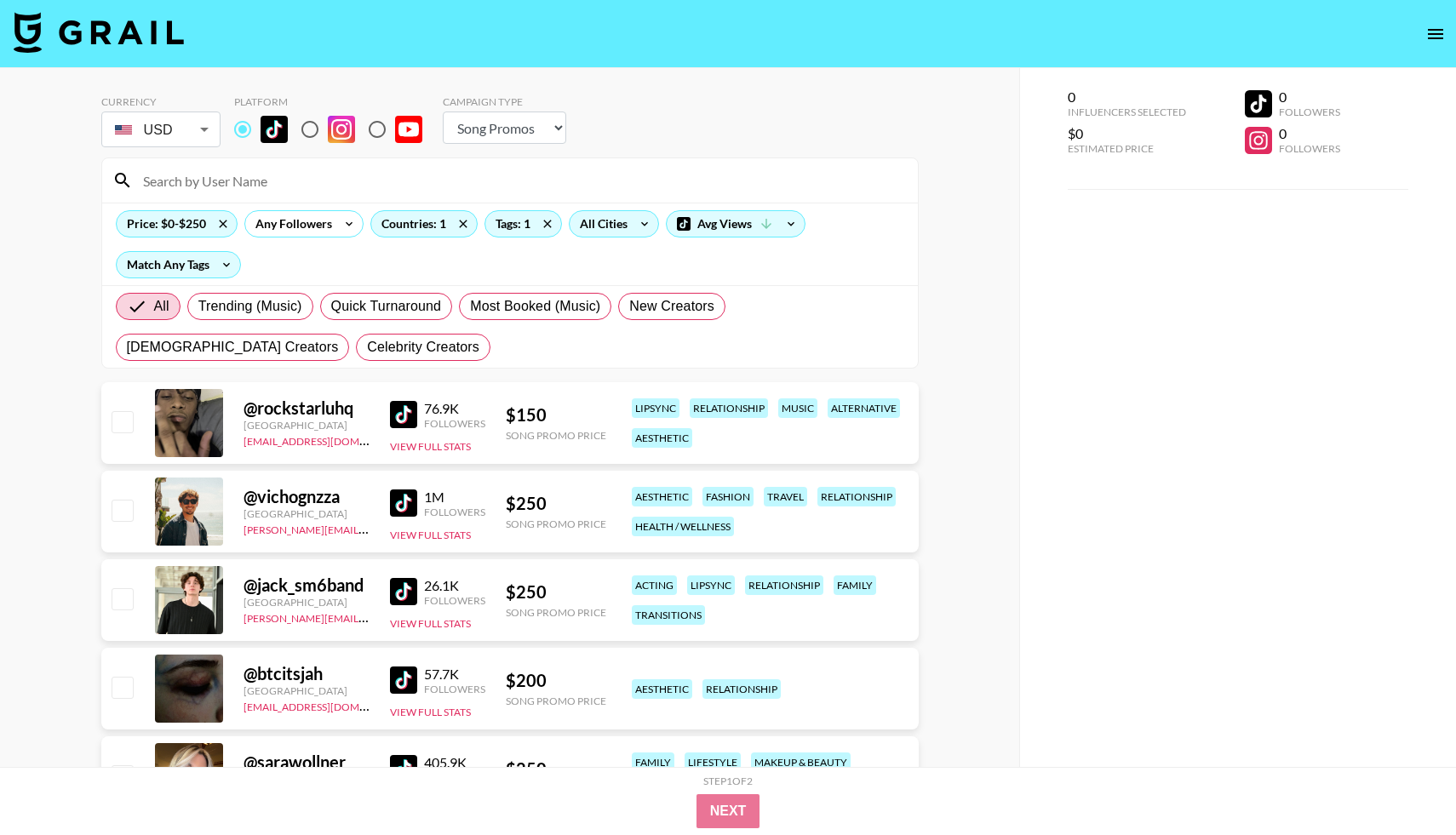
click at [644, 222] on icon at bounding box center [644, 224] width 27 height 26
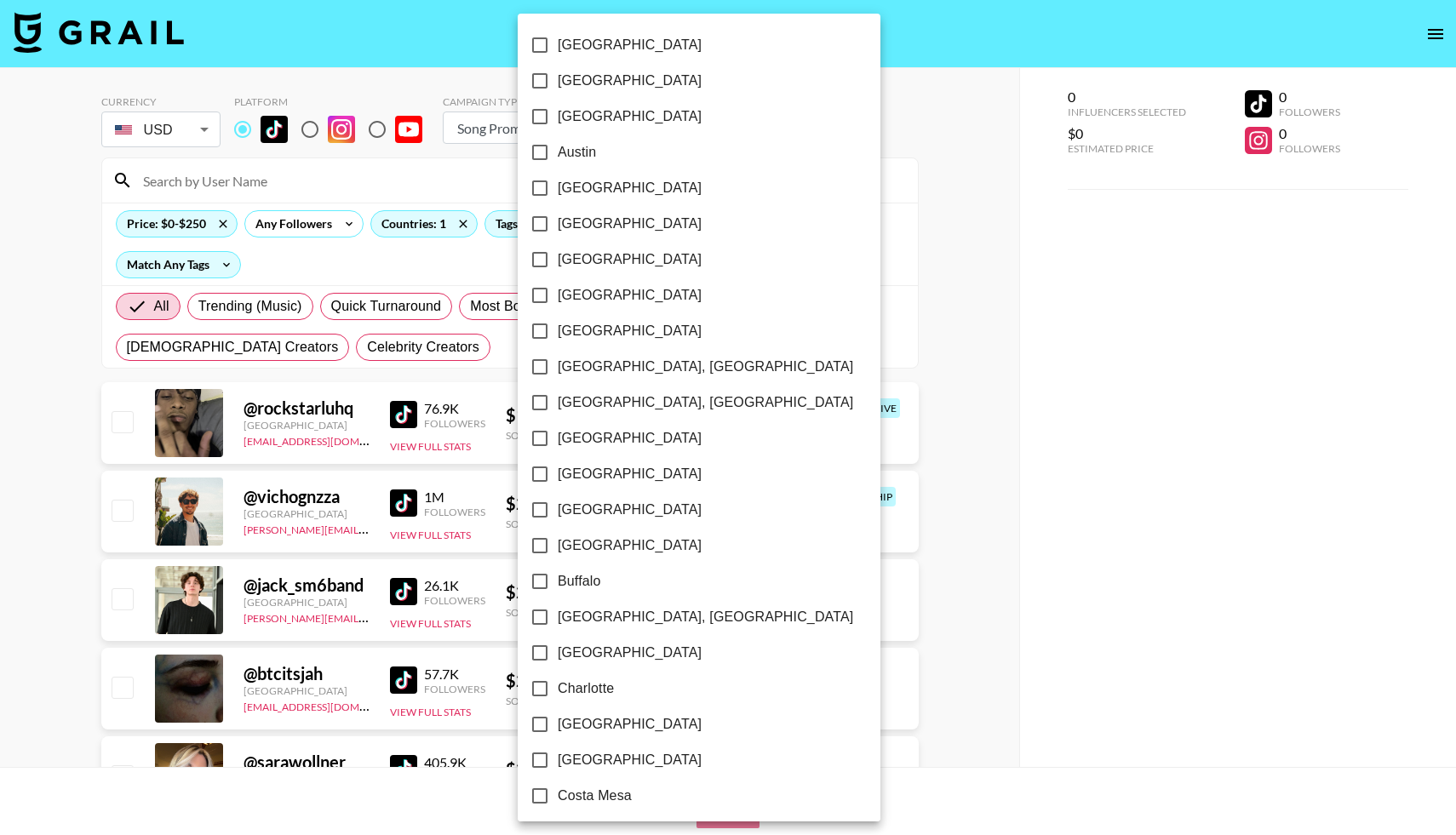
click at [533, 372] on input "Birmingham, AL" at bounding box center [540, 367] width 36 height 36
checkbox input "true"
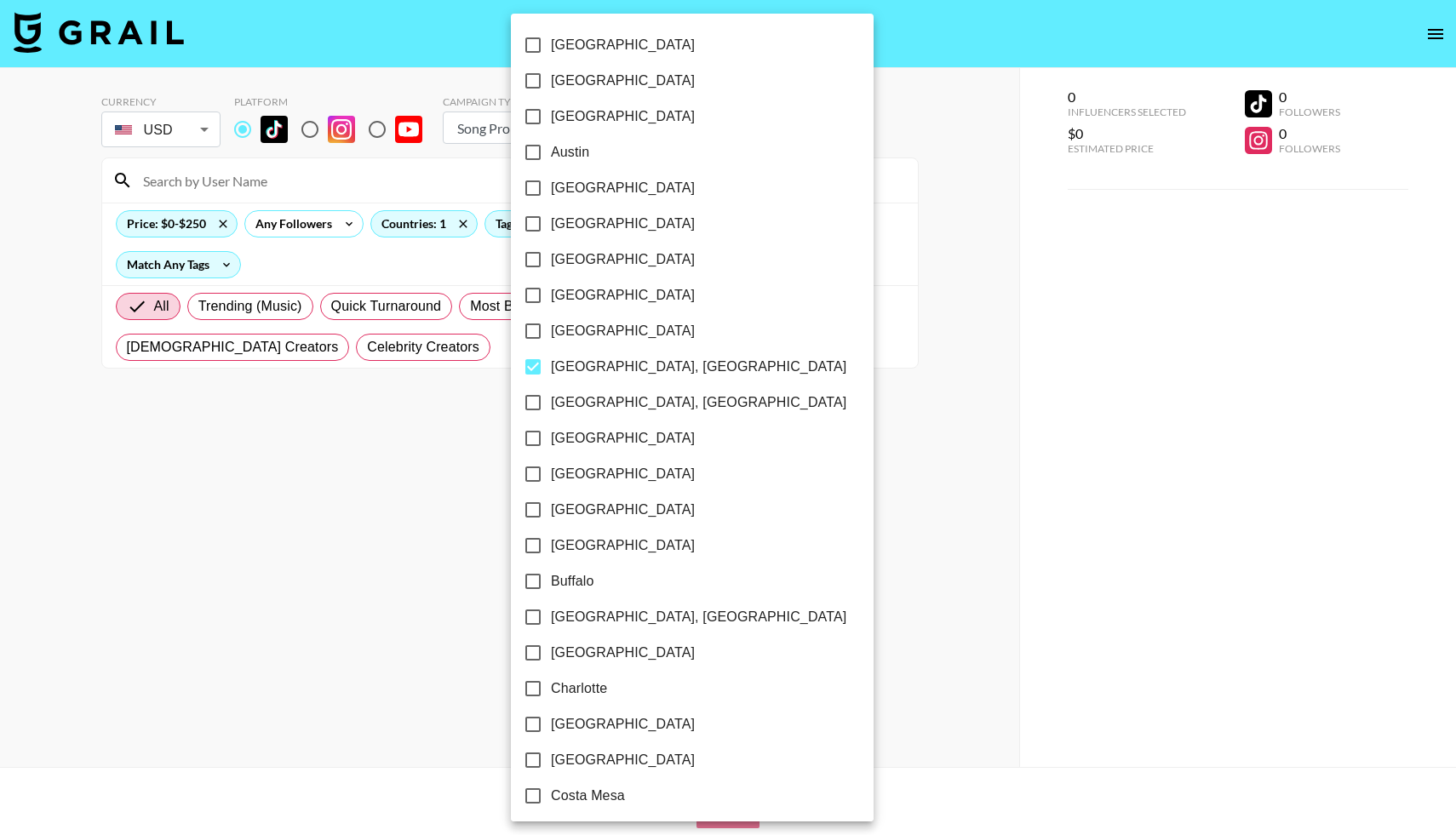
click at [219, 223] on div at bounding box center [728, 418] width 1456 height 835
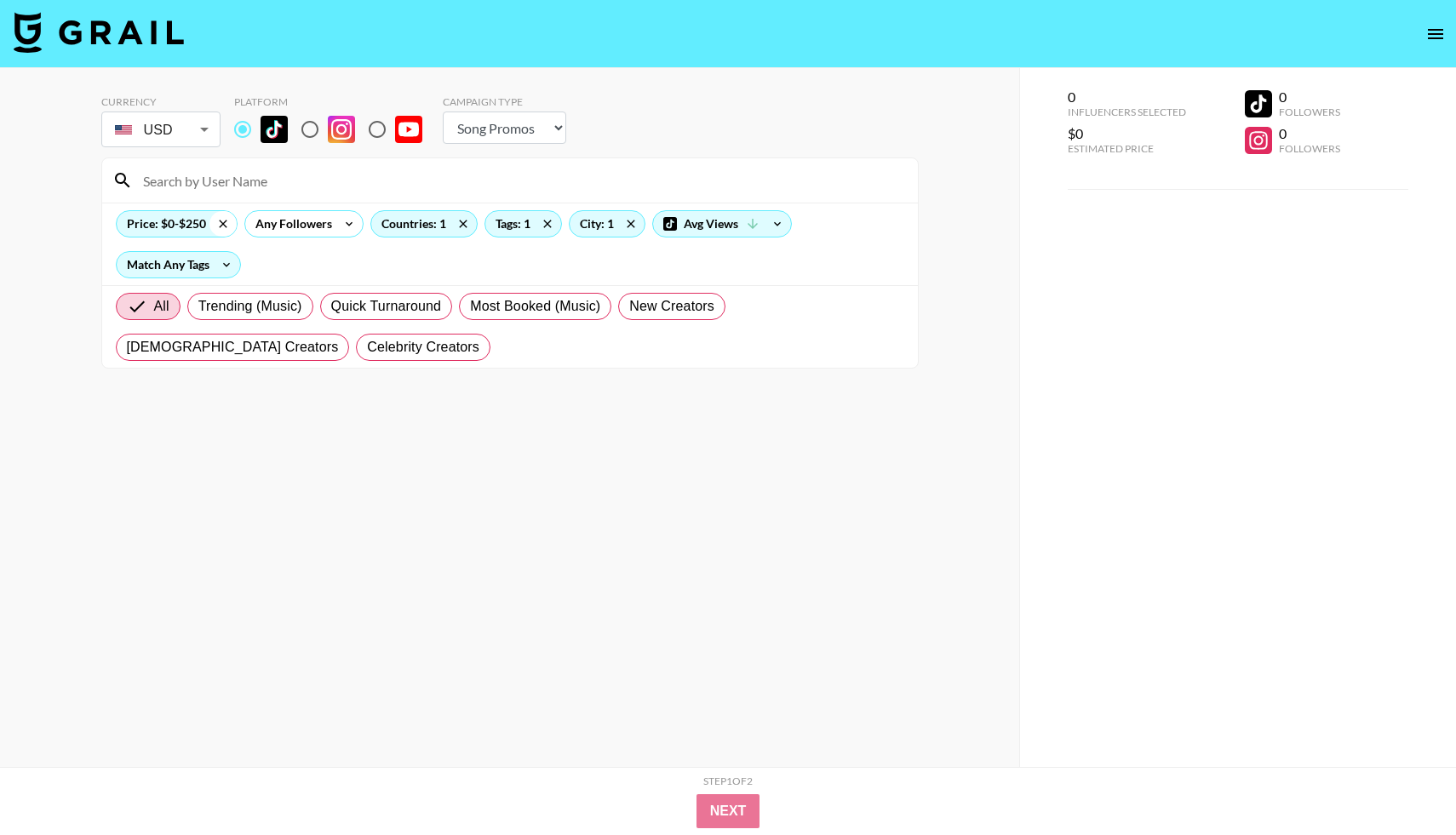
click at [221, 224] on icon at bounding box center [223, 224] width 27 height 26
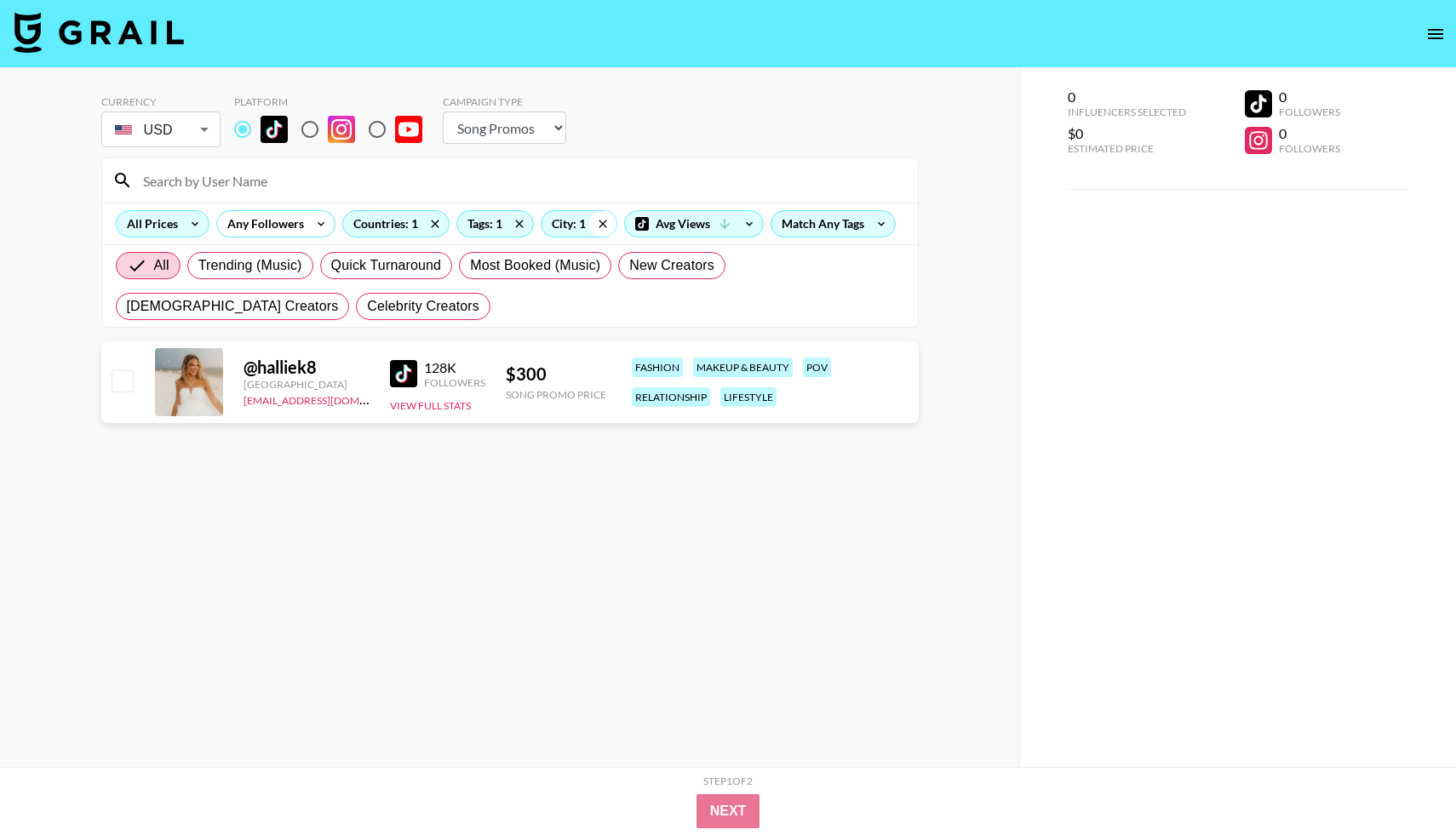
click at [601, 224] on icon at bounding box center [603, 224] width 27 height 26
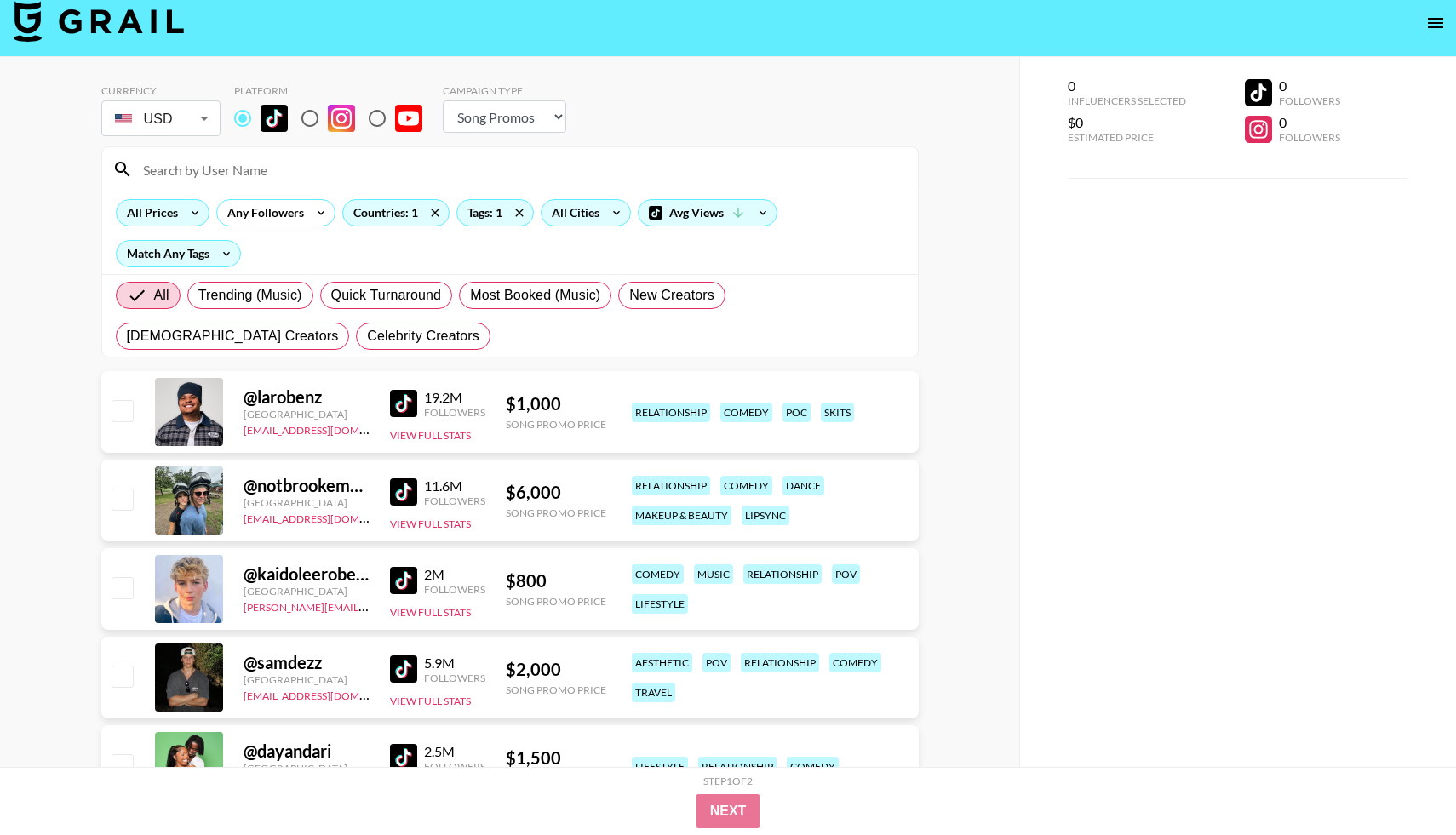
scroll to position [16, 0]
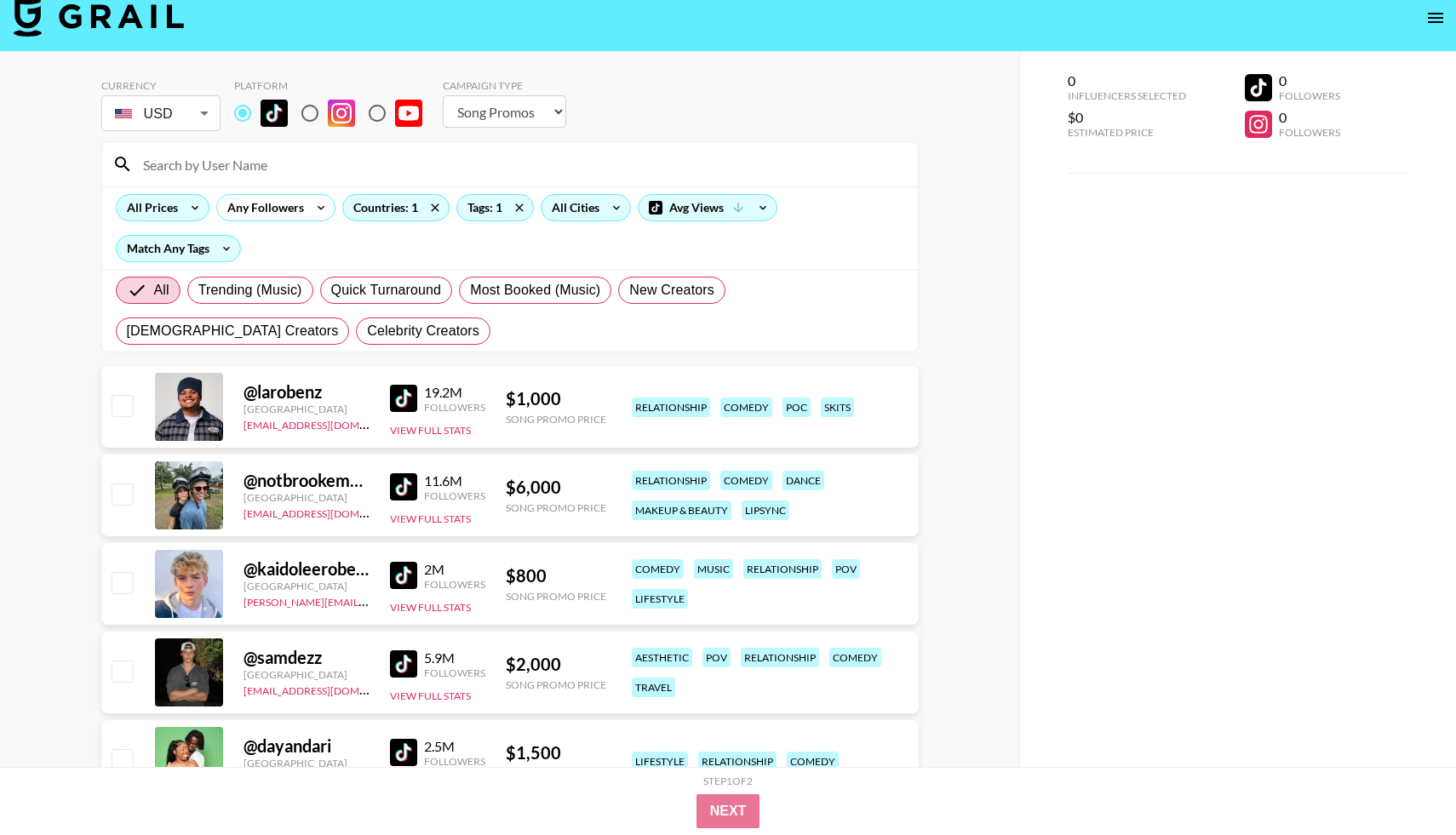
click at [583, 211] on div "All Cities" at bounding box center [572, 208] width 62 height 26
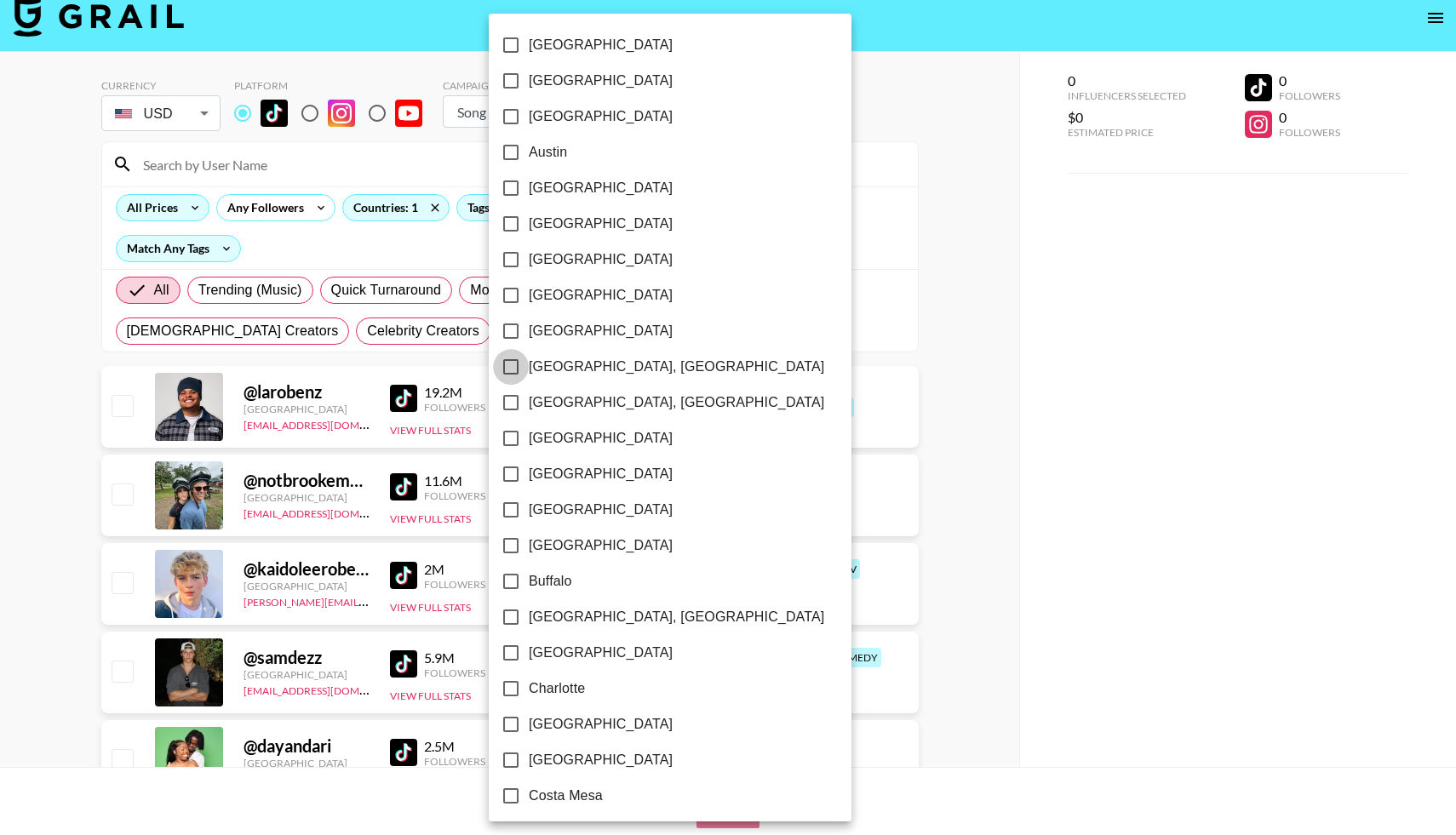
click at [519, 364] on input "Birmingham, AL" at bounding box center [511, 367] width 36 height 36
checkbox input "true"
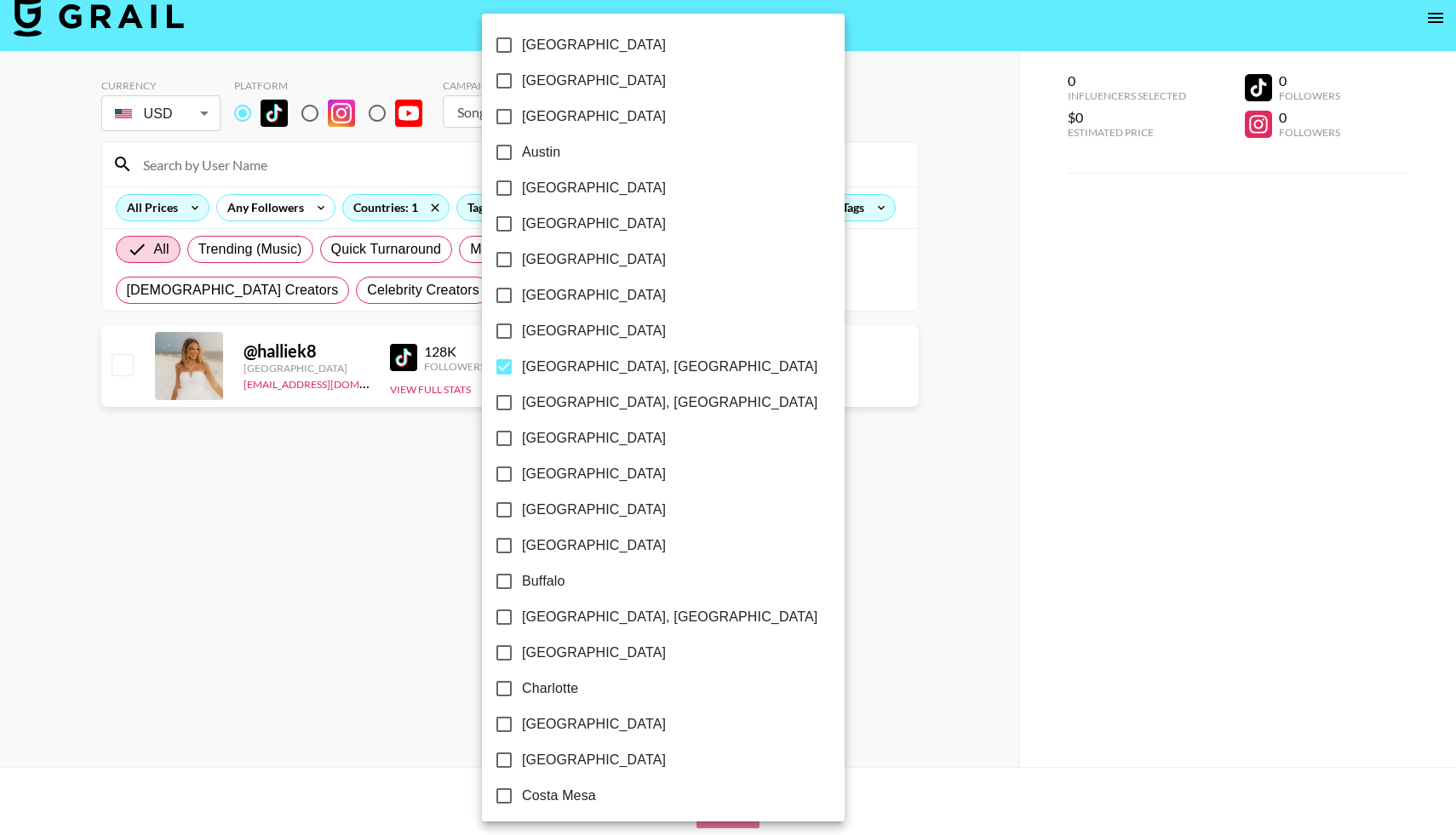
click at [399, 494] on div at bounding box center [728, 418] width 1456 height 835
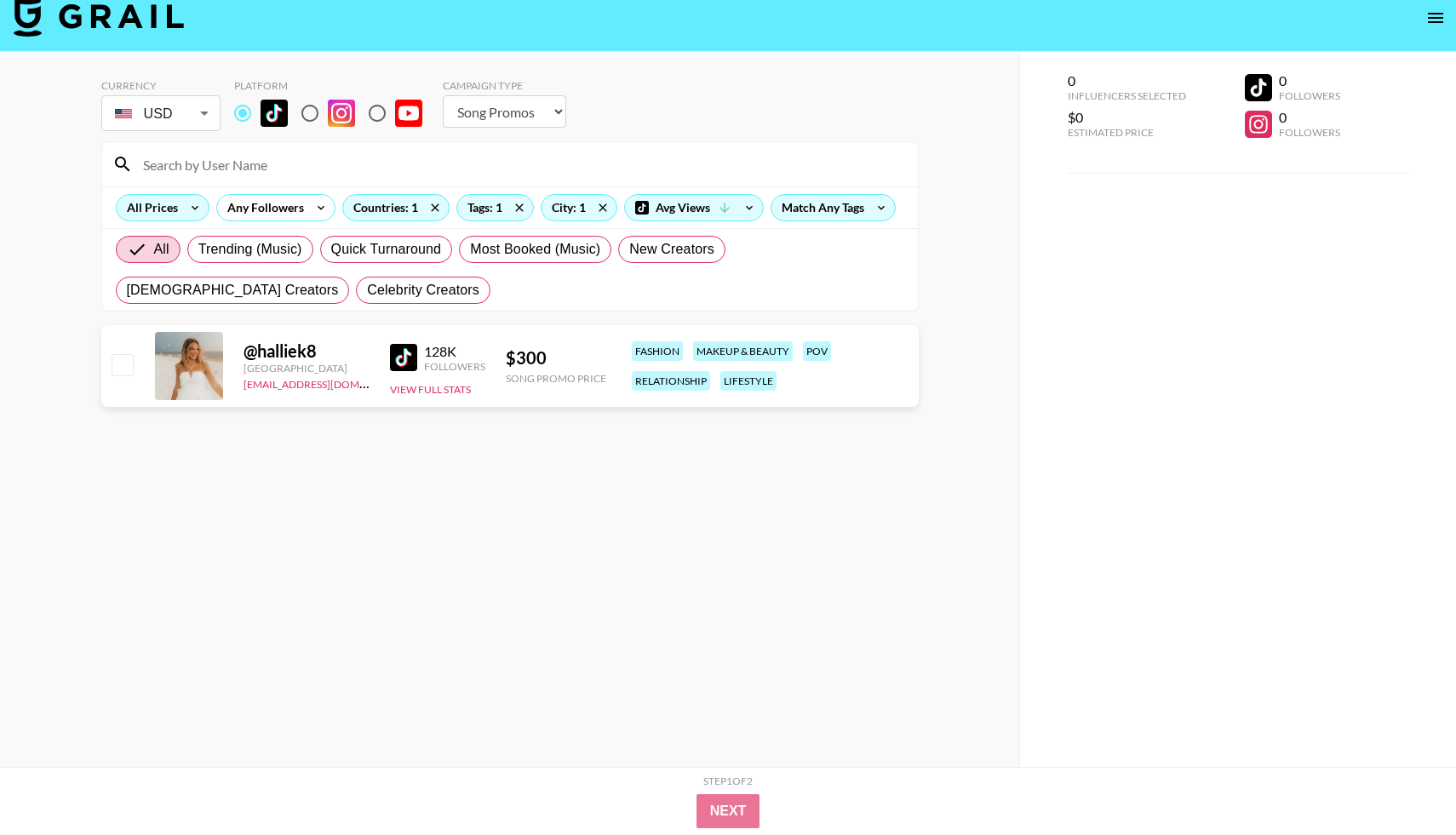
click at [418, 357] on link at bounding box center [407, 358] width 34 height 27
click at [223, 167] on input at bounding box center [520, 164] width 775 height 27
click at [496, 210] on div "Tags: 1" at bounding box center [494, 208] width 76 height 26
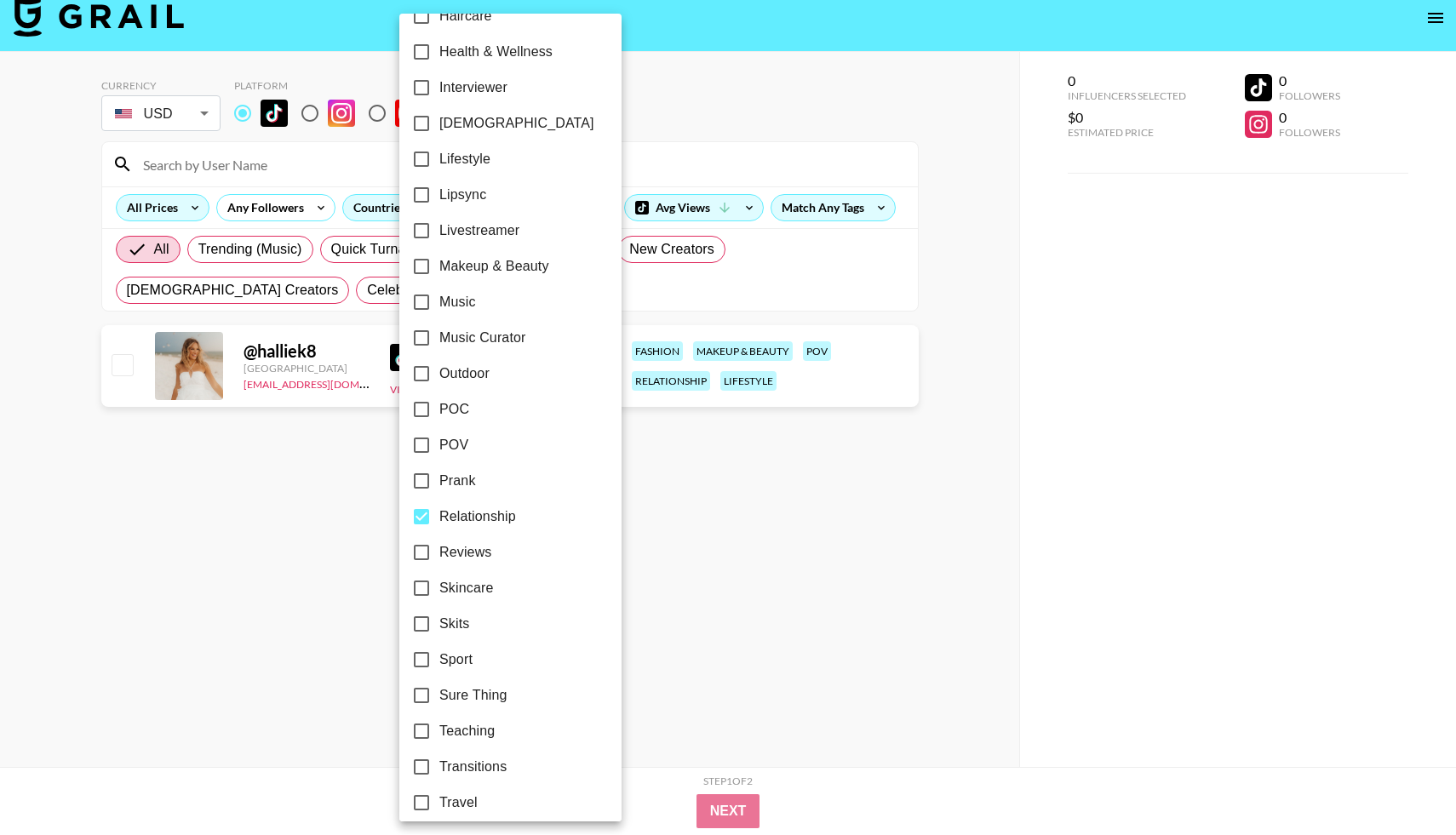
scroll to position [792, 0]
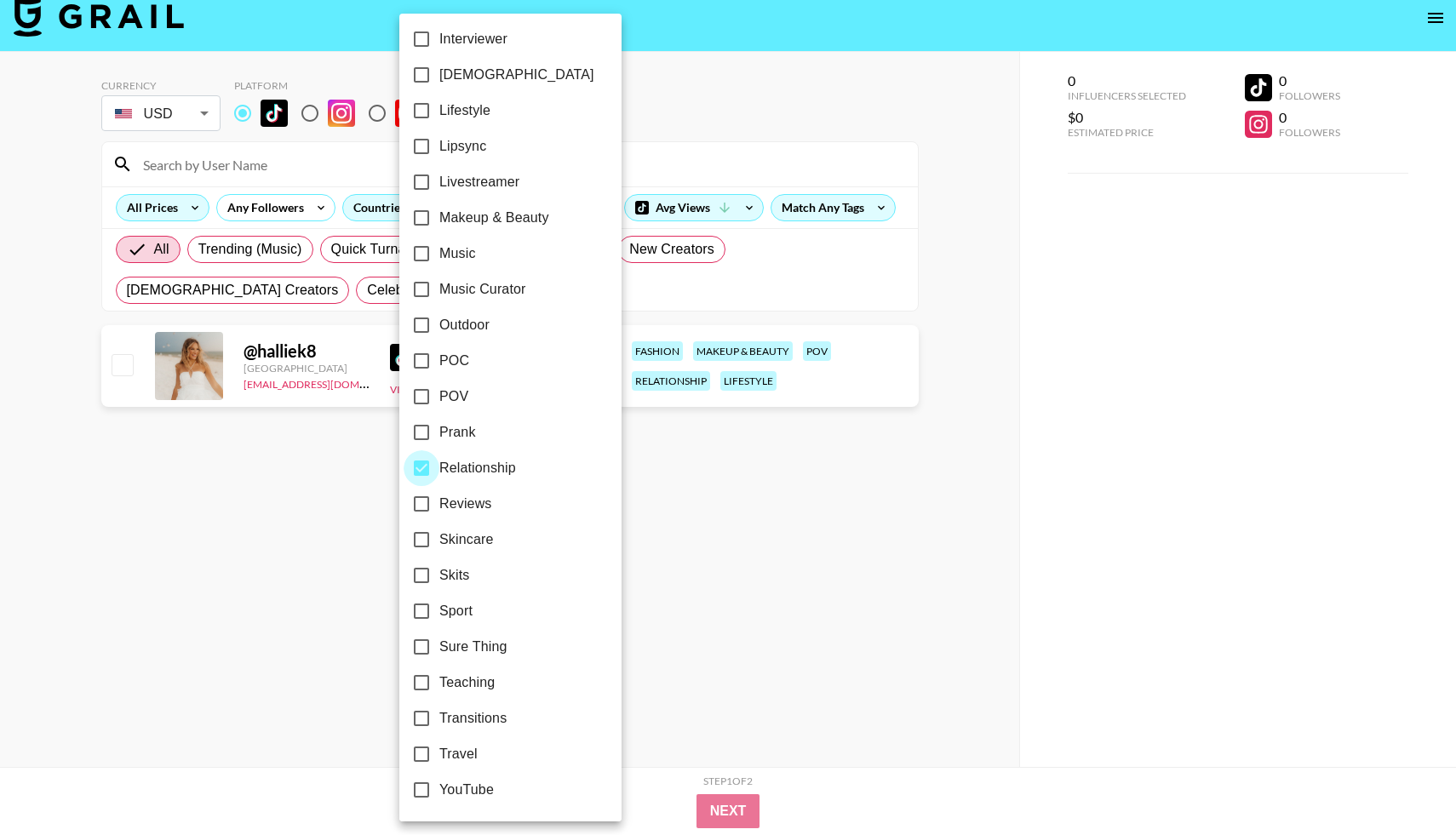
click at [430, 471] on input "Relationship" at bounding box center [422, 468] width 36 height 36
checkbox input "false"
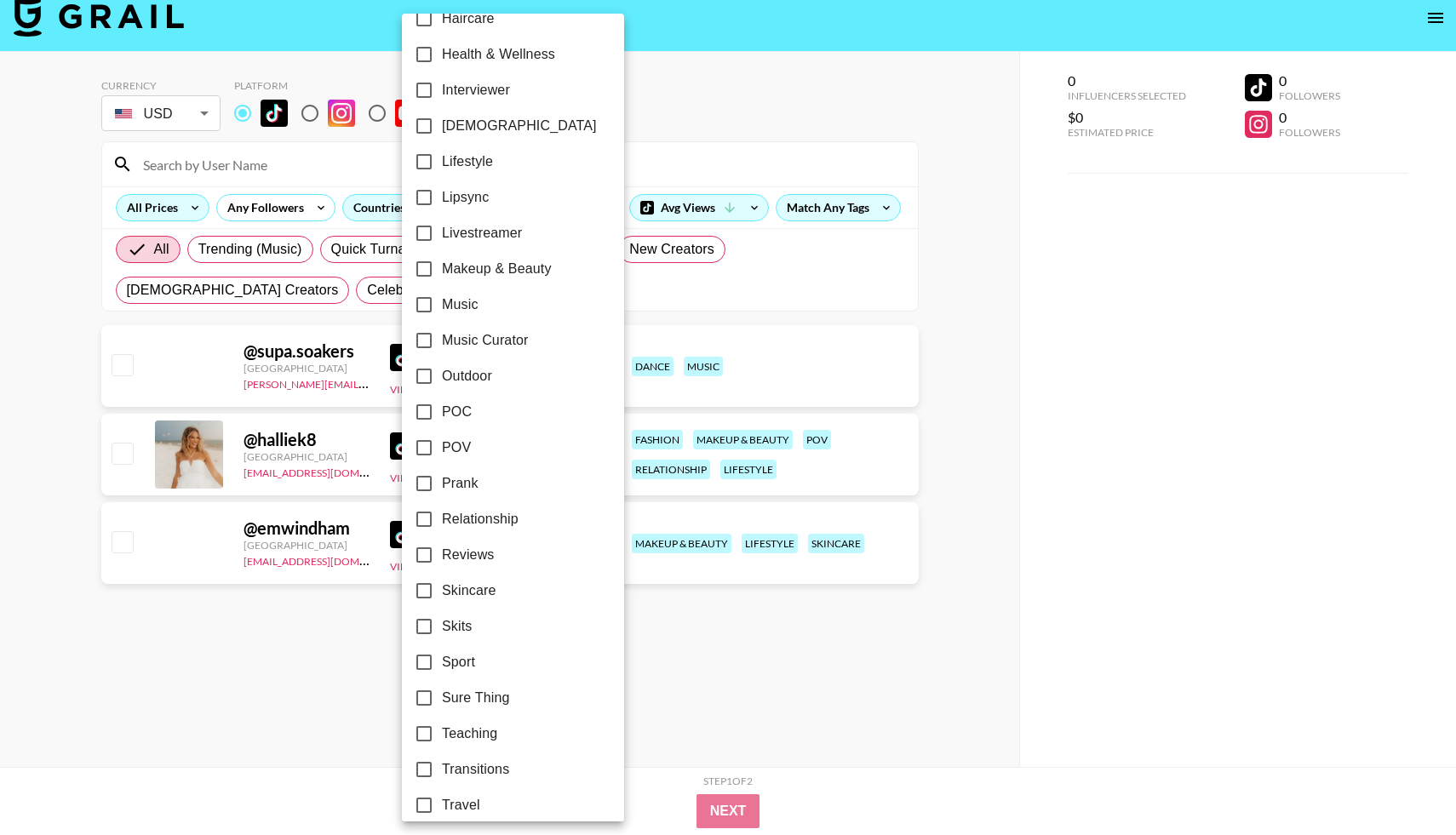
scroll to position [732, 0]
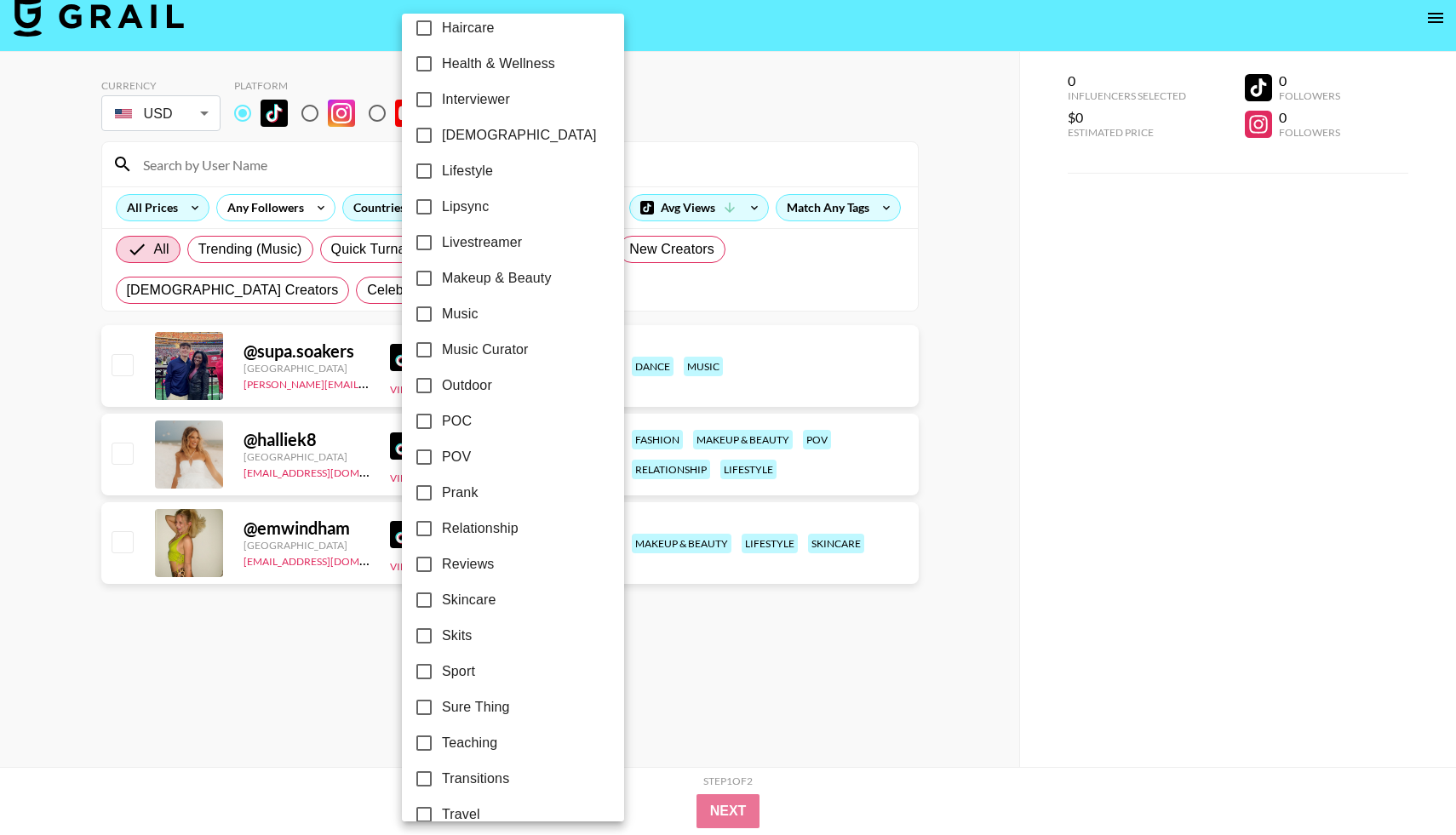
click at [422, 351] on input "Music Curator" at bounding box center [424, 350] width 36 height 36
checkbox input "true"
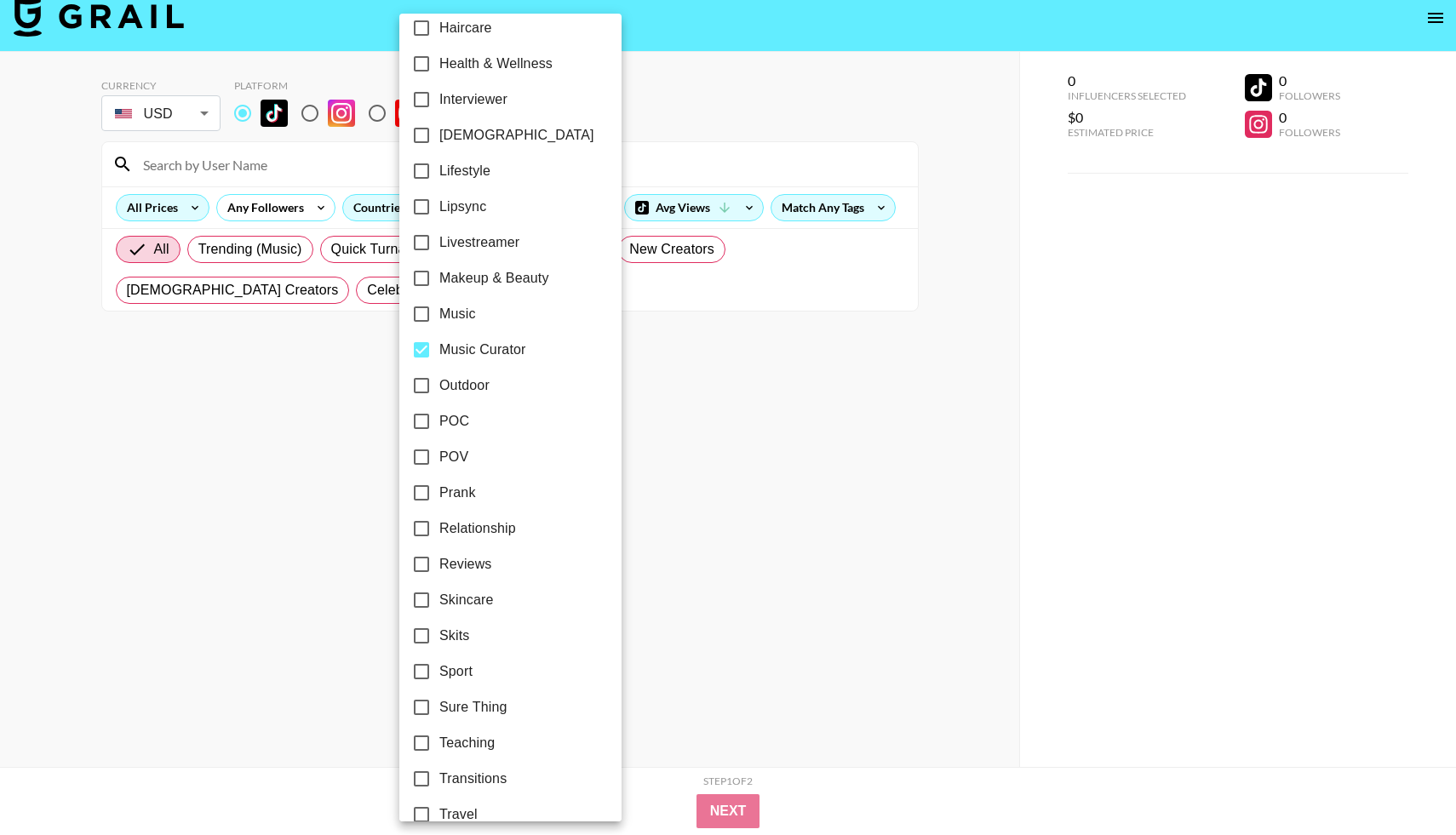
click at [361, 400] on div at bounding box center [728, 418] width 1456 height 835
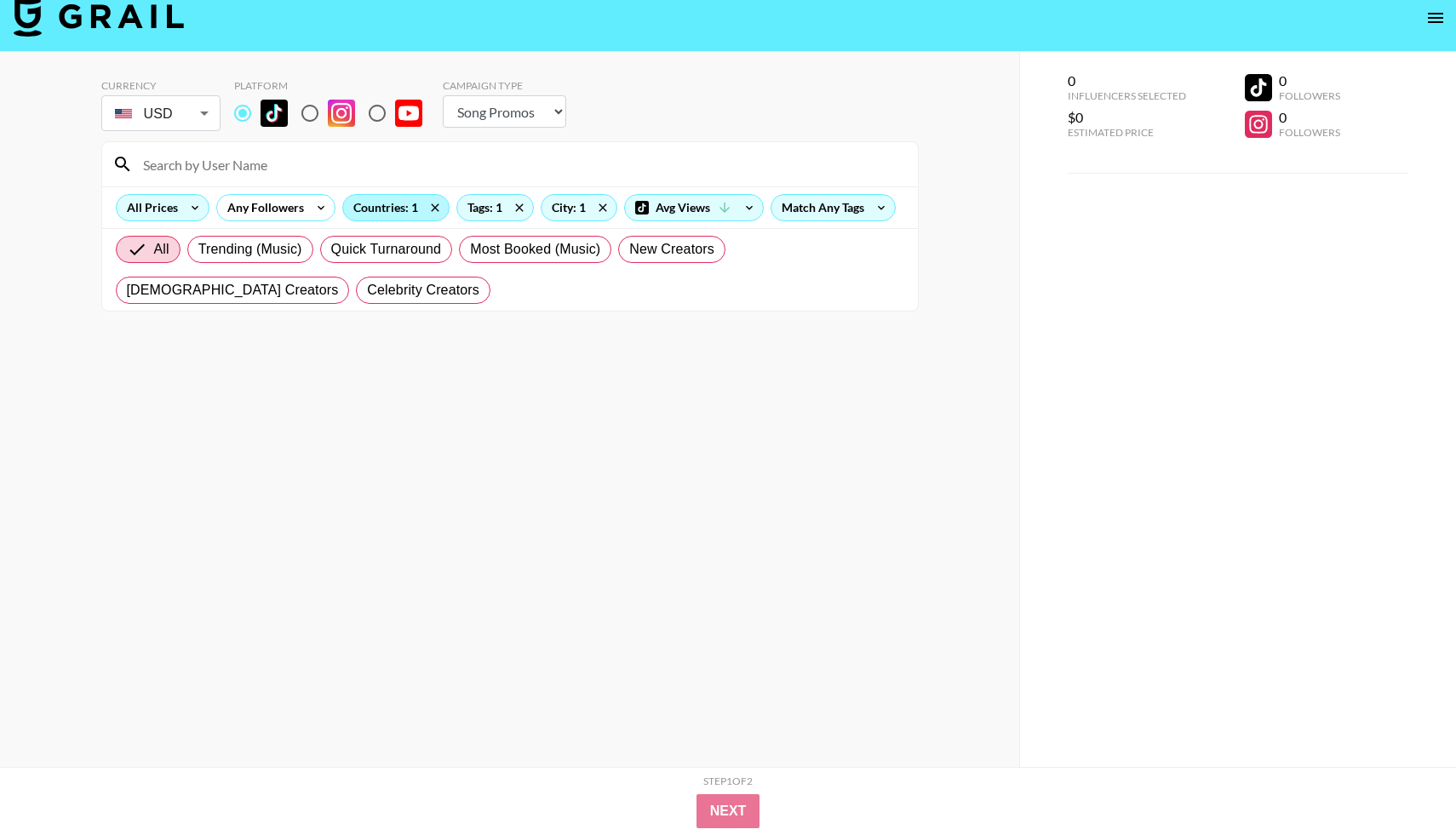
click at [400, 211] on div "Countries: 1" at bounding box center [395, 208] width 105 height 26
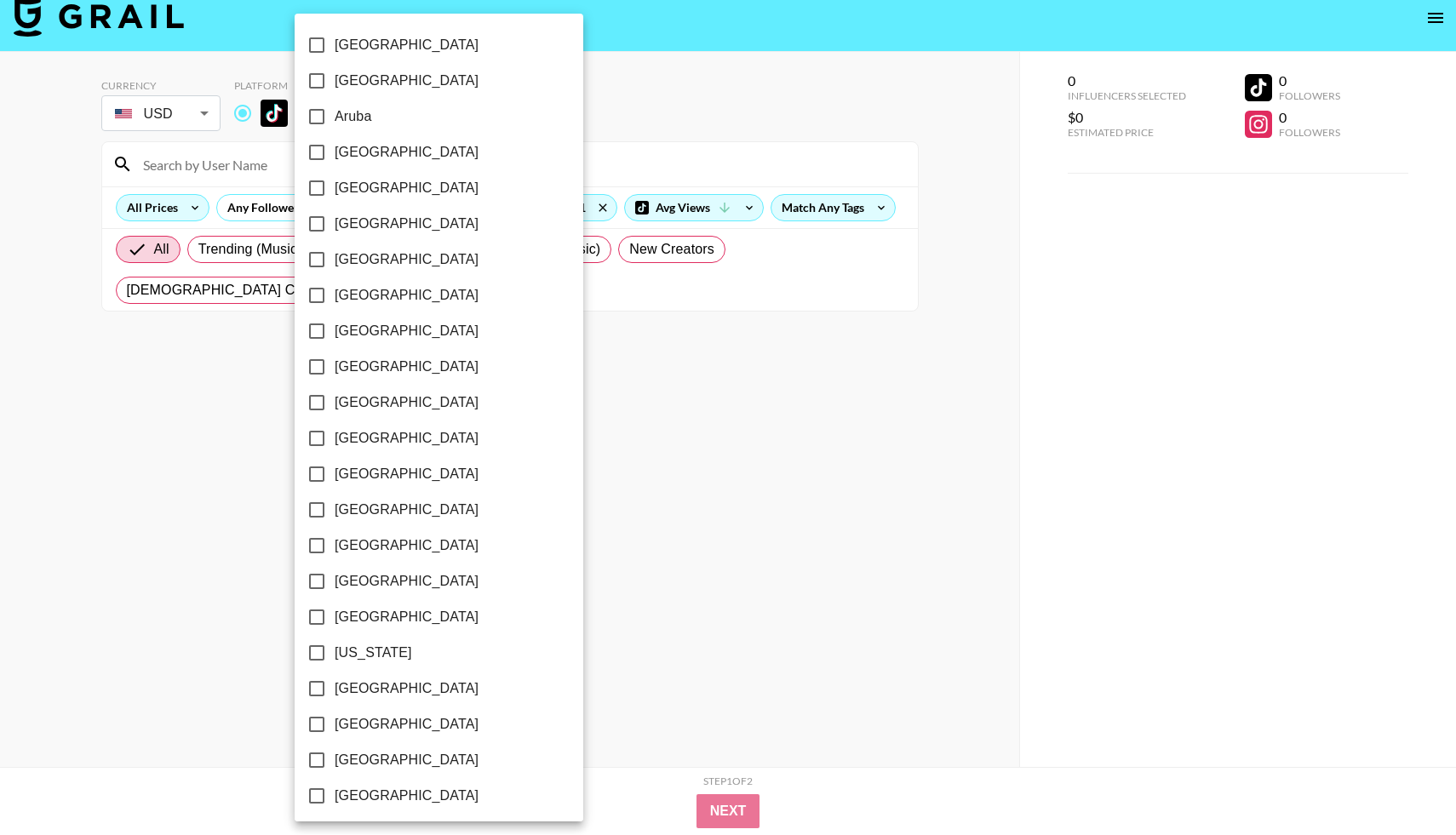
click at [597, 466] on div at bounding box center [728, 418] width 1456 height 835
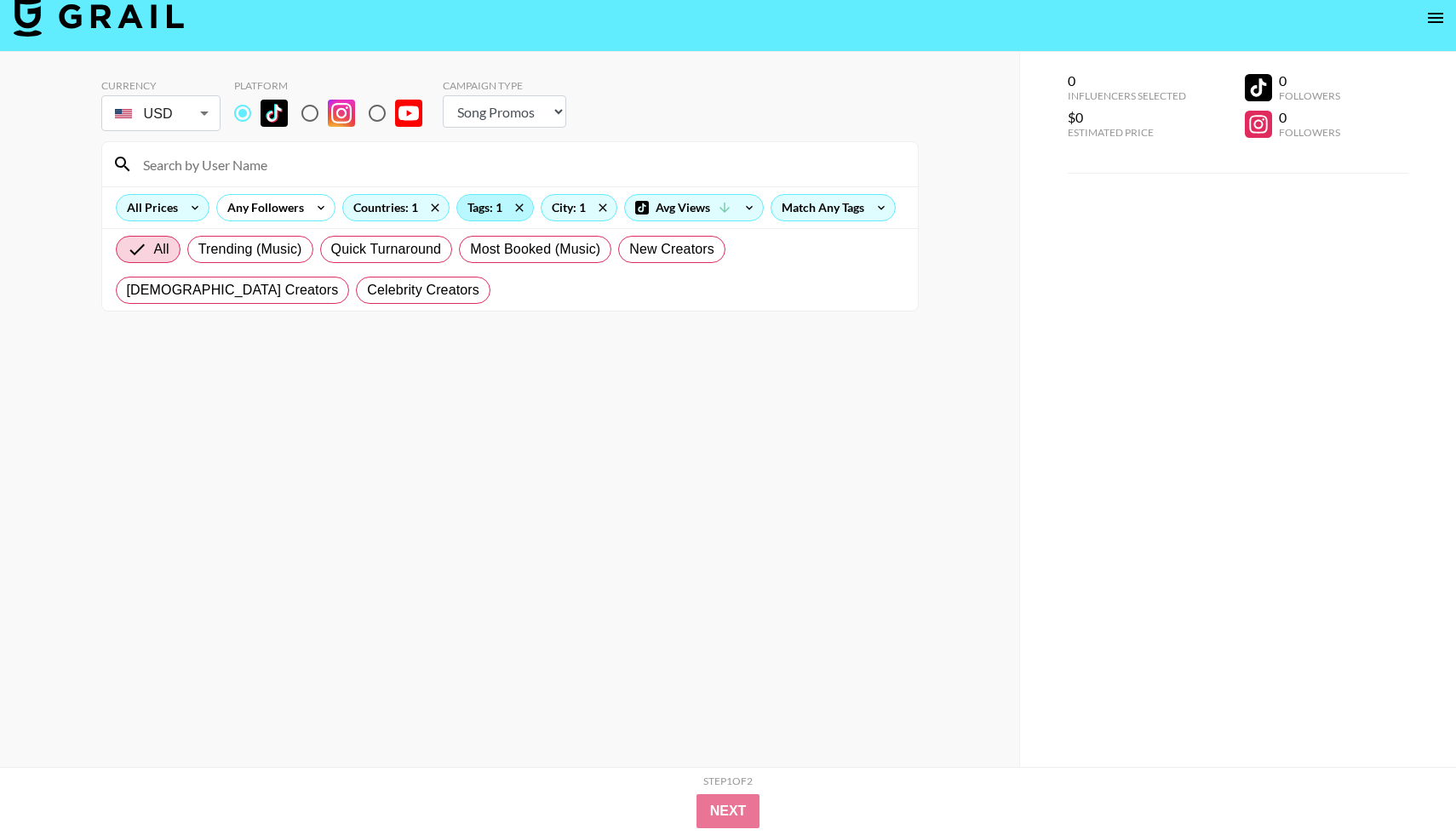
click at [485, 204] on div "Tags: 1" at bounding box center [494, 208] width 76 height 26
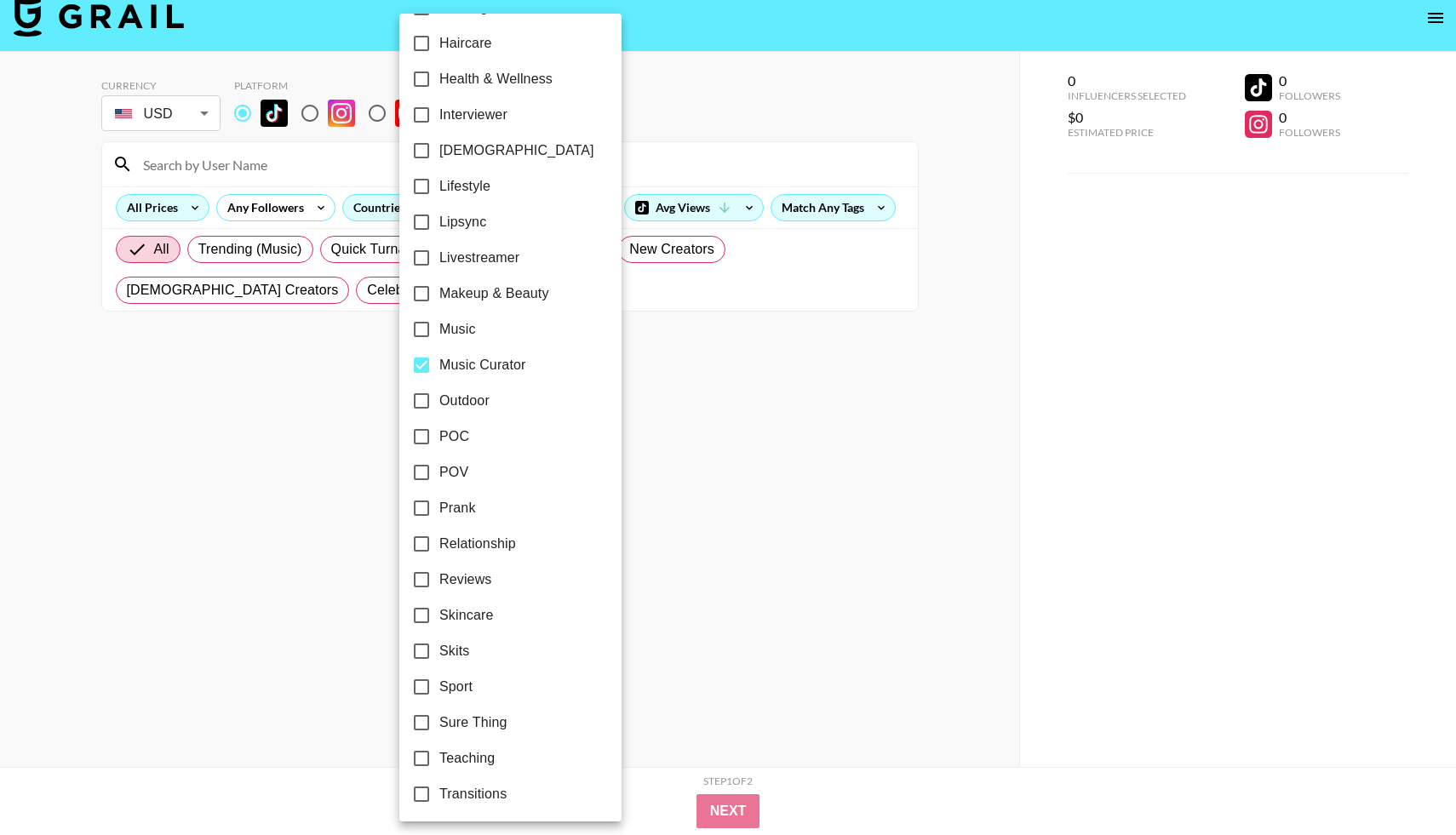
scroll to position [792, 0]
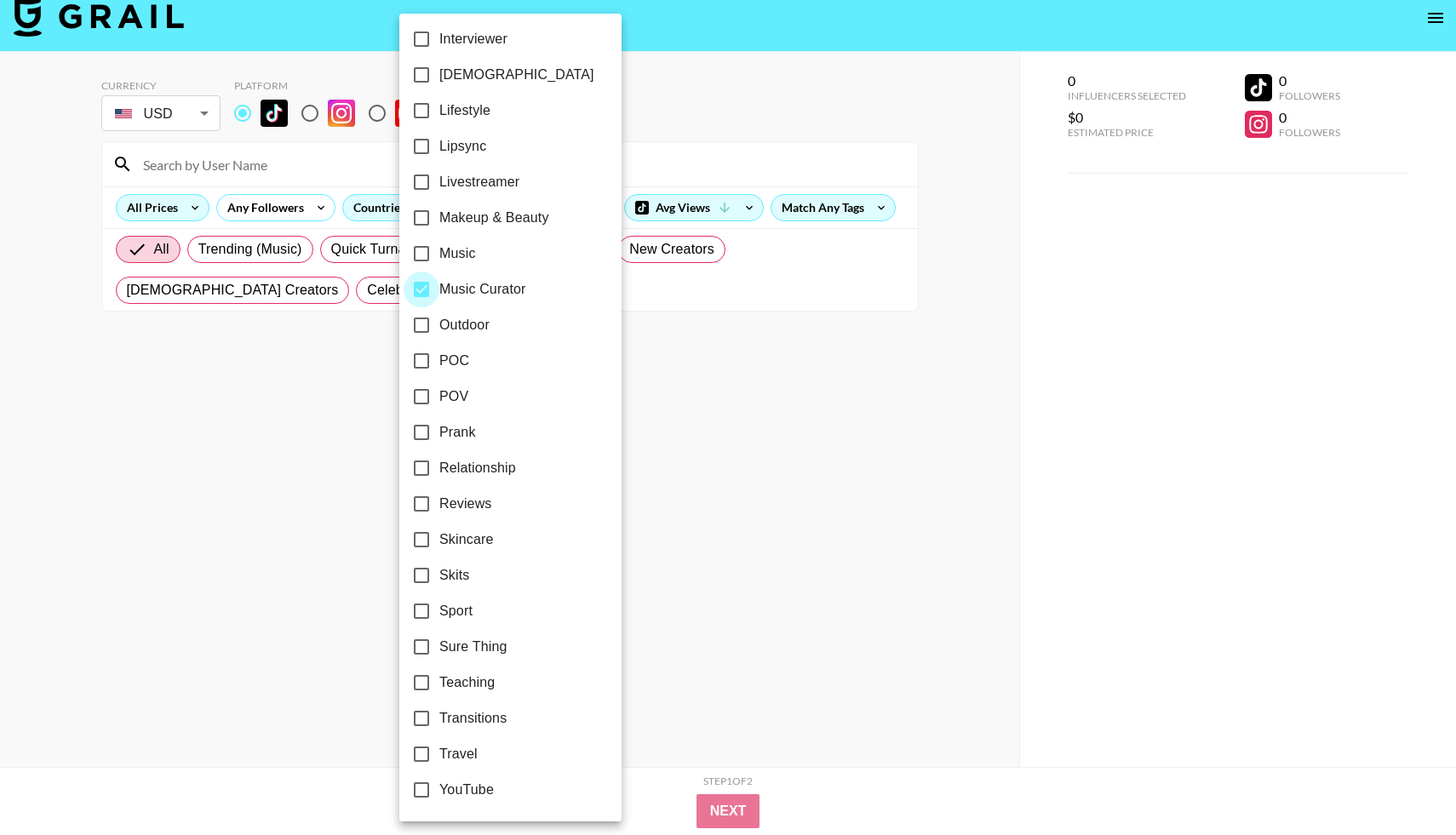
click at [430, 292] on input "Music Curator" at bounding box center [422, 289] width 36 height 36
checkbox input "false"
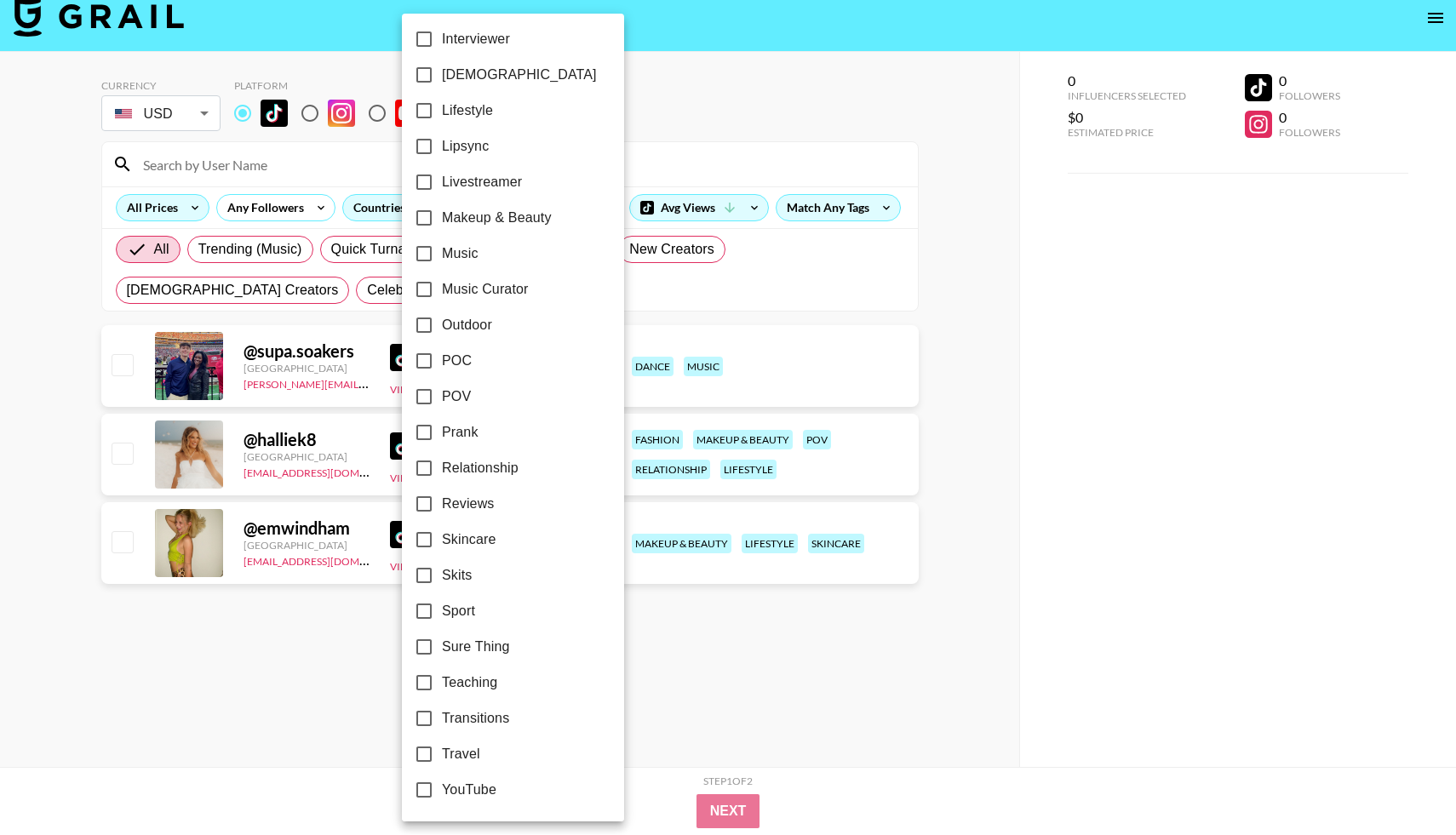
click at [426, 251] on input "Music" at bounding box center [424, 254] width 36 height 36
checkbox input "true"
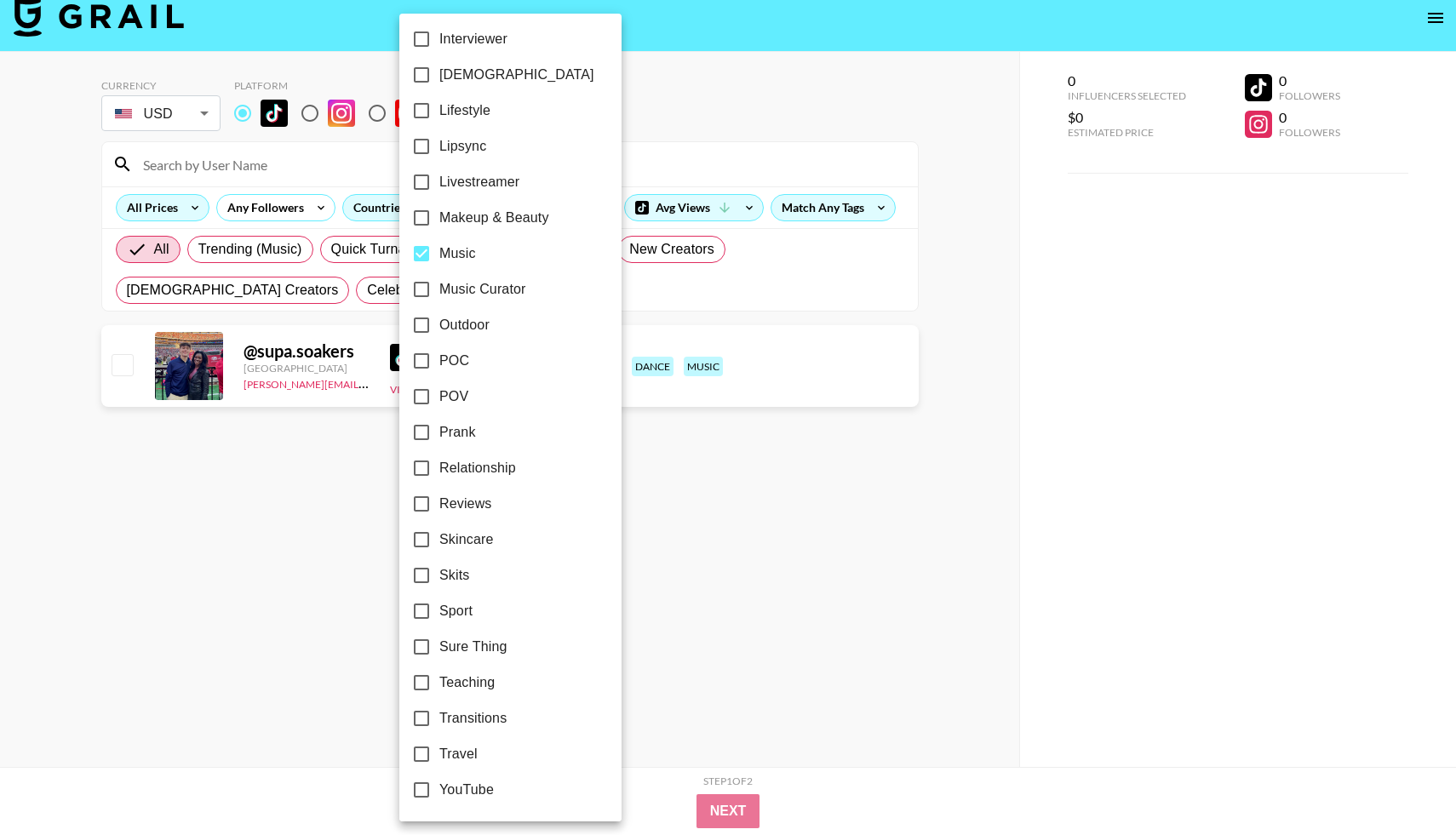
click at [676, 148] on div at bounding box center [728, 418] width 1456 height 835
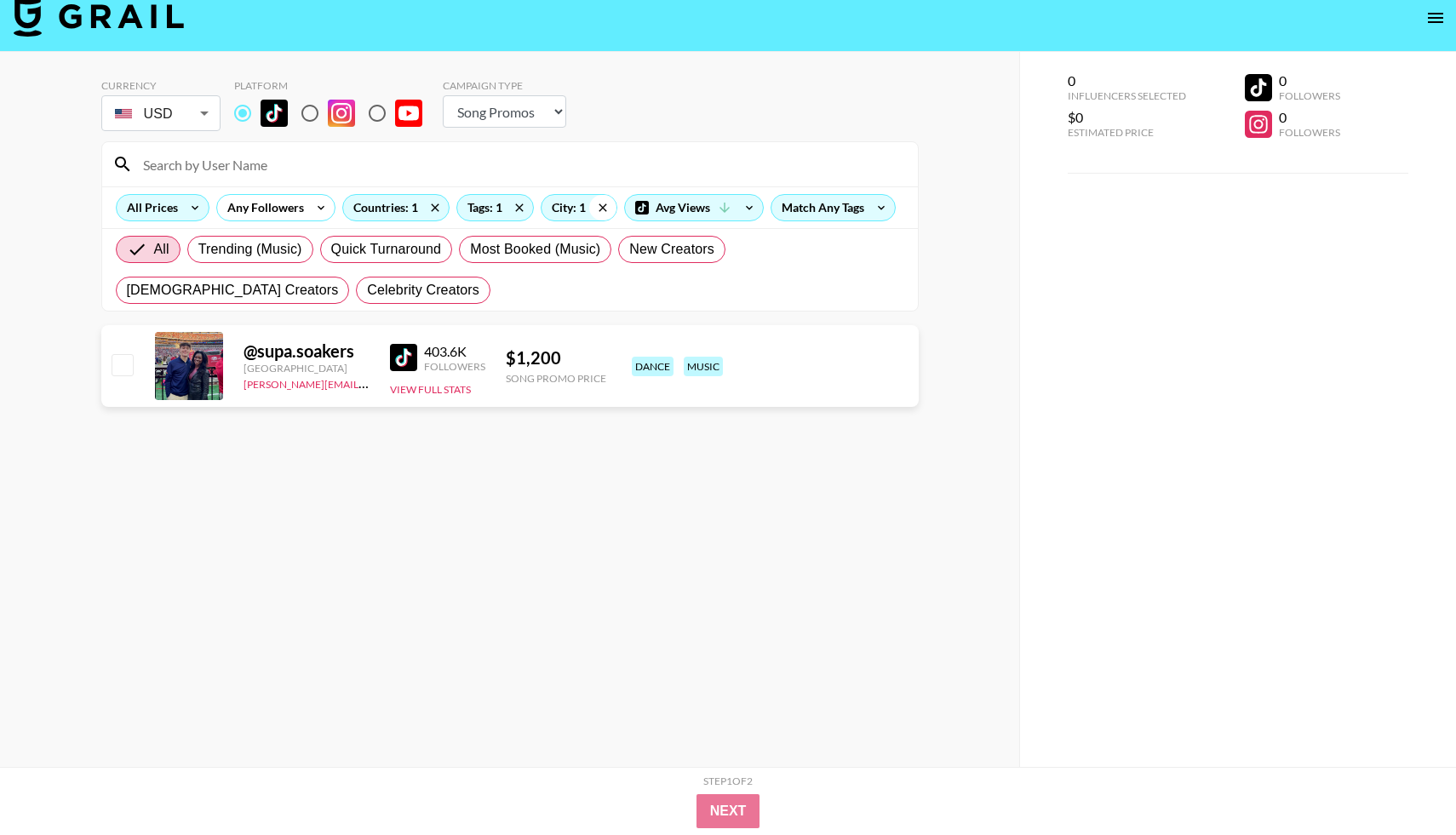
click at [604, 209] on icon at bounding box center [603, 208] width 27 height 26
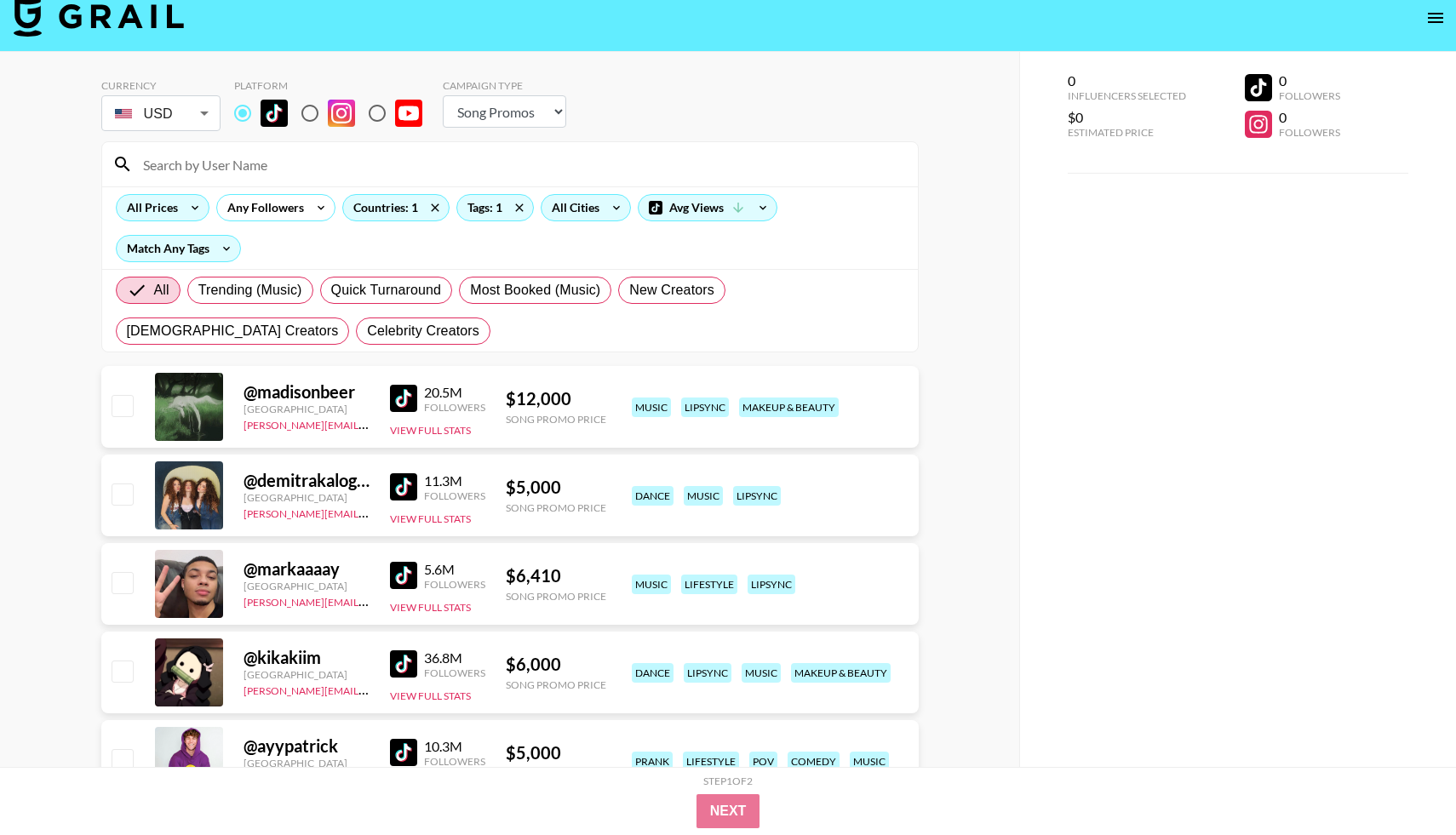
click at [604, 208] on icon at bounding box center [617, 208] width 27 height 26
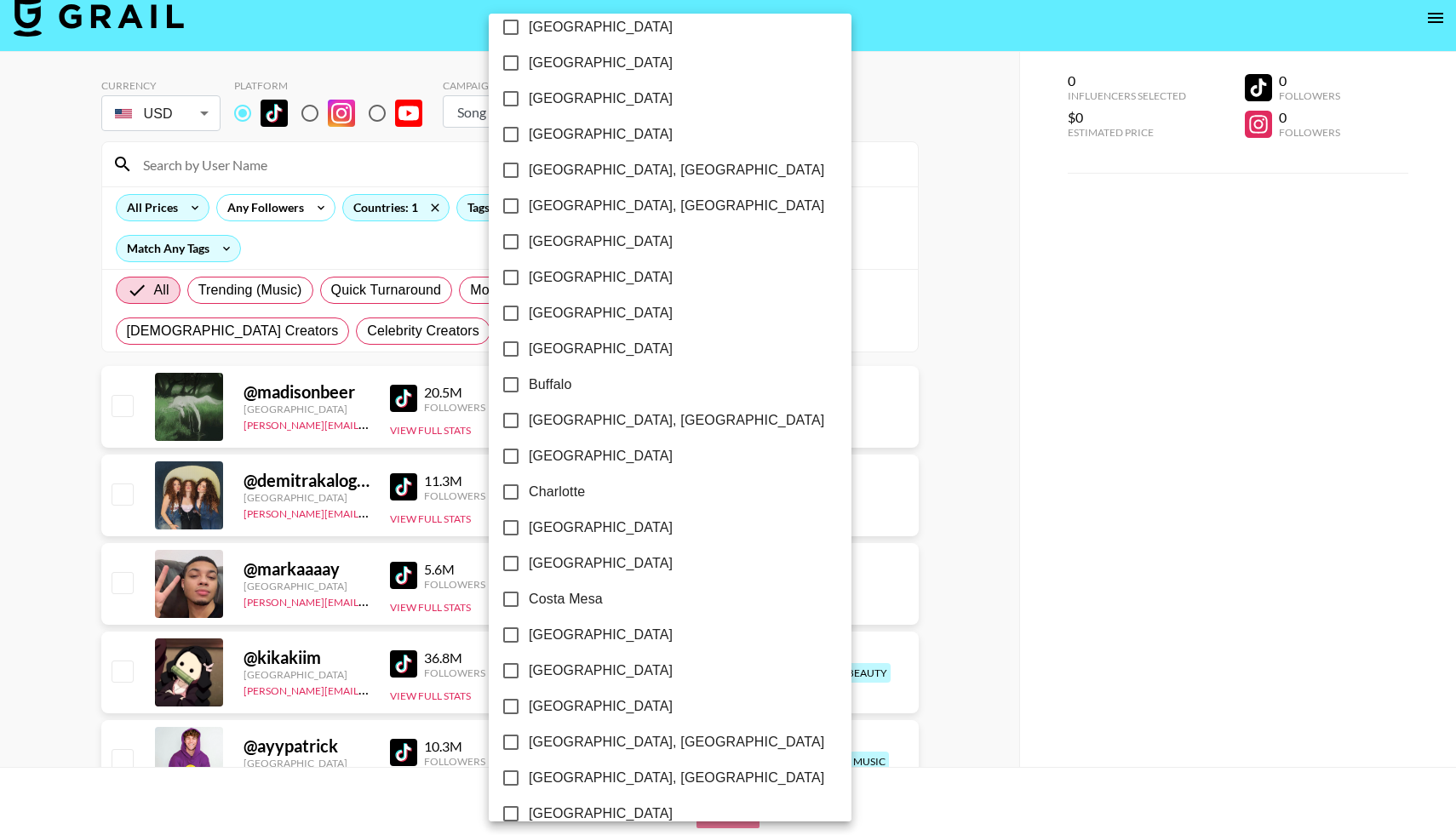
scroll to position [0, 0]
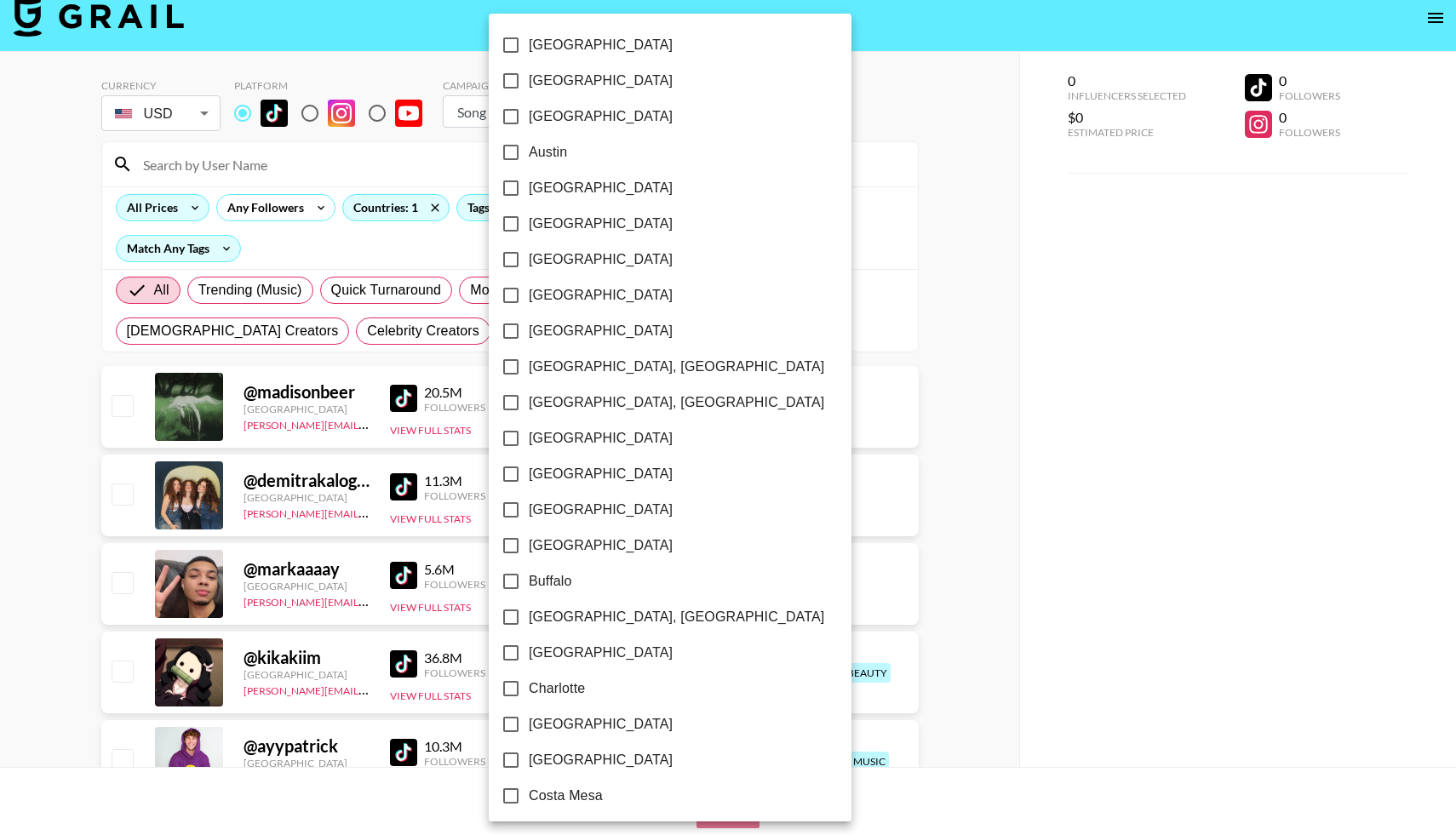
click at [886, 109] on div at bounding box center [728, 418] width 1456 height 835
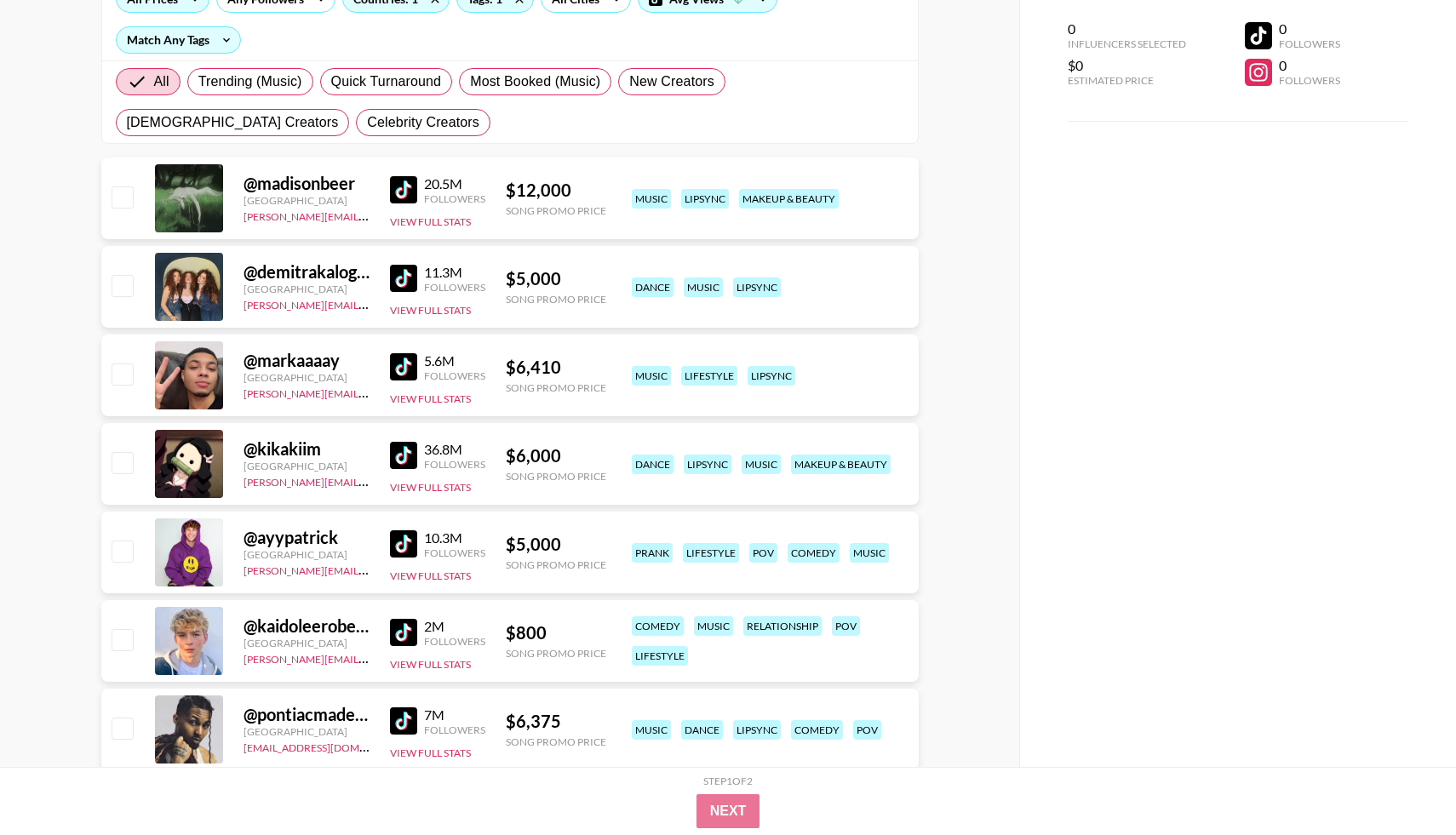
scroll to position [182, 0]
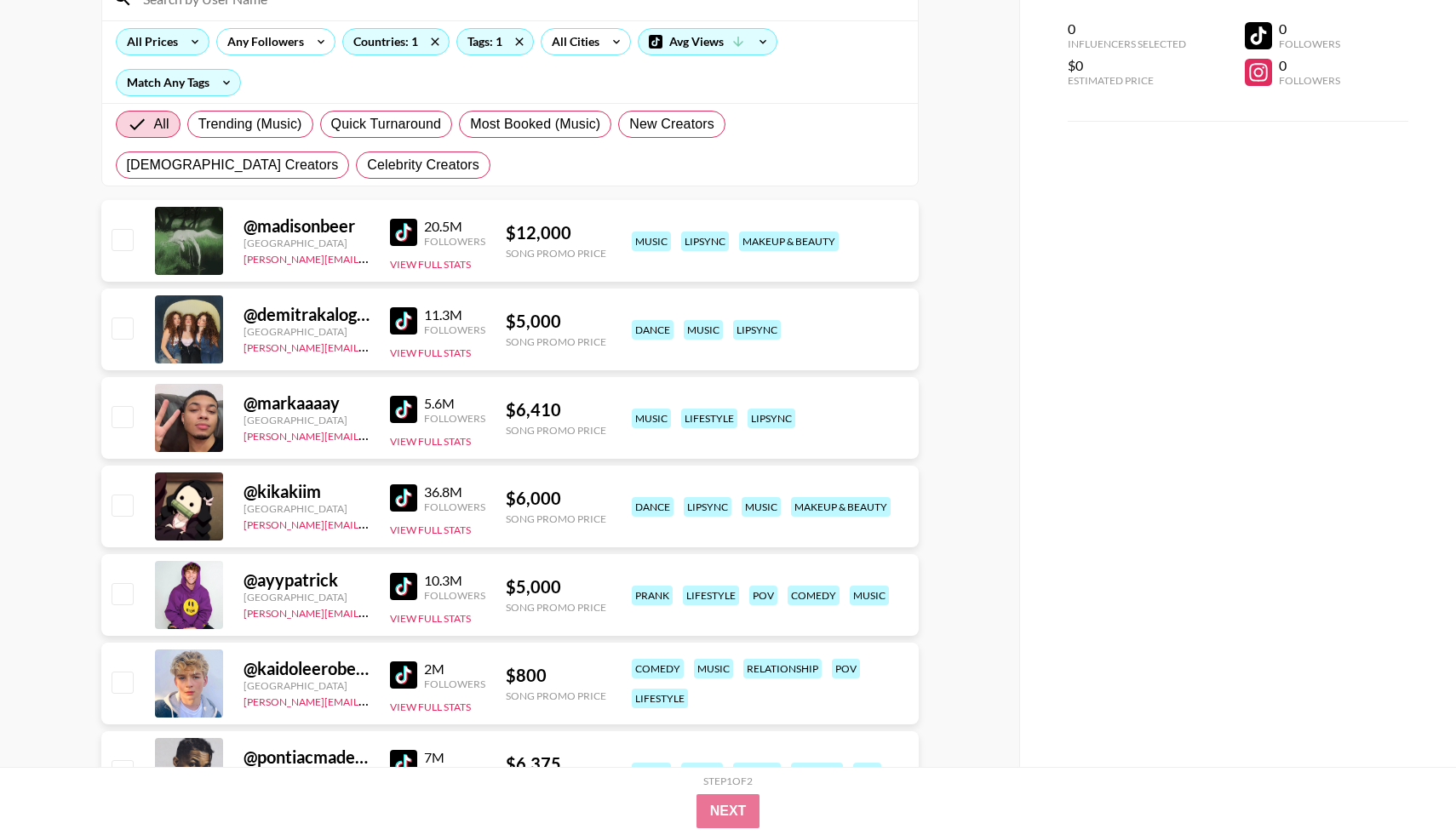
click at [179, 47] on div "All Prices" at bounding box center [162, 42] width 93 height 27
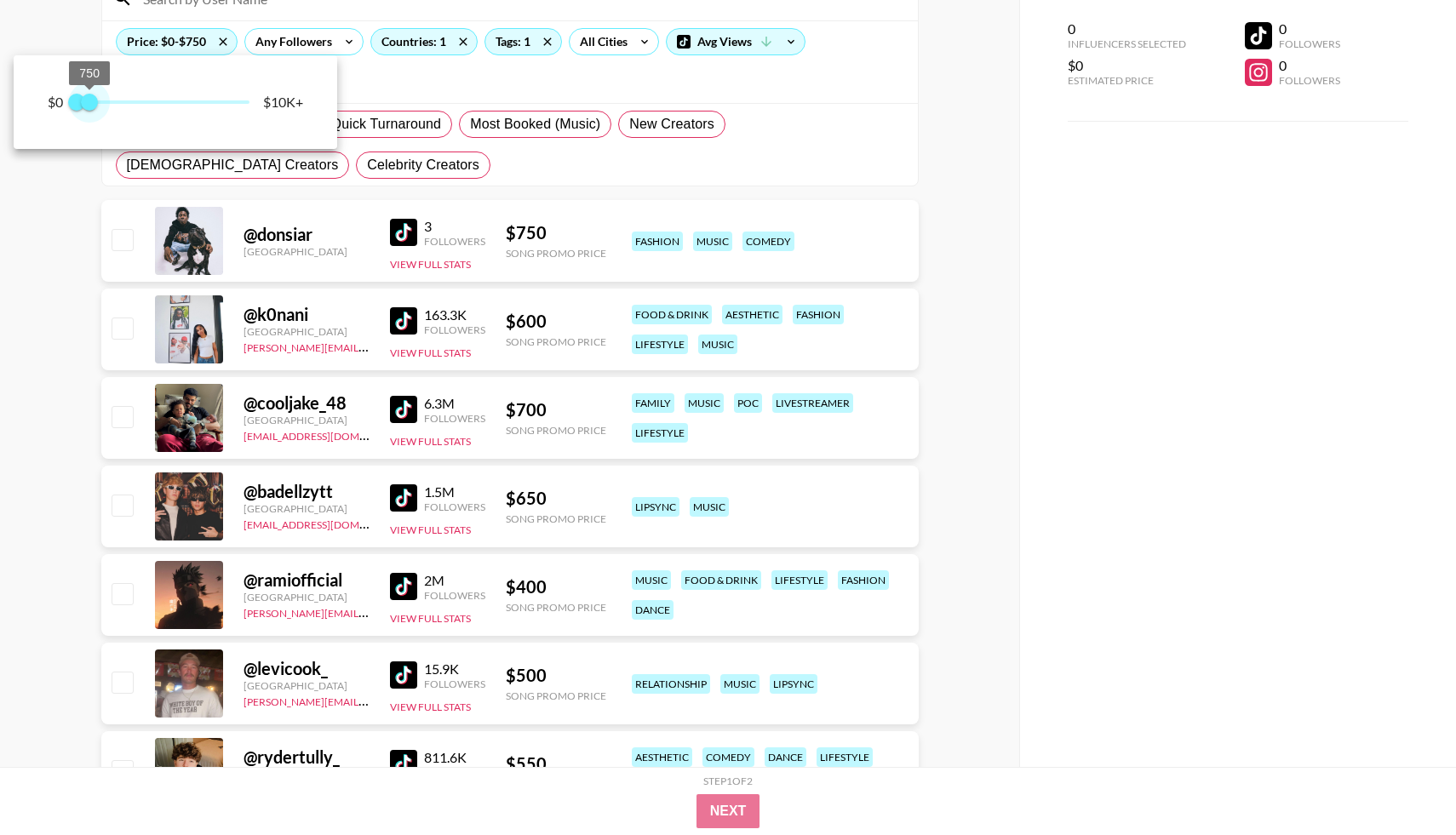
type input "250"
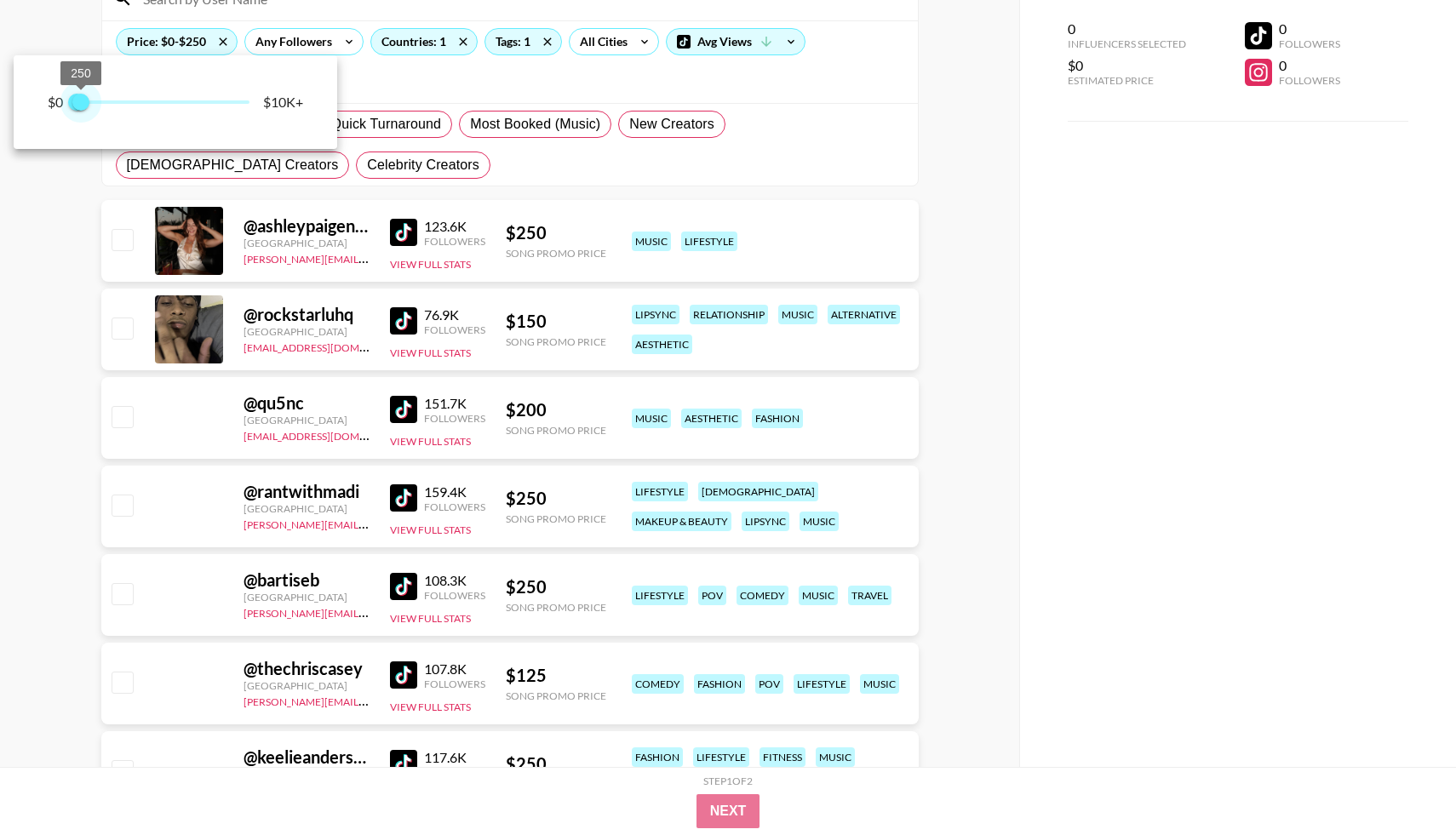
drag, startPoint x: 253, startPoint y: 98, endPoint x: 84, endPoint y: 97, distance: 169.0
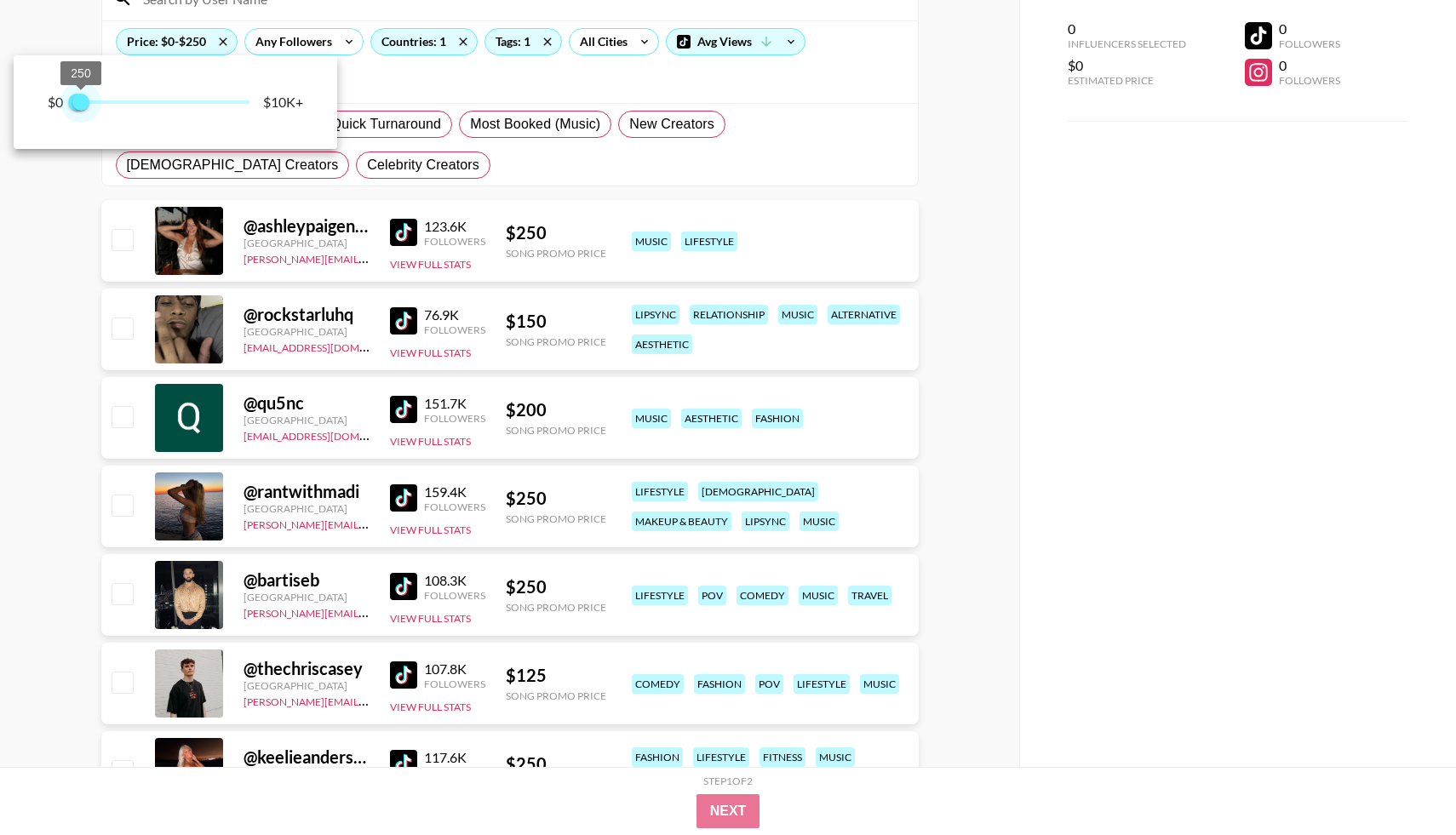
click at [83, 97] on span "250" at bounding box center [81, 102] width 17 height 17
click at [413, 235] on div at bounding box center [728, 418] width 1456 height 835
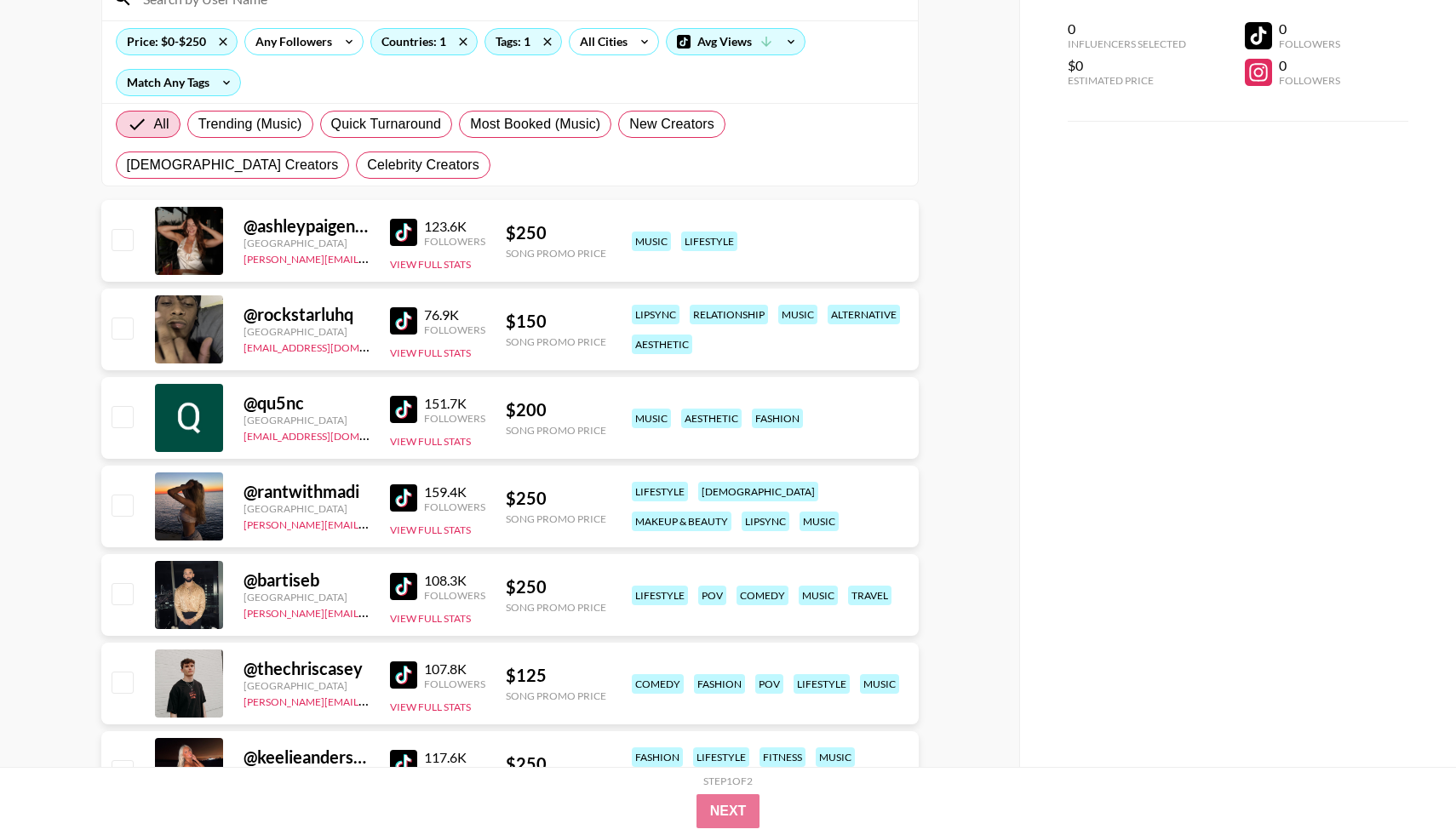
click at [392, 236] on img at bounding box center [404, 233] width 27 height 27
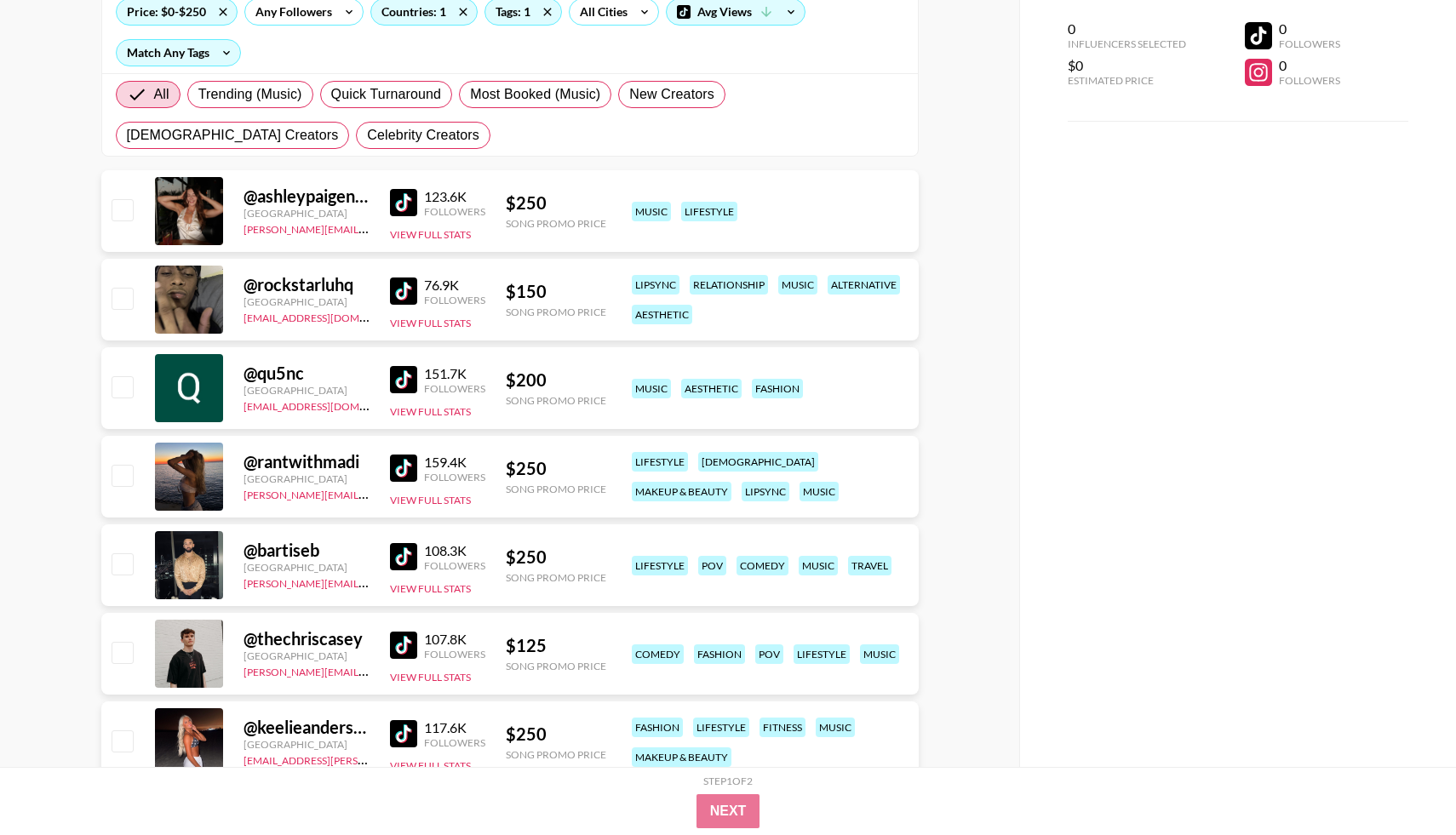
click at [405, 464] on img at bounding box center [404, 468] width 27 height 27
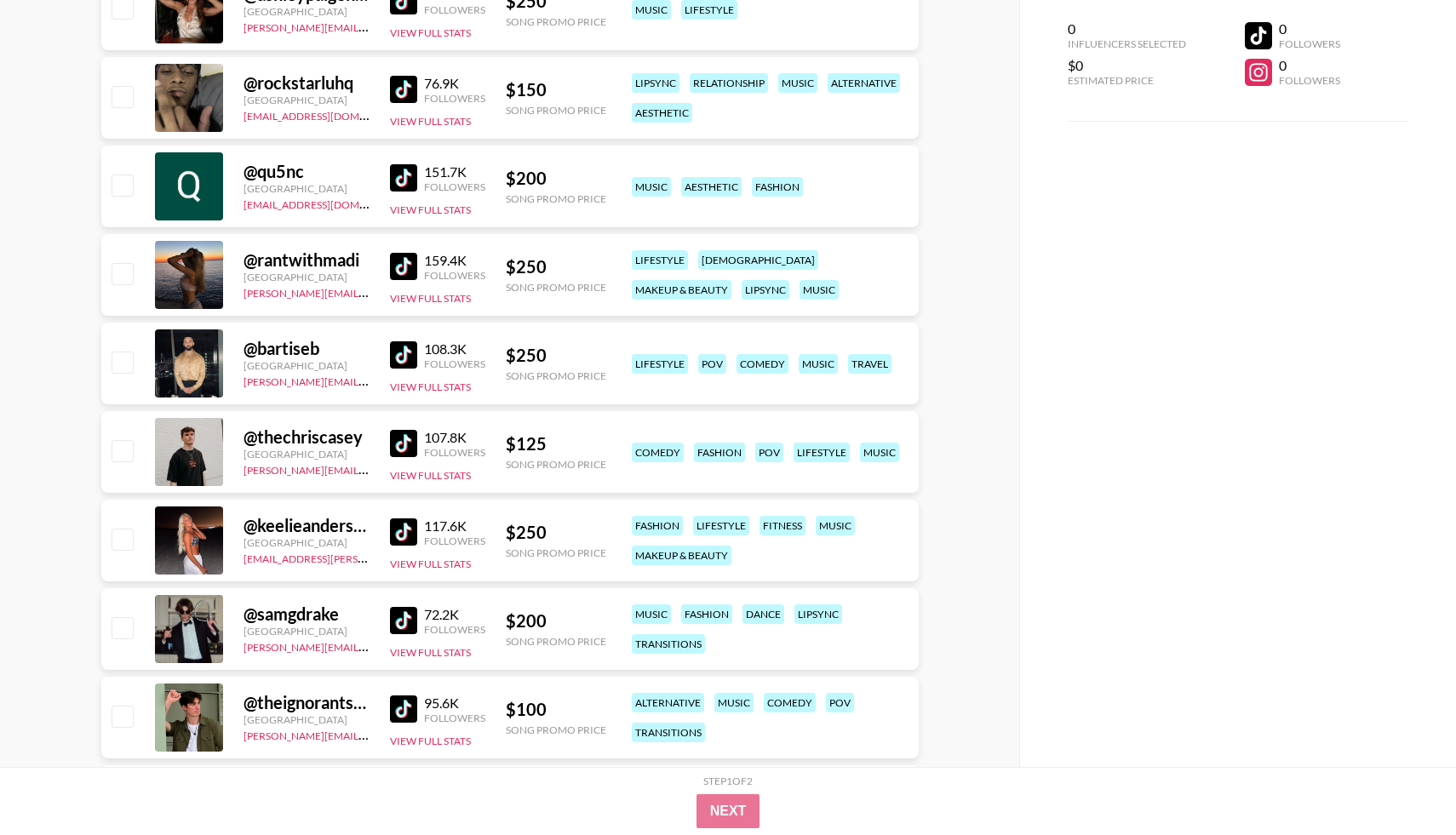
scroll to position [429, 0]
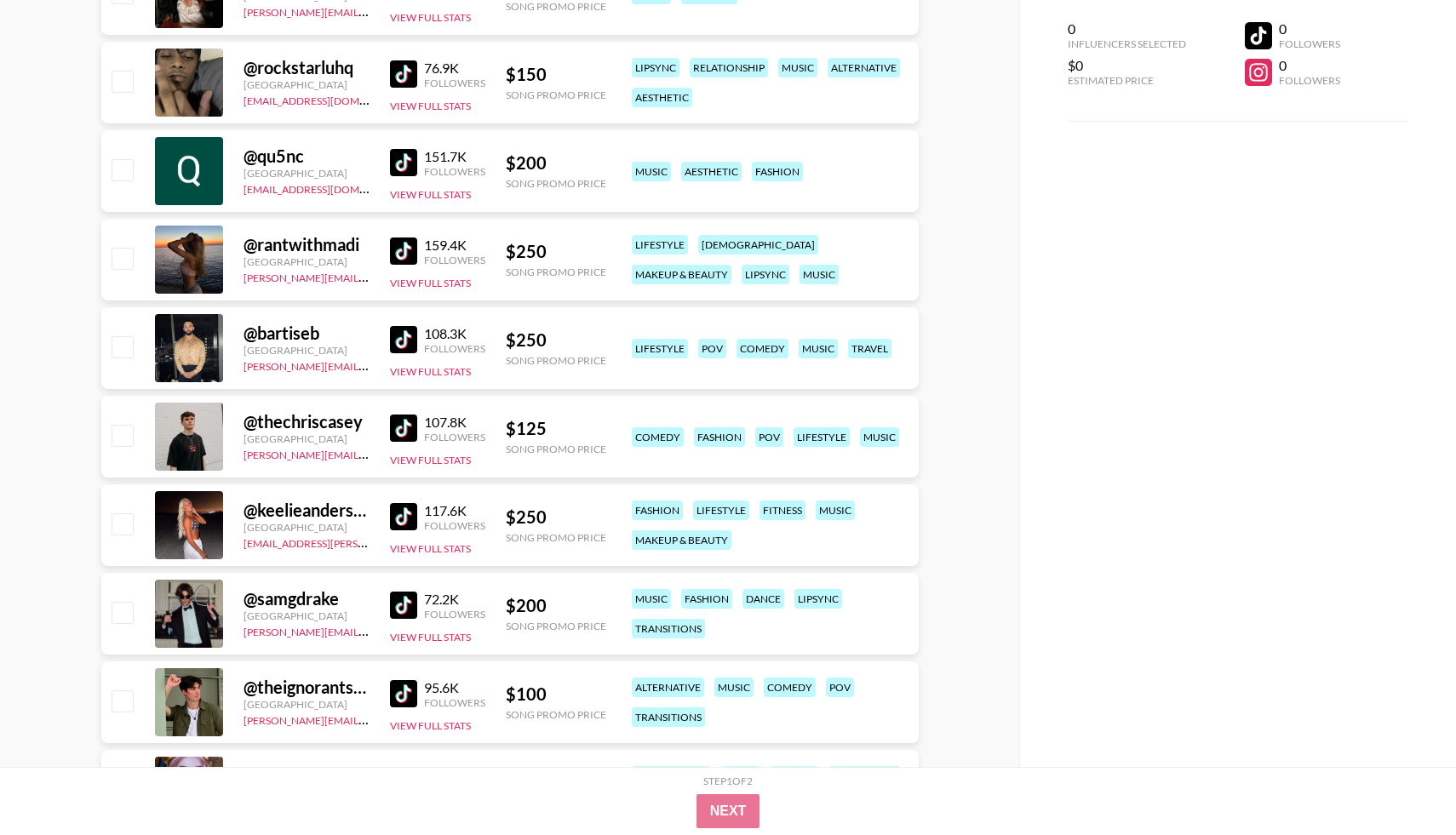
click at [405, 431] on img at bounding box center [404, 429] width 27 height 27
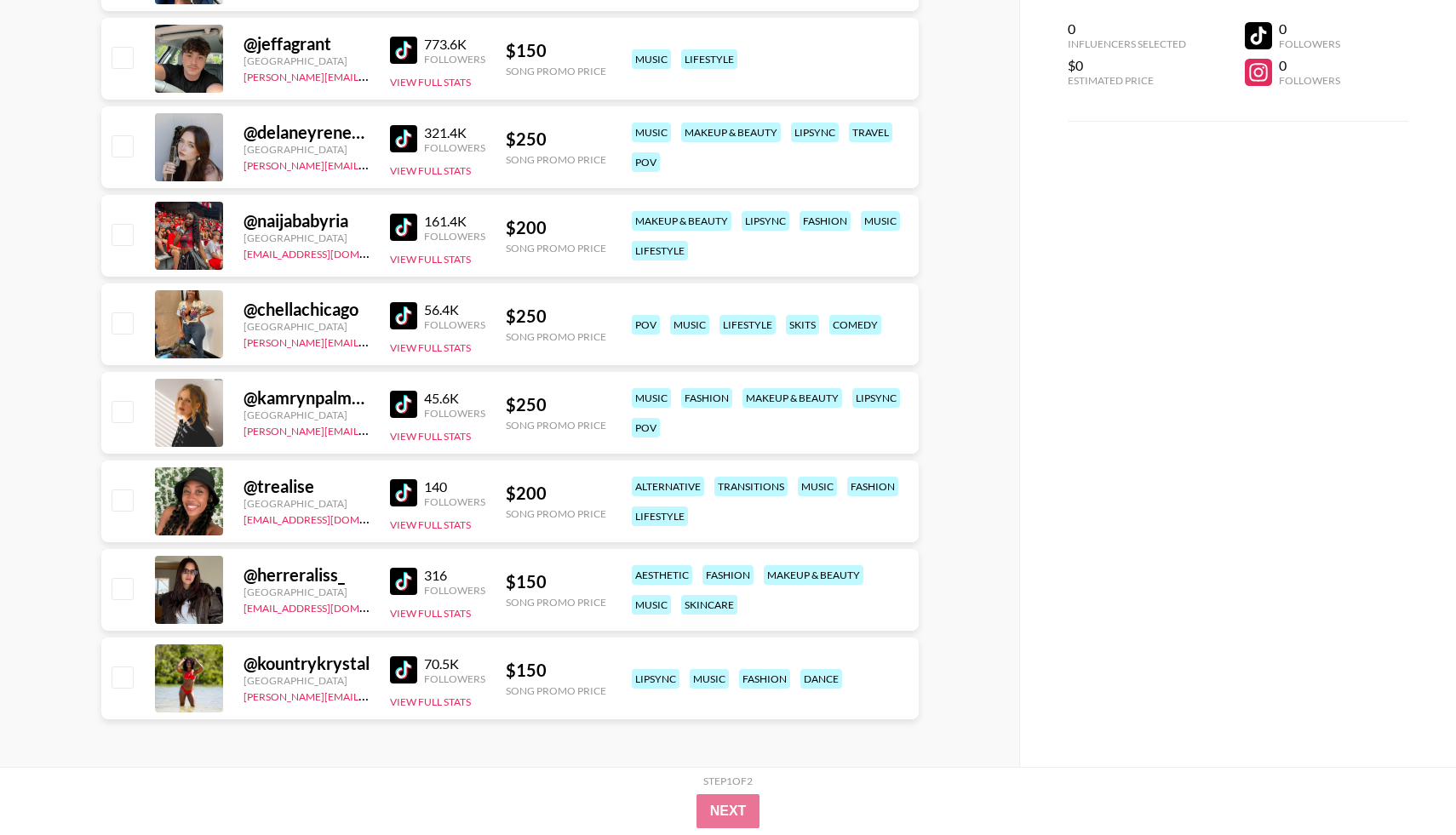
scroll to position [1426, 0]
click at [394, 579] on img at bounding box center [404, 583] width 27 height 27
click at [401, 411] on img at bounding box center [404, 406] width 27 height 27
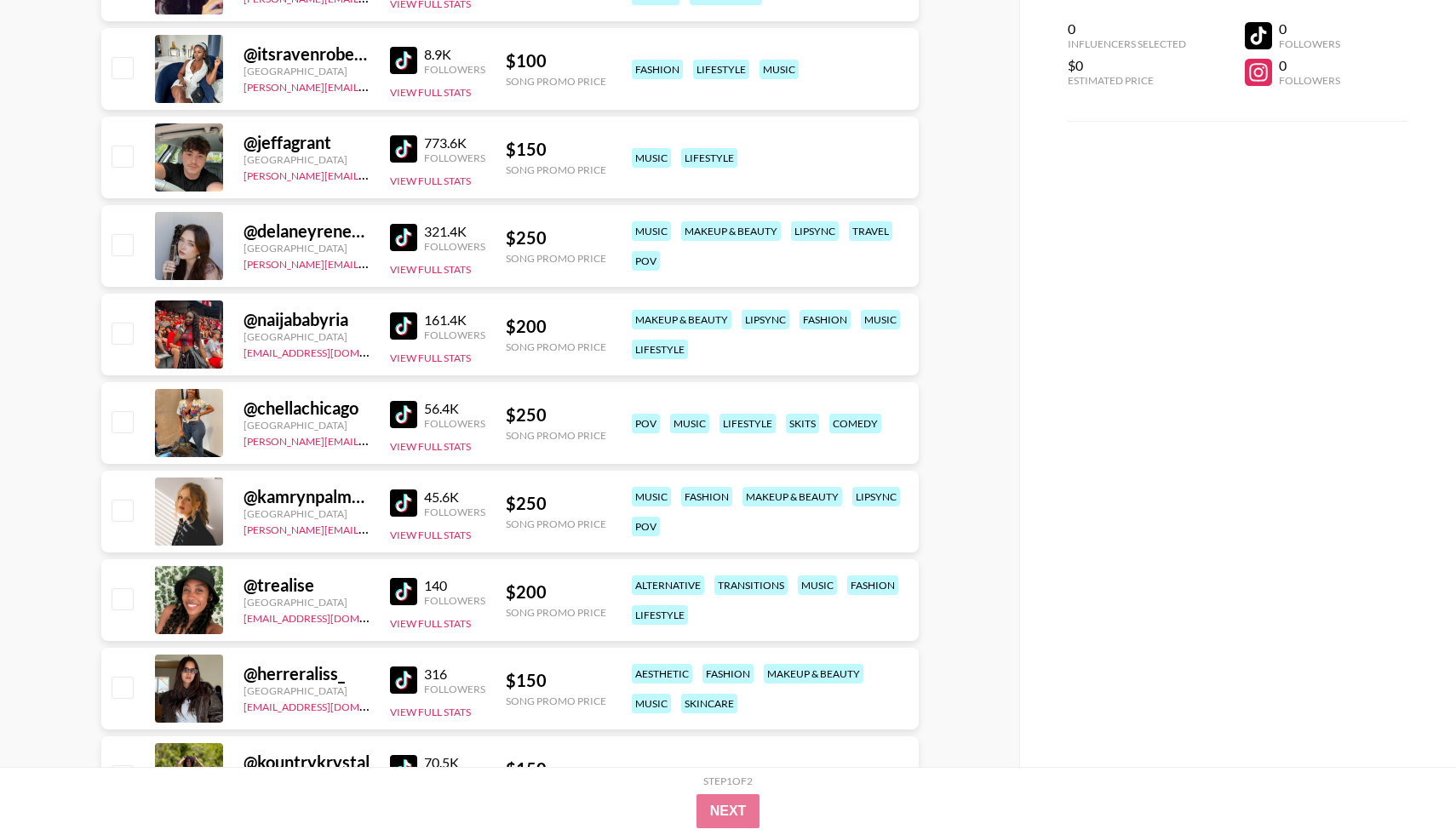
scroll to position [1324, 0]
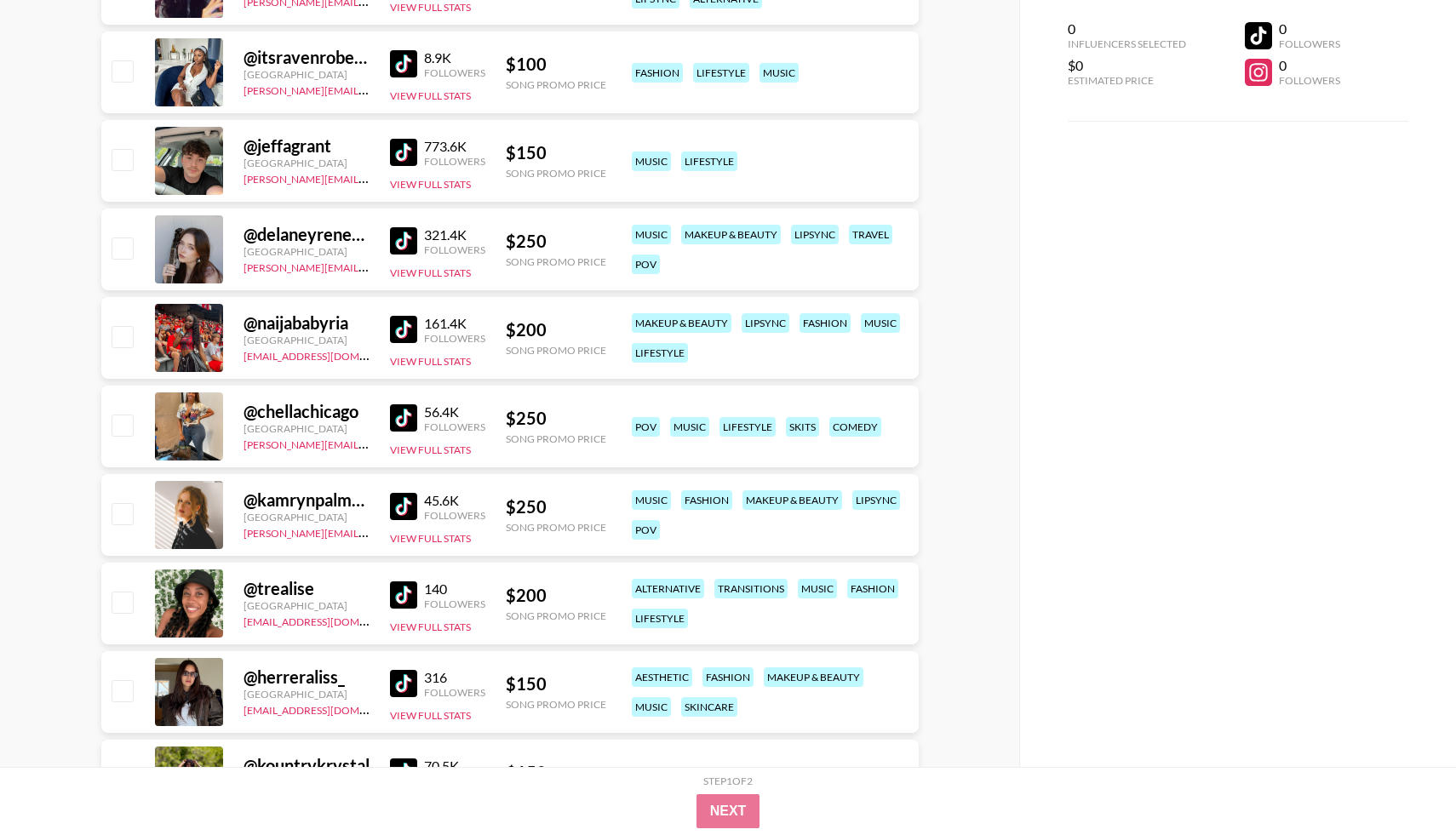
click at [396, 339] on img at bounding box center [404, 329] width 27 height 27
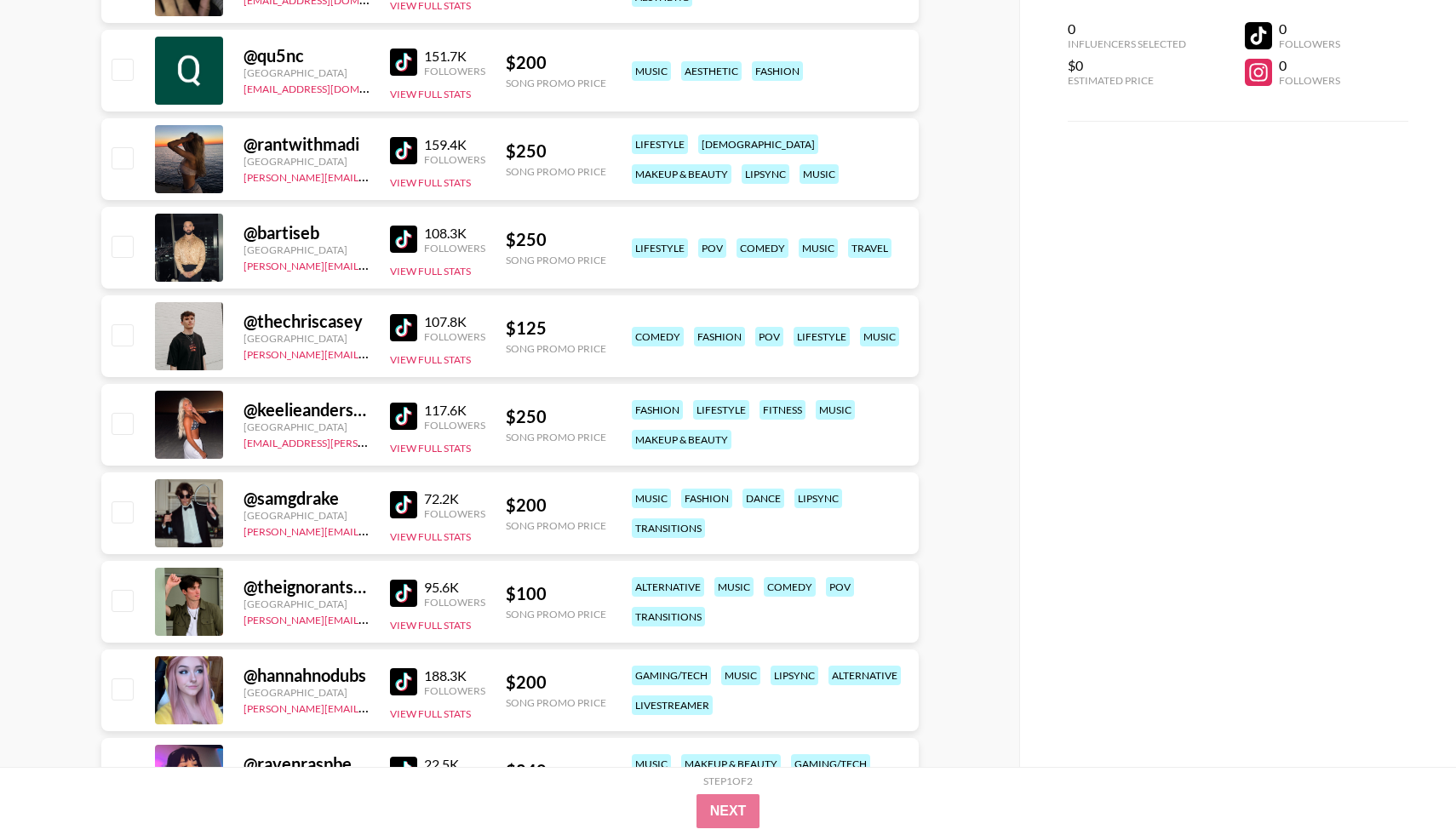
scroll to position [0, 0]
